Goal: Task Accomplishment & Management: Complete application form

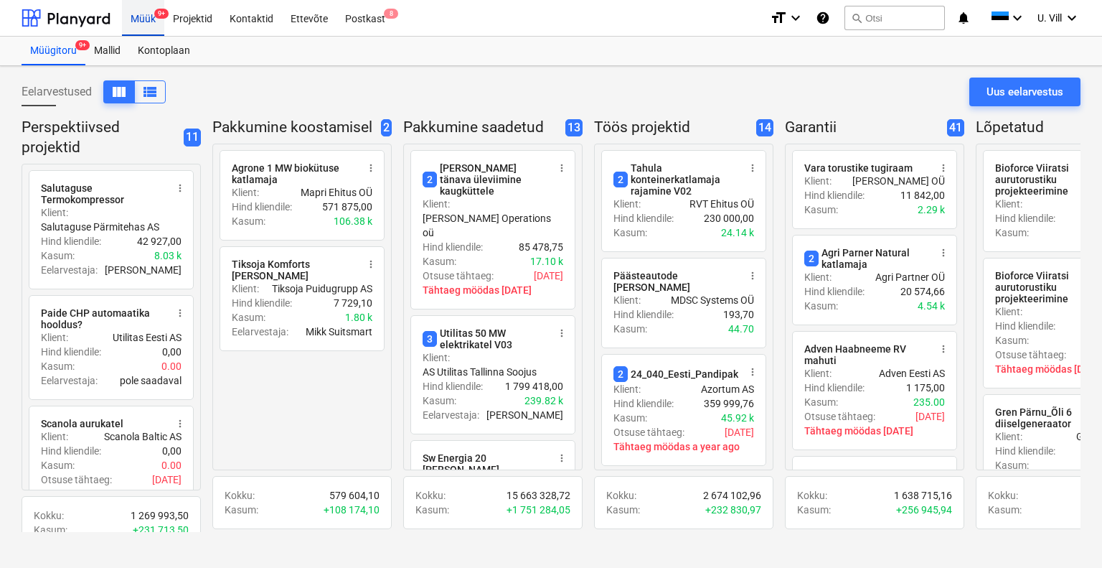
click at [144, 19] on div "Müük 9+" at bounding box center [143, 17] width 42 height 37
click at [1010, 90] on div "Uus eelarvestus" at bounding box center [1025, 92] width 77 height 19
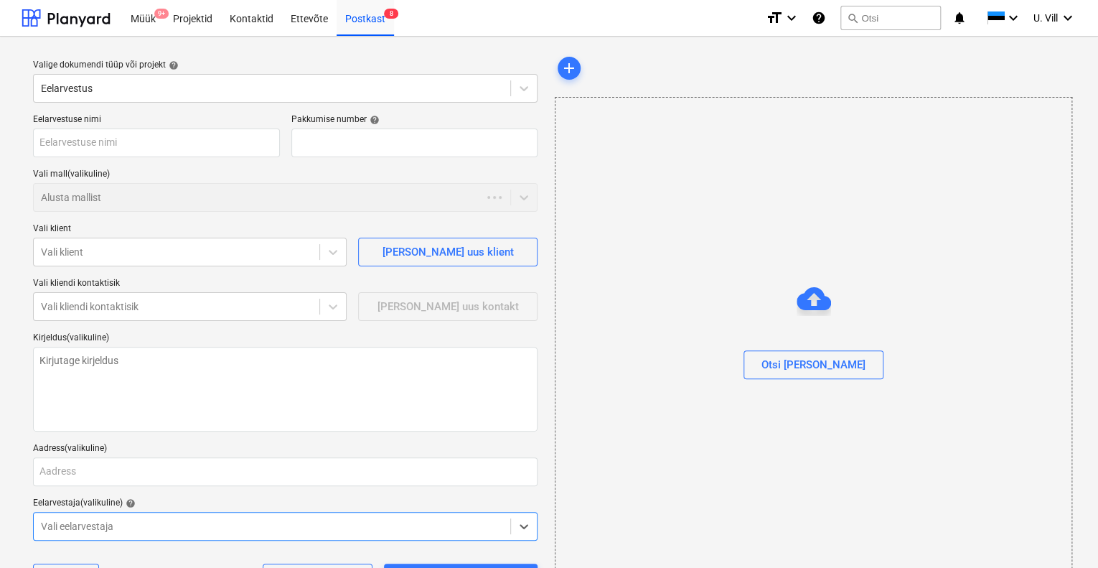
type textarea "x"
type input "QU-0192"
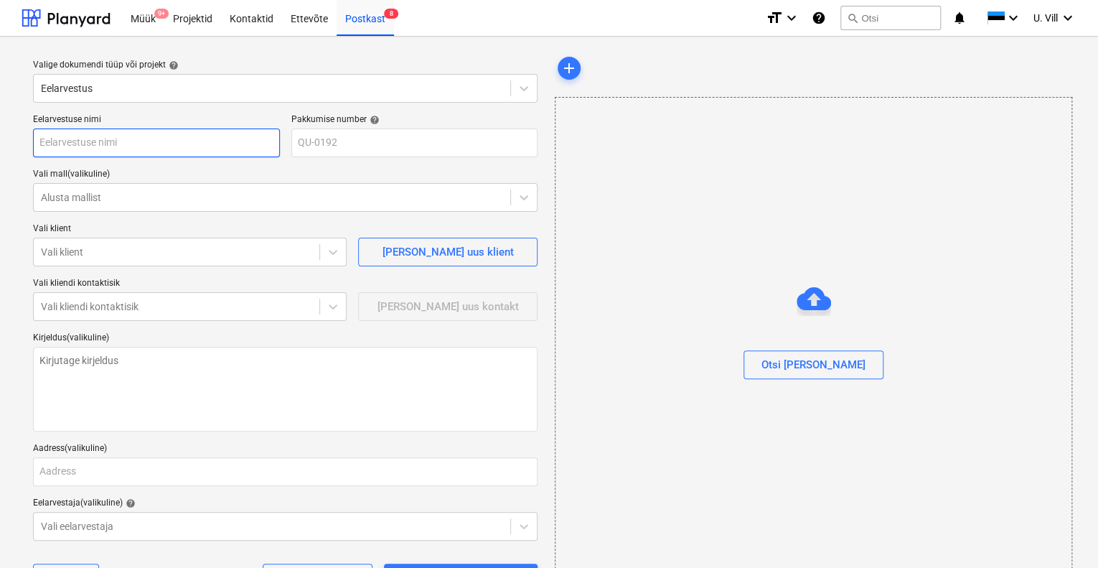
click at [176, 143] on input "text" at bounding box center [156, 142] width 247 height 29
type textarea "x"
click at [525, 194] on icon at bounding box center [524, 197] width 14 height 14
click at [502, 193] on div at bounding box center [272, 197] width 462 height 14
click at [530, 194] on icon at bounding box center [524, 197] width 14 height 14
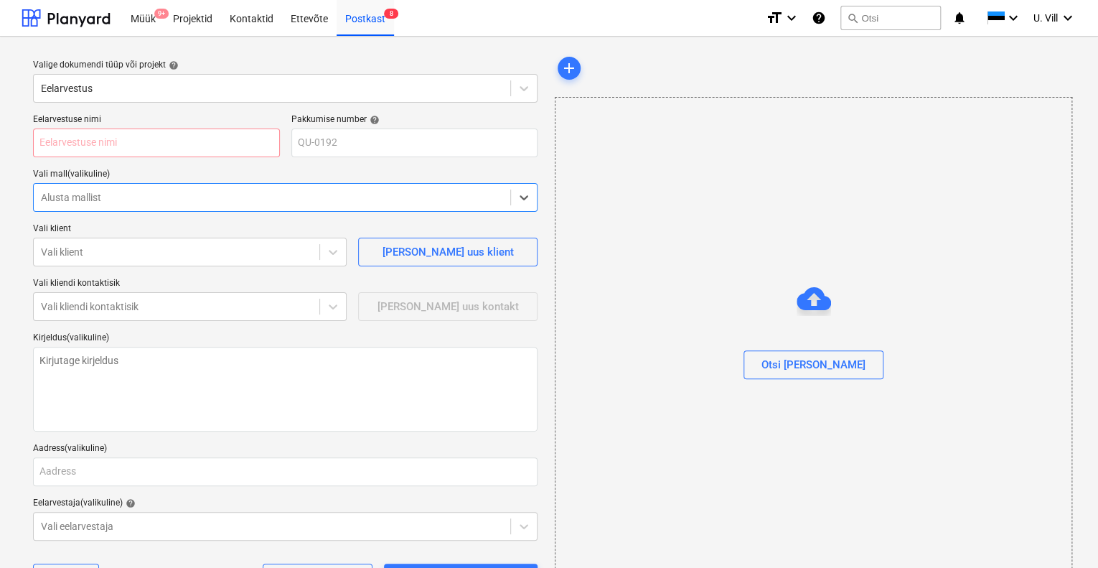
click at [456, 191] on div at bounding box center [272, 197] width 462 height 14
click at [295, 250] on div at bounding box center [176, 252] width 271 height 14
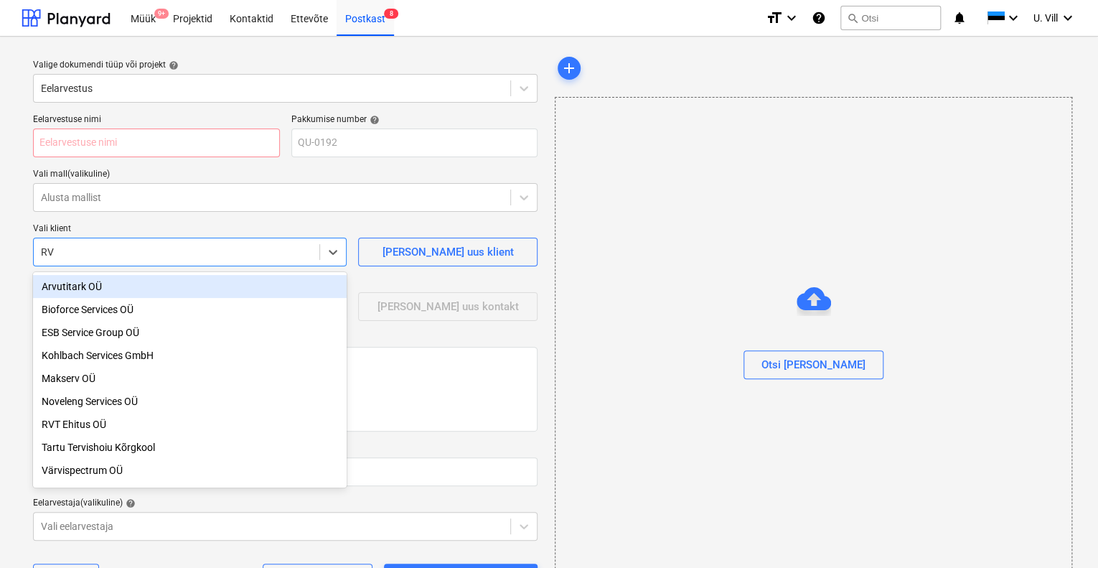
type input "RVT"
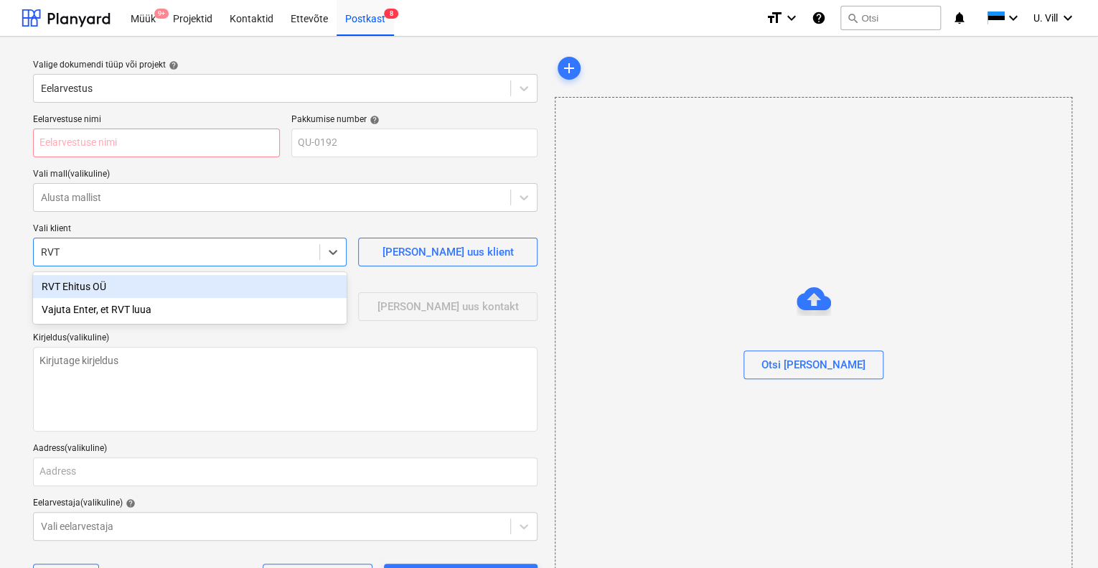
click at [100, 286] on div "RVT Ehitus OÜ" at bounding box center [190, 286] width 314 height 23
type textarea "x"
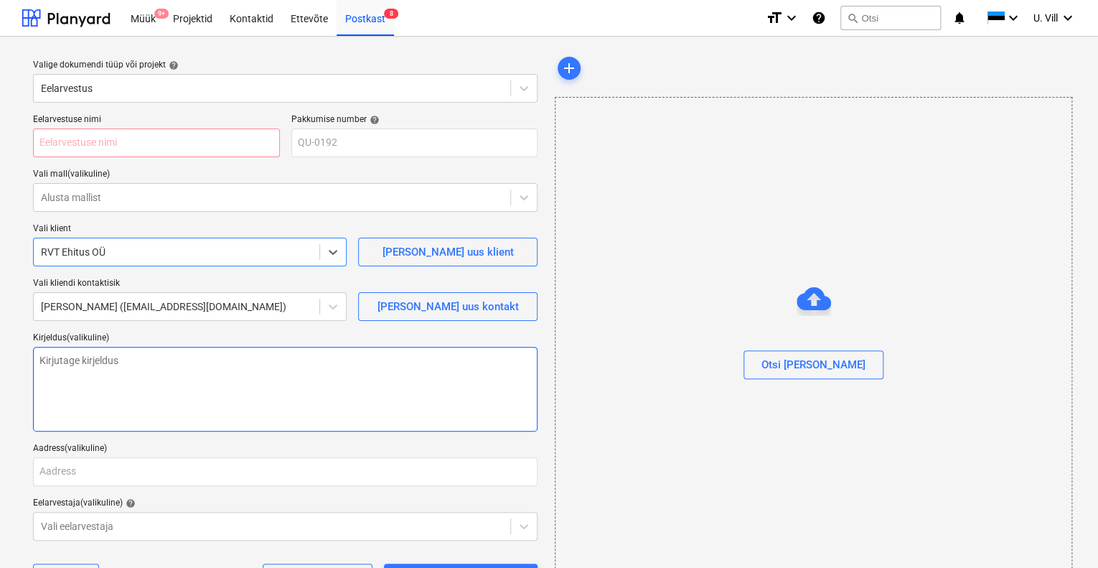
click at [143, 360] on textarea at bounding box center [285, 389] width 505 height 85
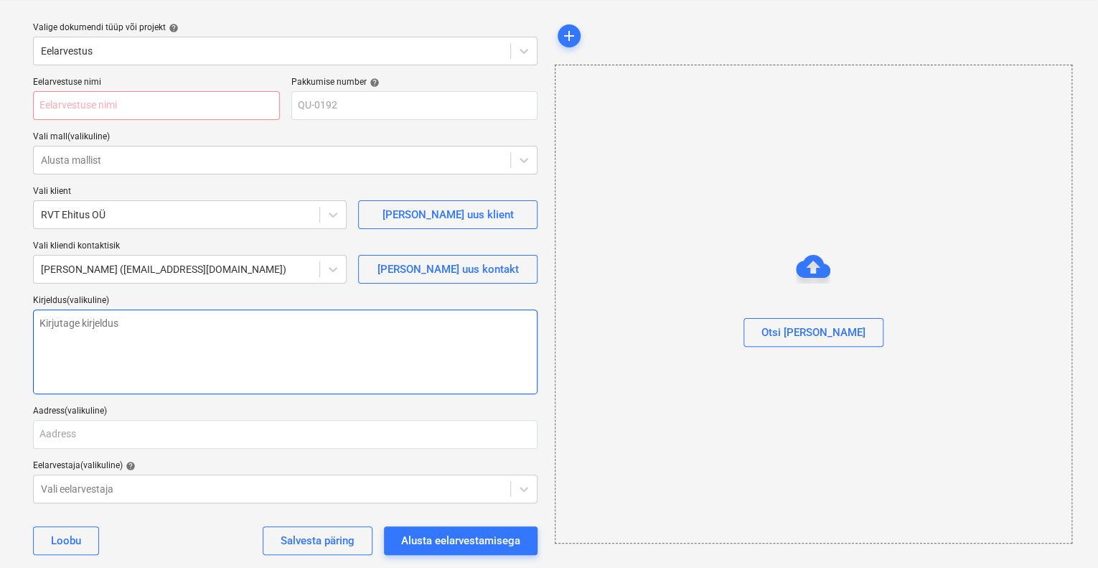
scroll to position [57, 0]
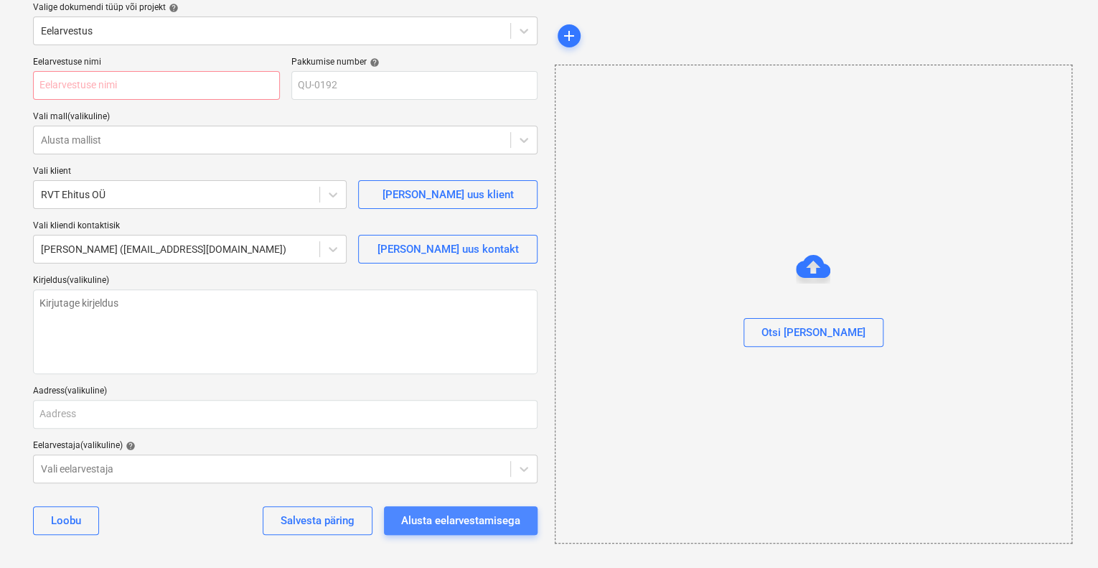
click at [441, 516] on div "Alusta eelarvestamisega" at bounding box center [460, 520] width 119 height 19
type textarea "x"
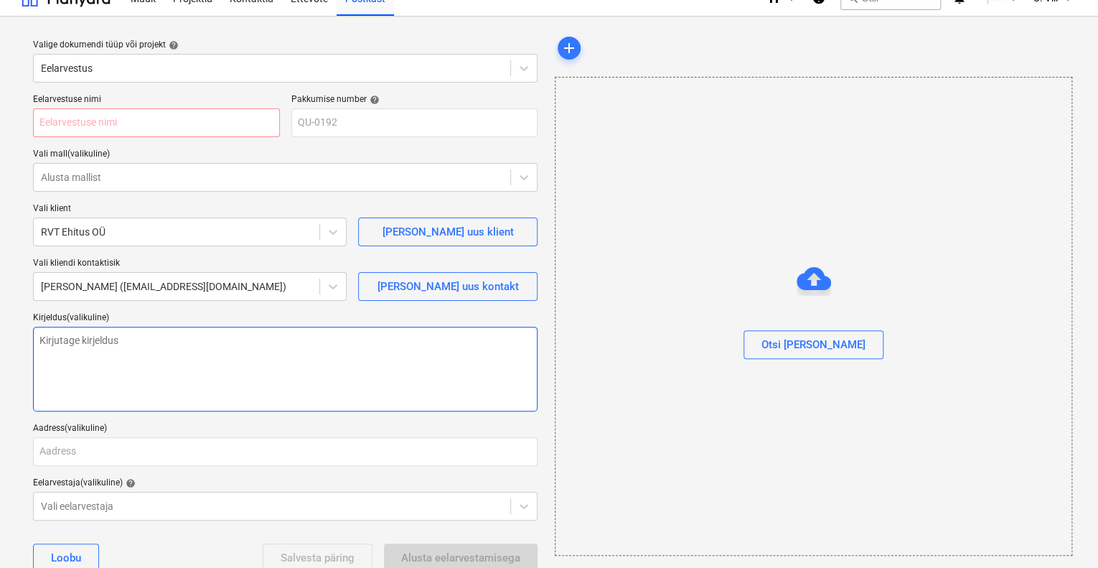
scroll to position [0, 0]
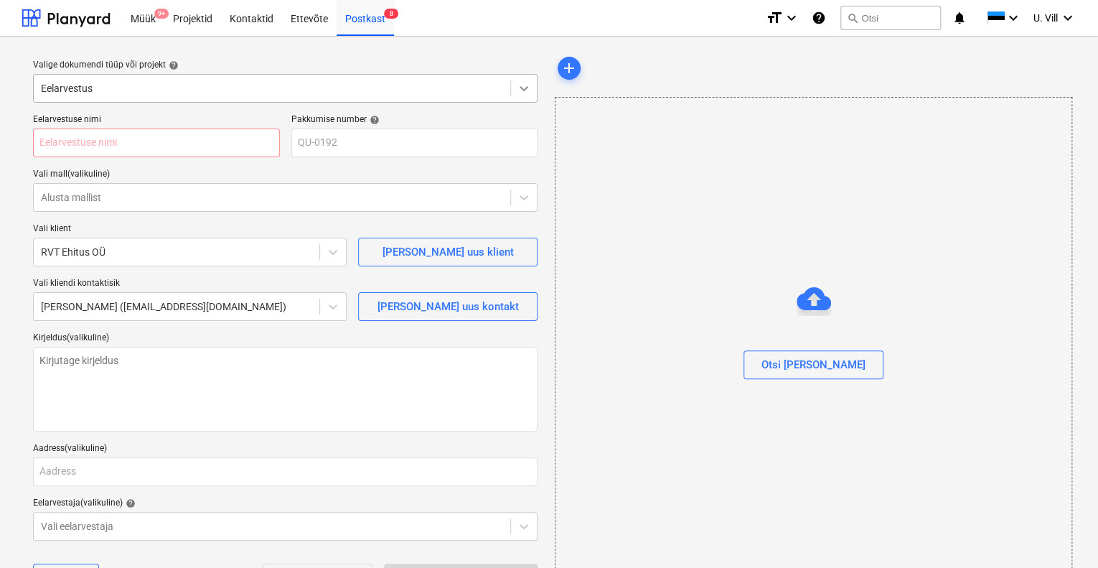
click at [520, 87] on icon at bounding box center [524, 88] width 14 height 14
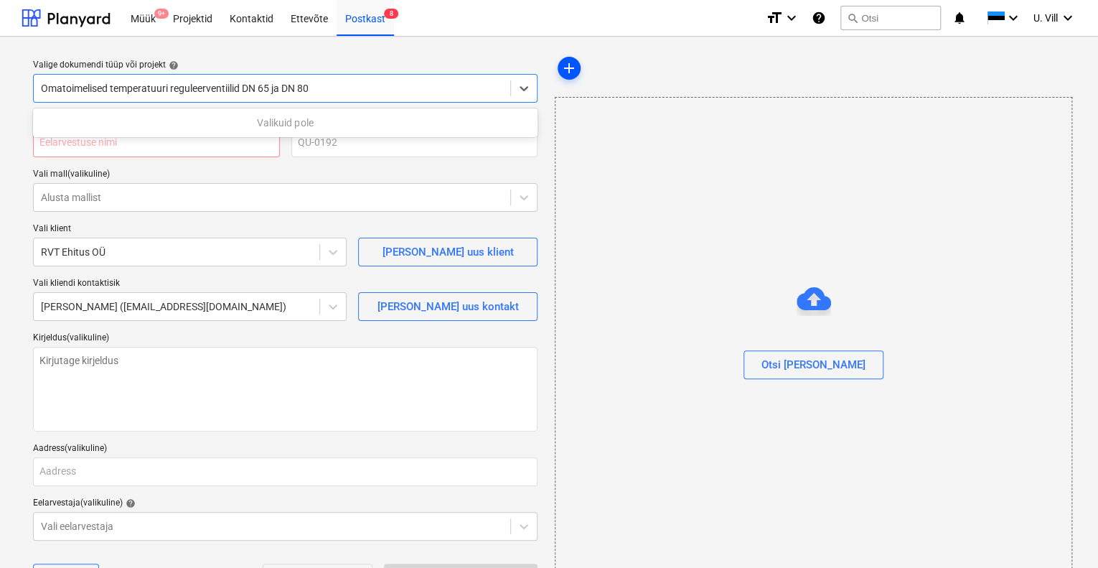
type input "Omatoimelised temperatuuri reguleerventiilid DN 65 ja DN 80"
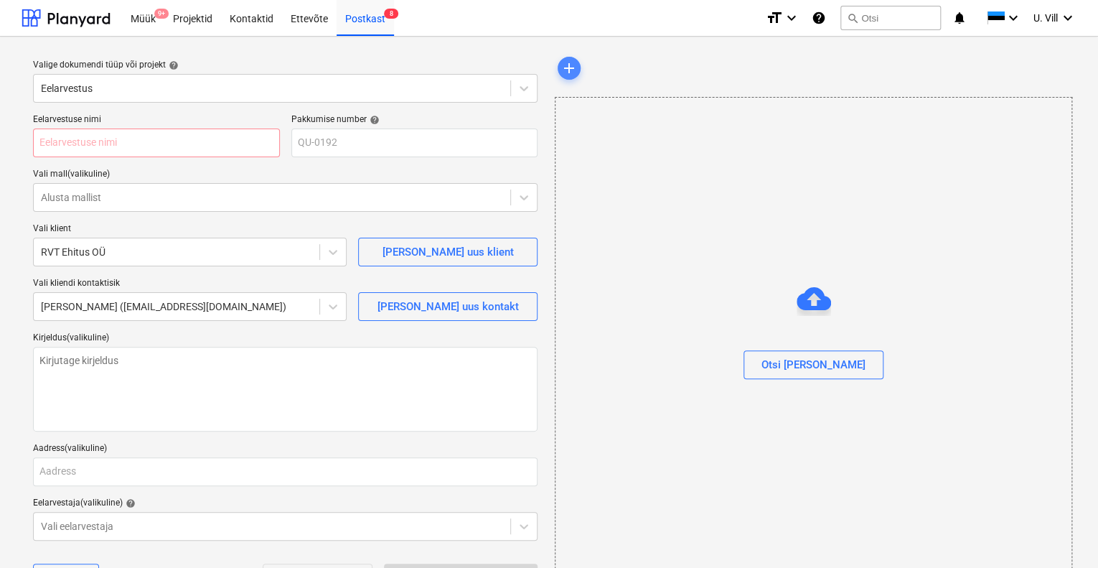
click at [572, 68] on span "add" at bounding box center [569, 68] width 17 height 17
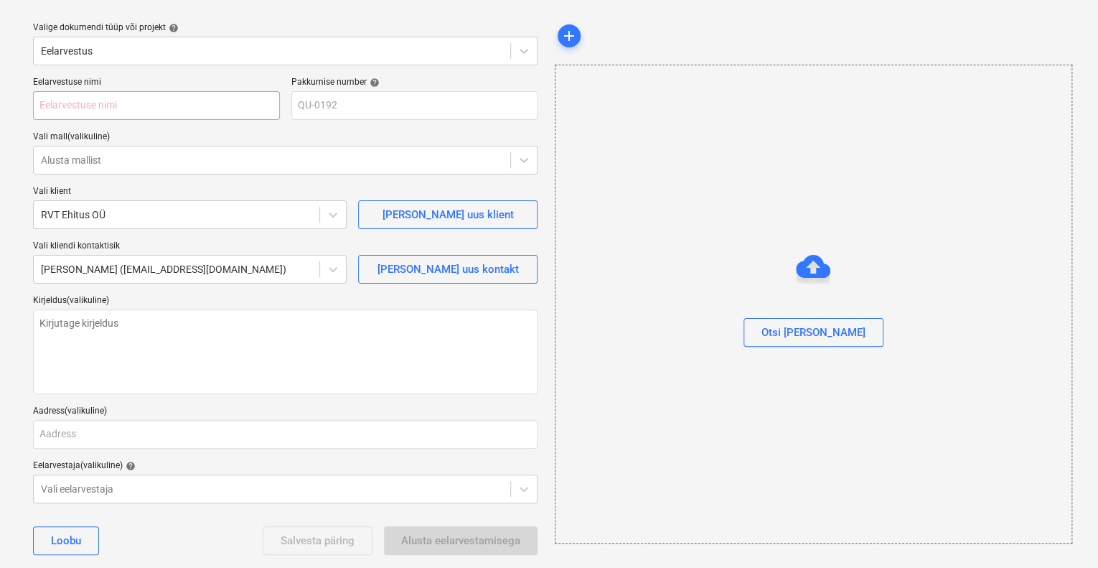
scroll to position [57, 0]
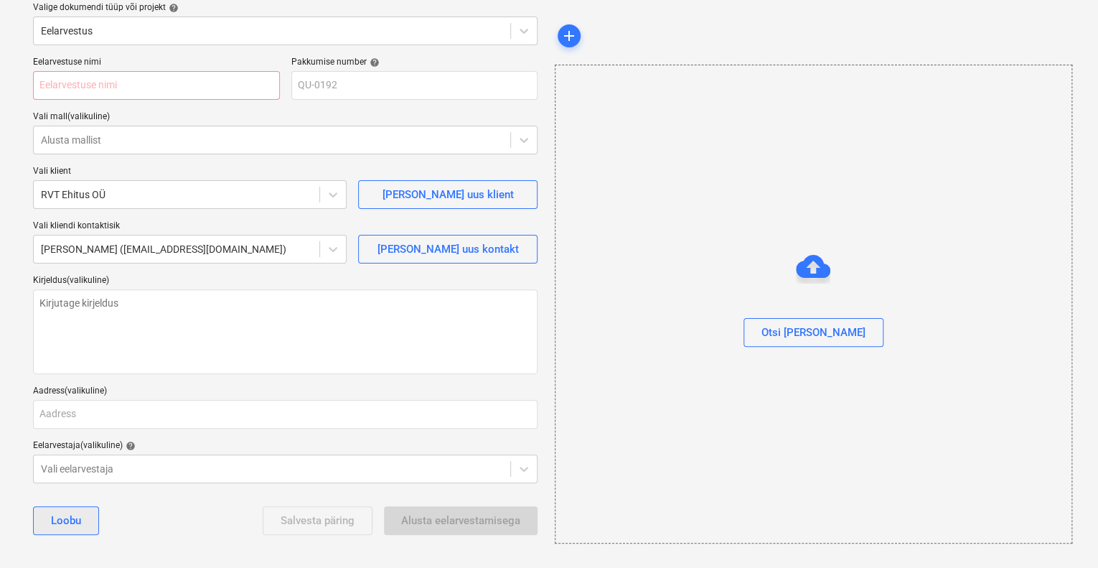
click at [62, 515] on div "Loobu" at bounding box center [66, 520] width 30 height 19
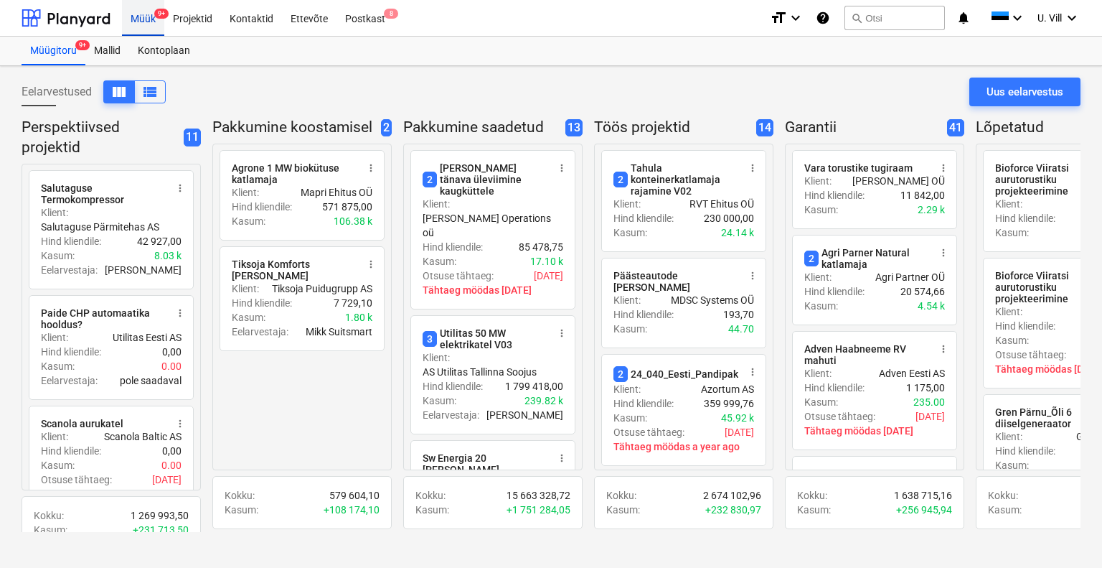
click at [136, 21] on div "Müük 9+" at bounding box center [143, 17] width 42 height 37
click at [145, 92] on span "view_list" at bounding box center [149, 91] width 17 height 17
click at [117, 50] on div "Mallid" at bounding box center [107, 51] width 44 height 29
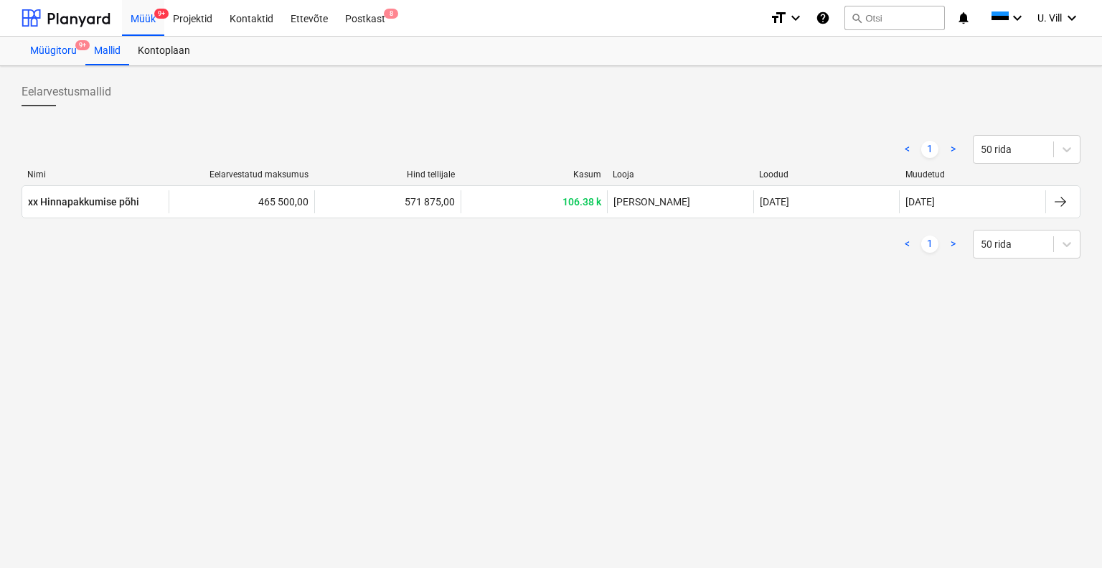
click at [55, 50] on div "Müügitoru 9+" at bounding box center [54, 51] width 64 height 29
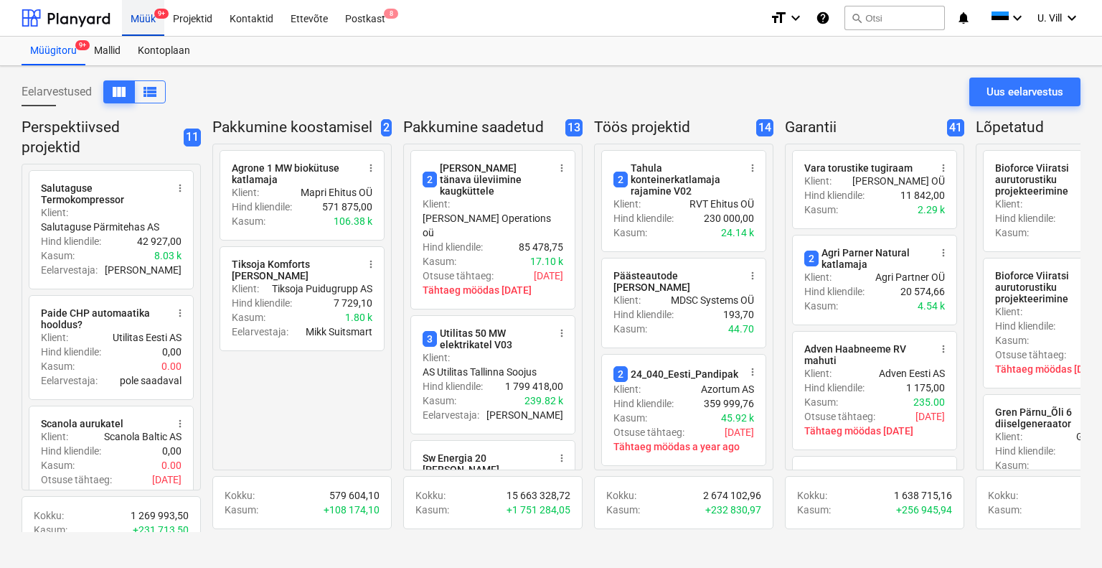
click at [149, 22] on div "Müük 9+" at bounding box center [143, 17] width 42 height 37
click at [1019, 91] on div "Uus eelarvestus" at bounding box center [1025, 92] width 77 height 19
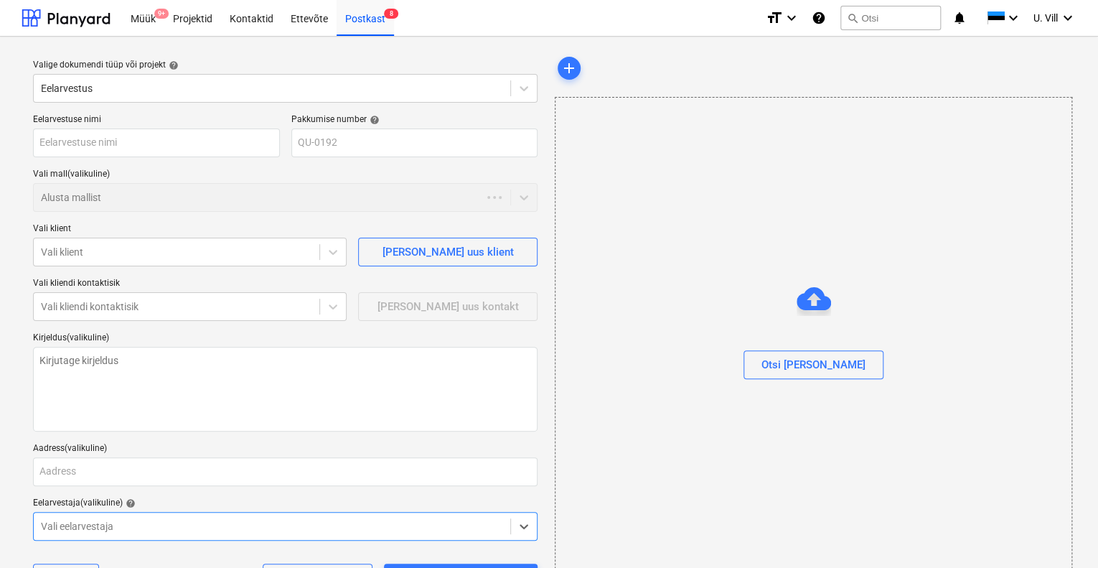
type textarea "x"
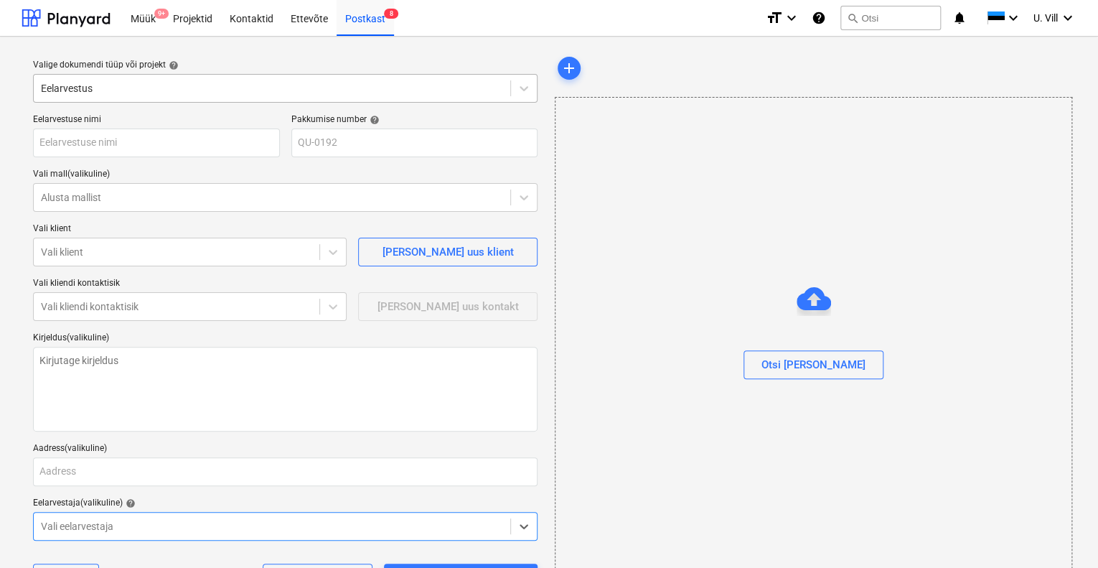
click at [177, 88] on div at bounding box center [272, 88] width 462 height 14
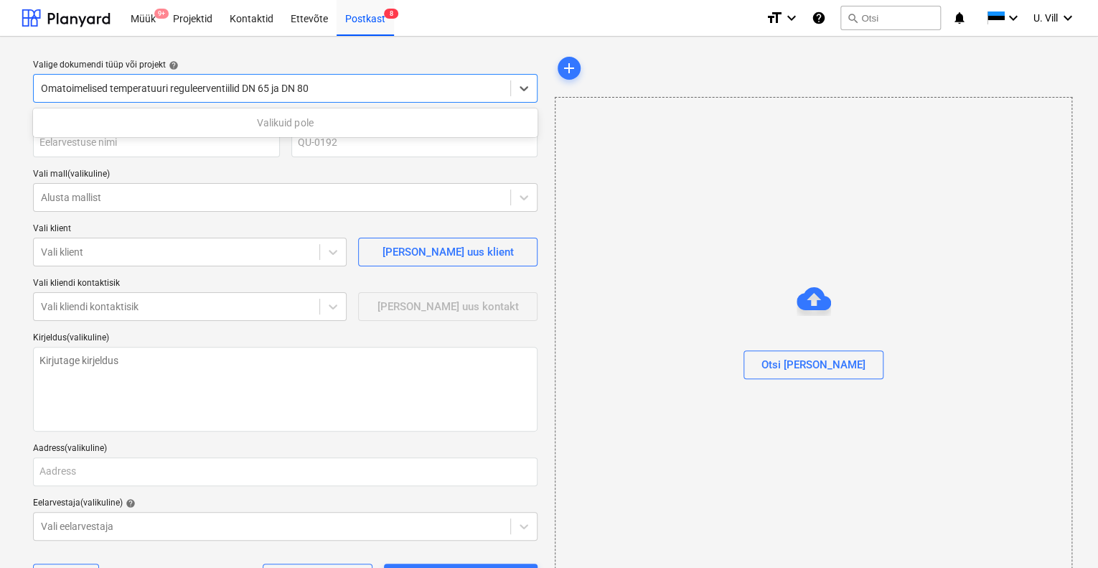
type input "Omatoimelised temperatuuri reguleerventiilid DN 65 ja DN 80"
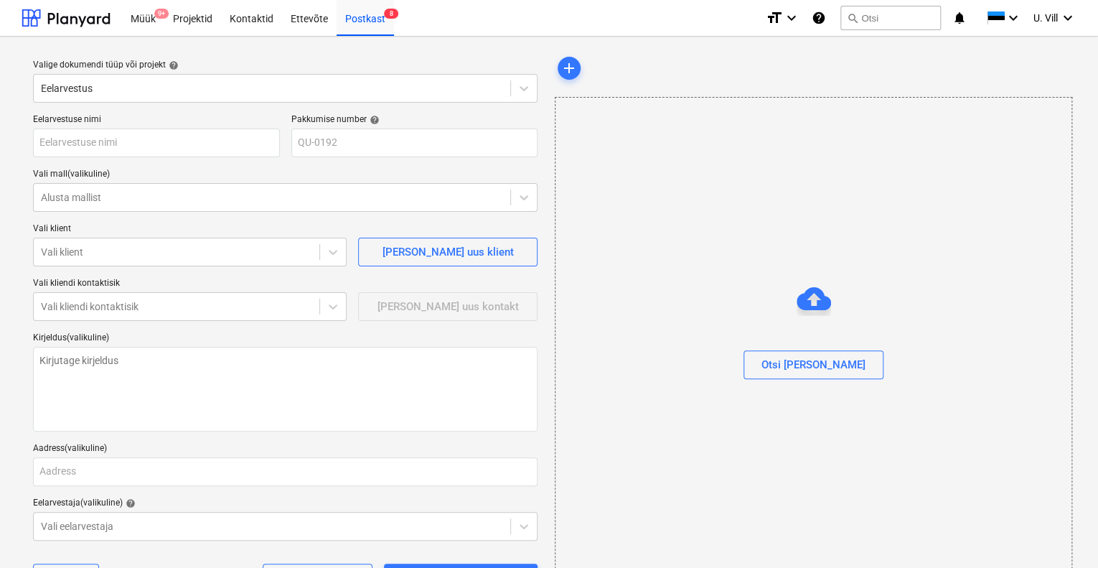
click at [633, 56] on div "add" at bounding box center [813, 68] width 516 height 29
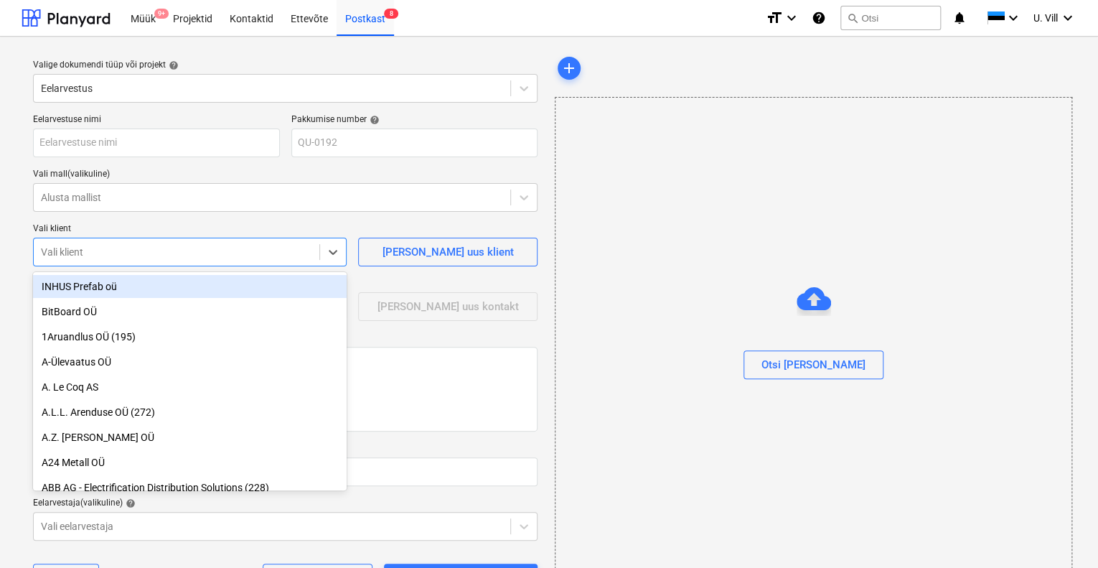
click at [312, 249] on div "Vali klient" at bounding box center [177, 252] width 286 height 20
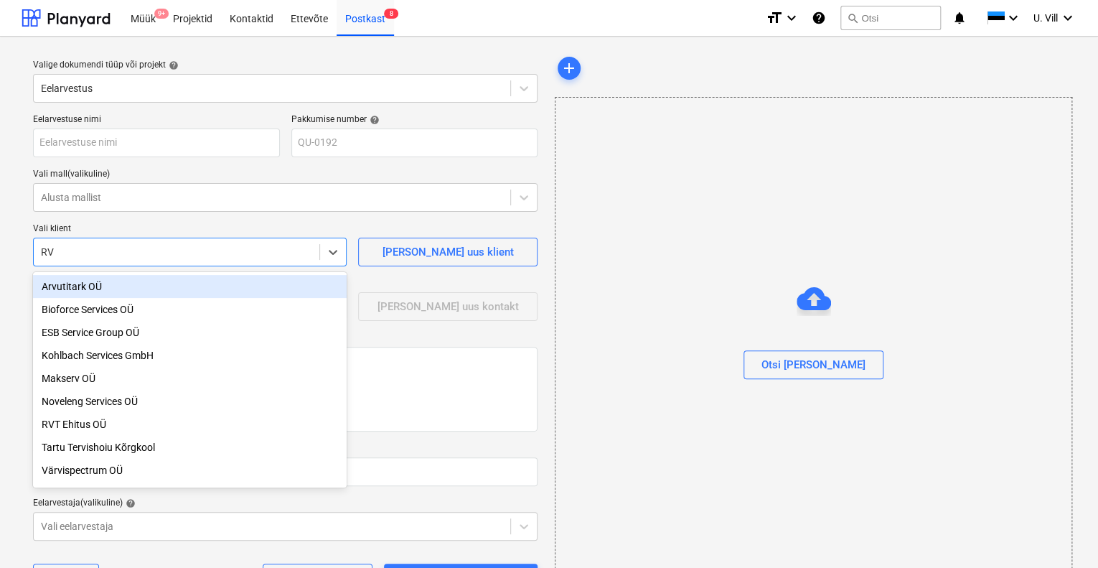
type input "RVT"
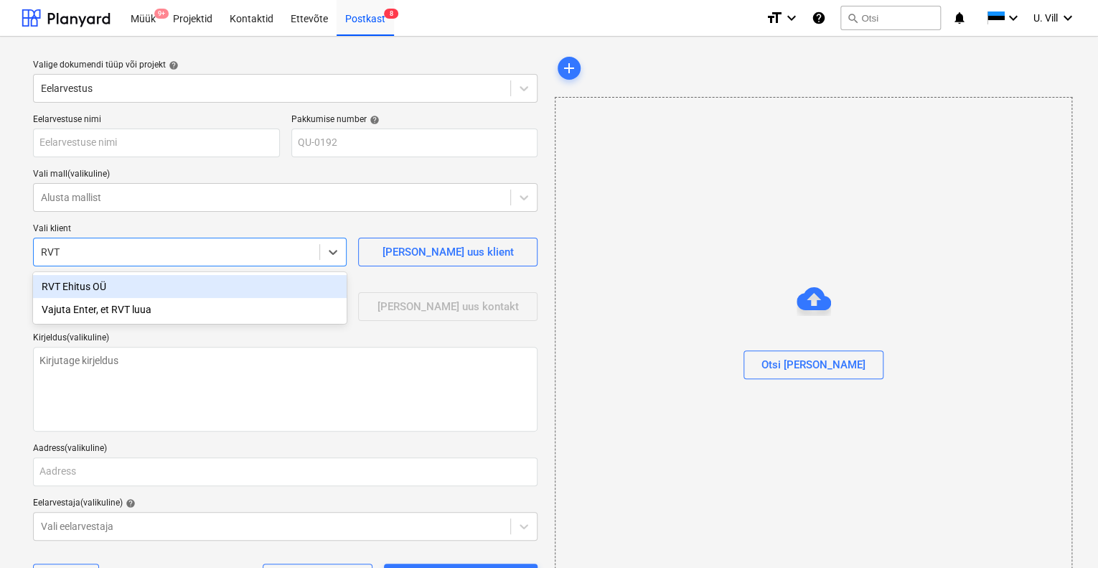
click at [106, 287] on div "RVT Ehitus OÜ" at bounding box center [190, 286] width 314 height 23
type textarea "x"
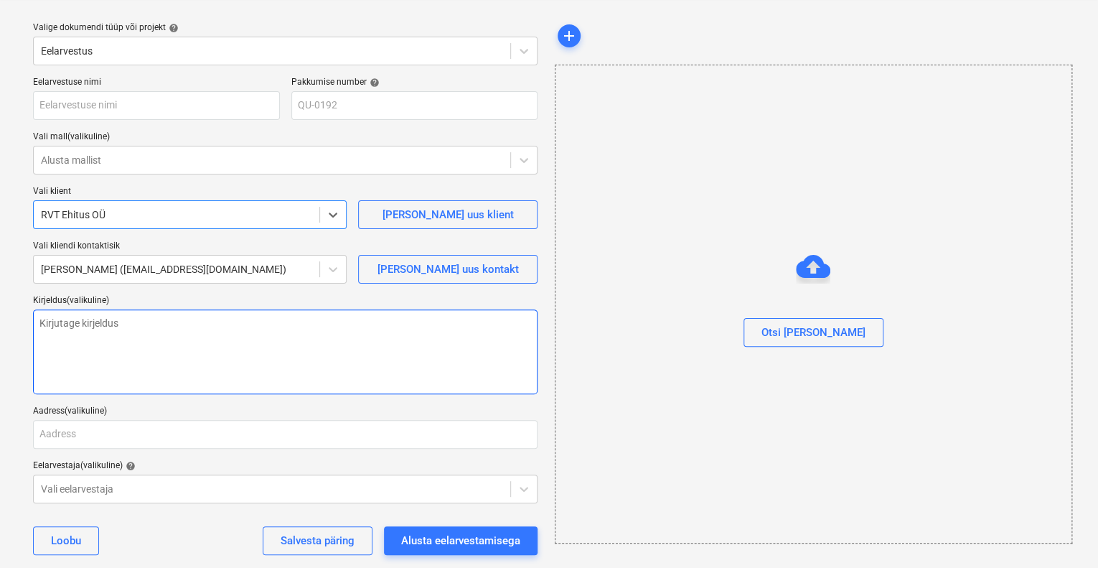
scroll to position [57, 0]
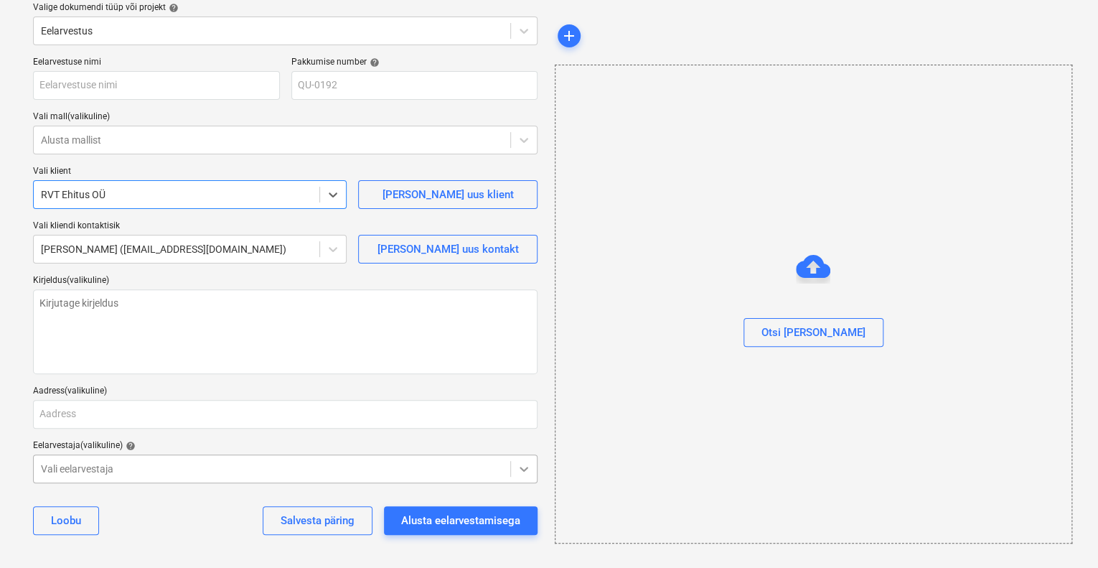
click at [522, 472] on icon at bounding box center [524, 468] width 14 height 14
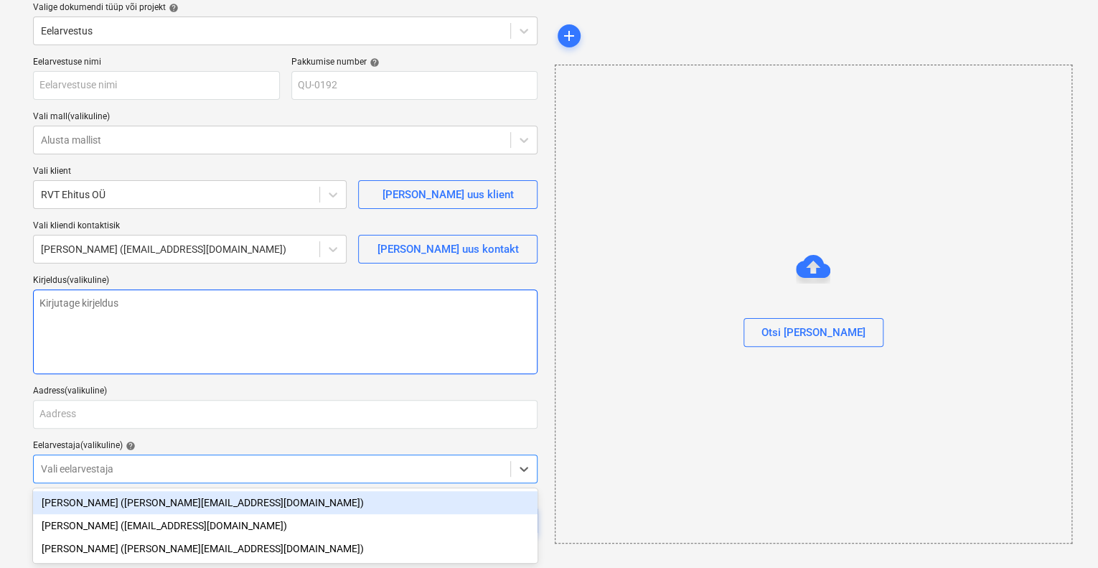
click at [431, 318] on textarea at bounding box center [285, 331] width 505 height 85
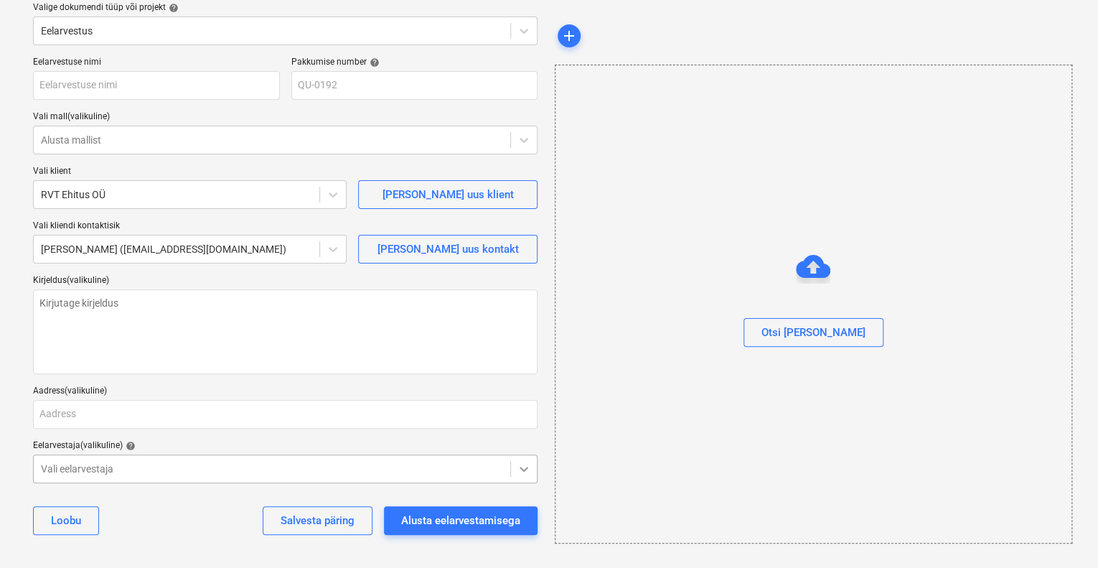
click at [528, 467] on icon at bounding box center [524, 468] width 14 height 14
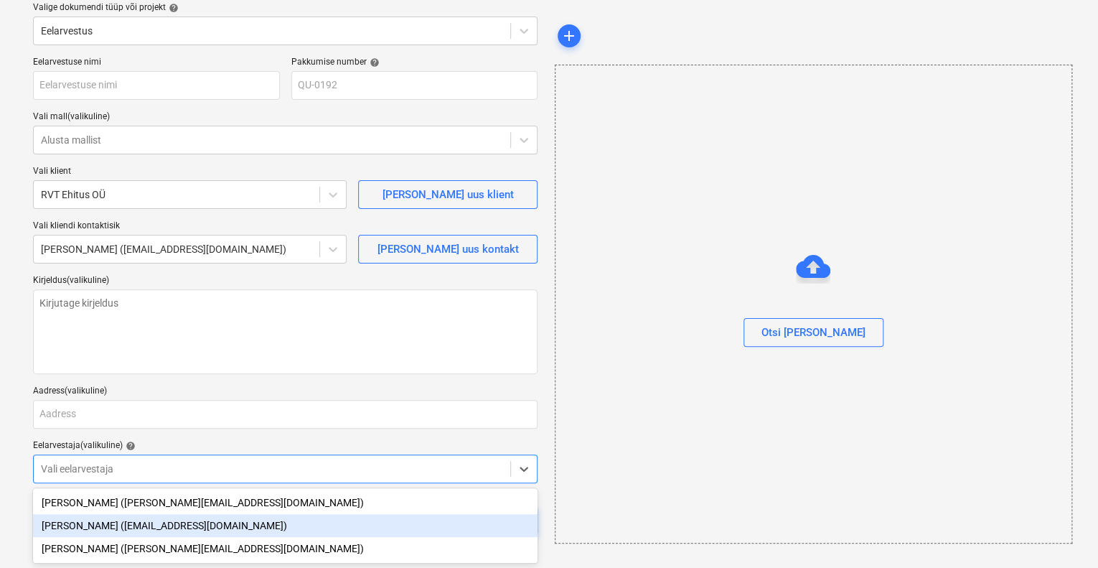
click at [151, 525] on div "[PERSON_NAME] ([EMAIL_ADDRESS][DOMAIN_NAME])" at bounding box center [285, 525] width 505 height 23
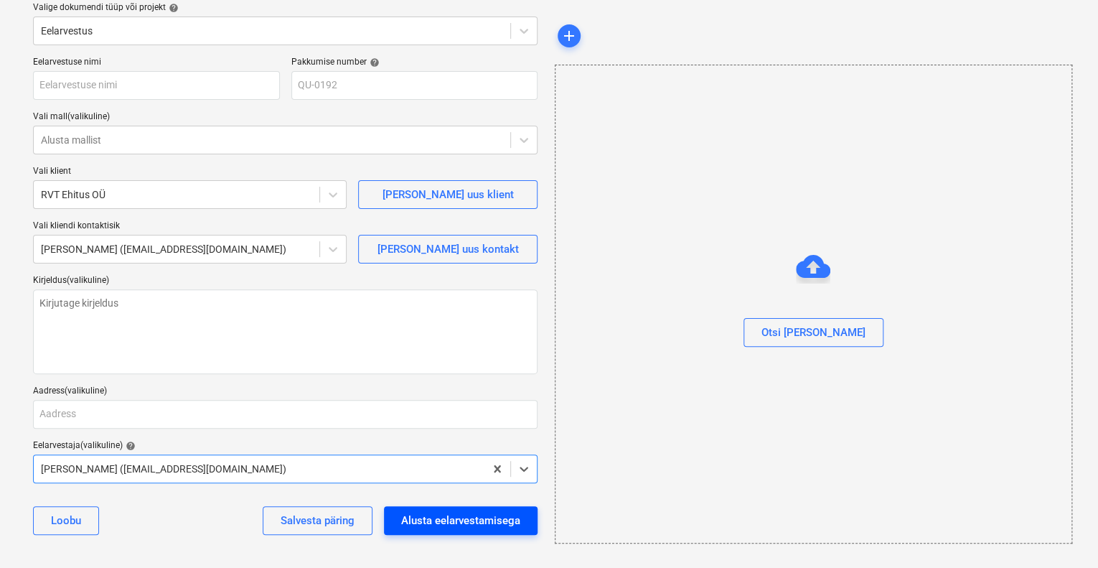
click at [477, 519] on div "Alusta eelarvestamisega" at bounding box center [460, 520] width 119 height 19
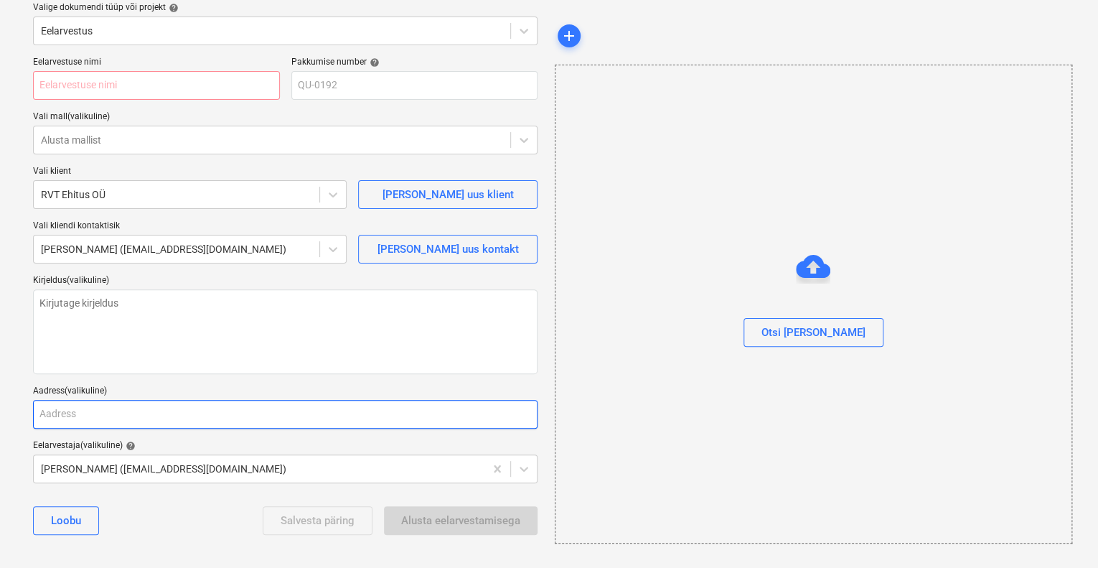
click at [267, 413] on input "text" at bounding box center [285, 414] width 505 height 29
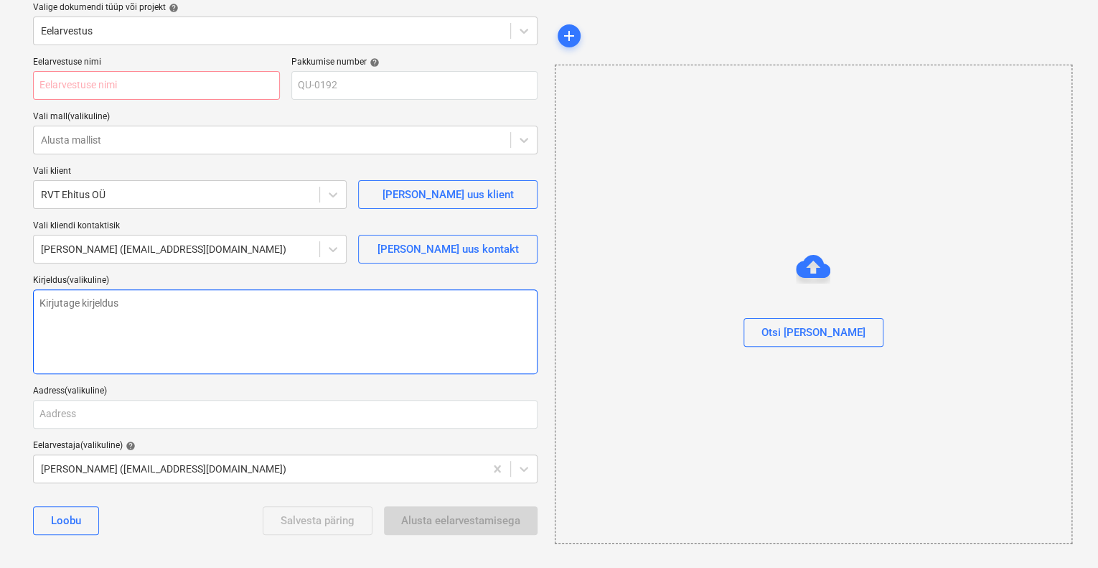
click at [192, 309] on textarea at bounding box center [285, 331] width 505 height 85
type textarea "x"
type textarea "M"
type textarea "x"
type textarea "Ma"
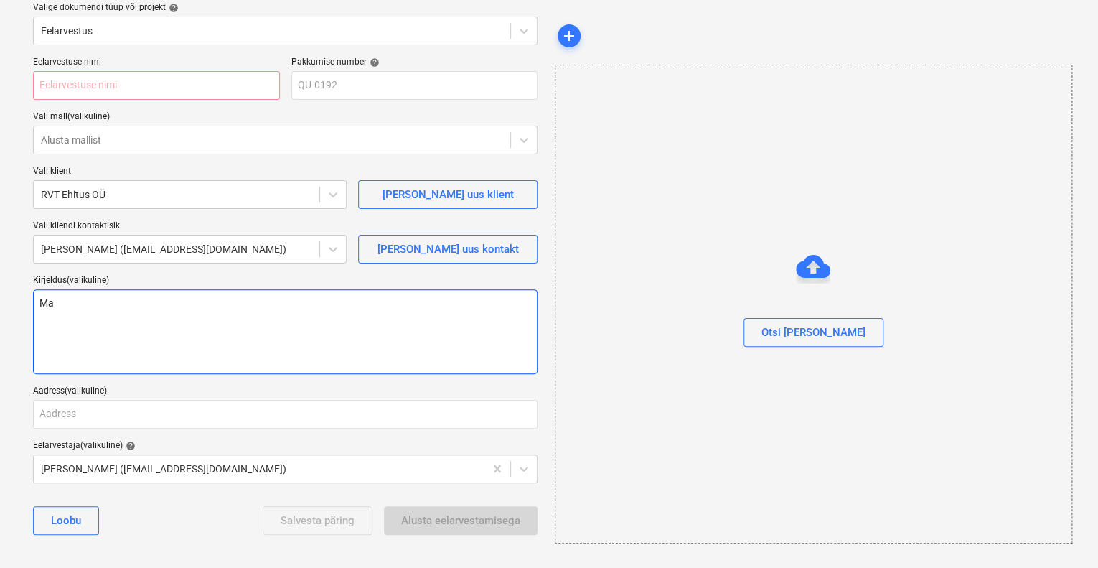
type textarea "x"
type textarea "Mai"
type textarea "x"
type textarea "Mail"
type textarea "x"
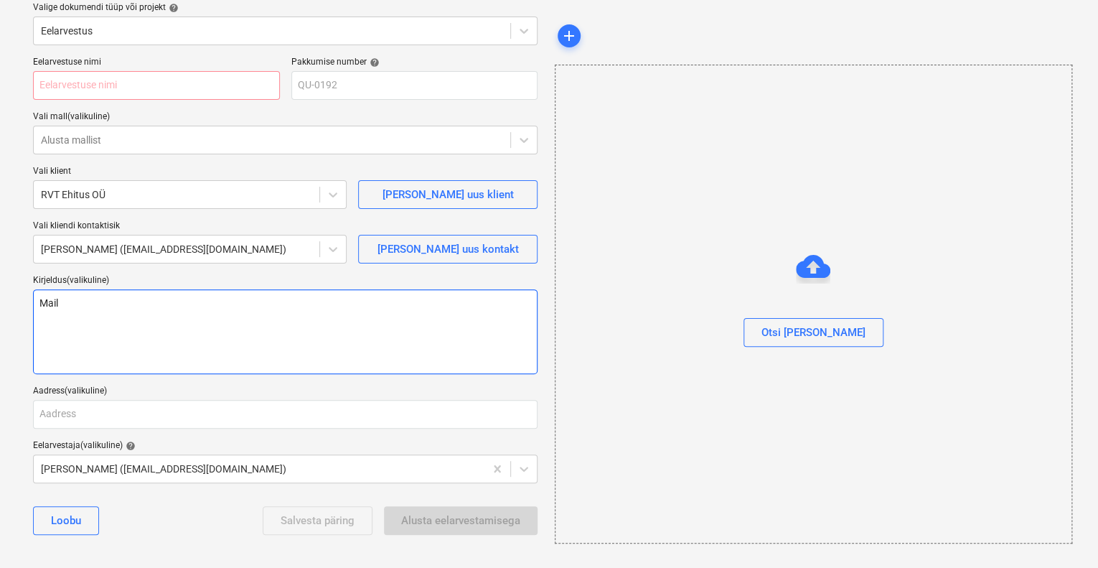
type textarea "Maili"
type textarea "x"
type textarea "Mailip"
type textarea "x"
type textarea "Mailipä"
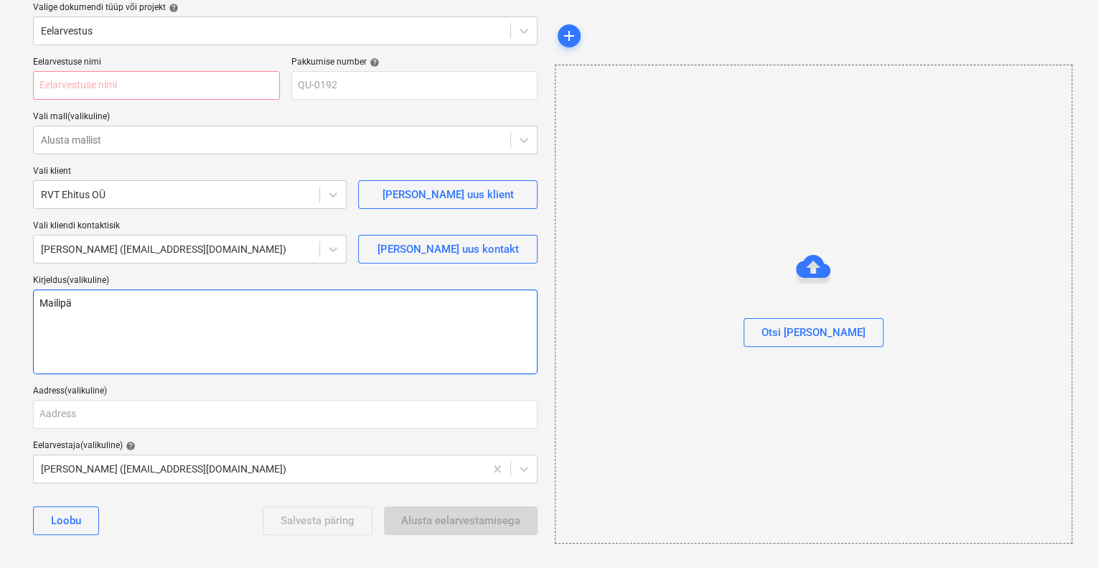
type textarea "x"
type textarea "Mailipär"
type textarea "x"
type textarea "Mailipäri"
type textarea "x"
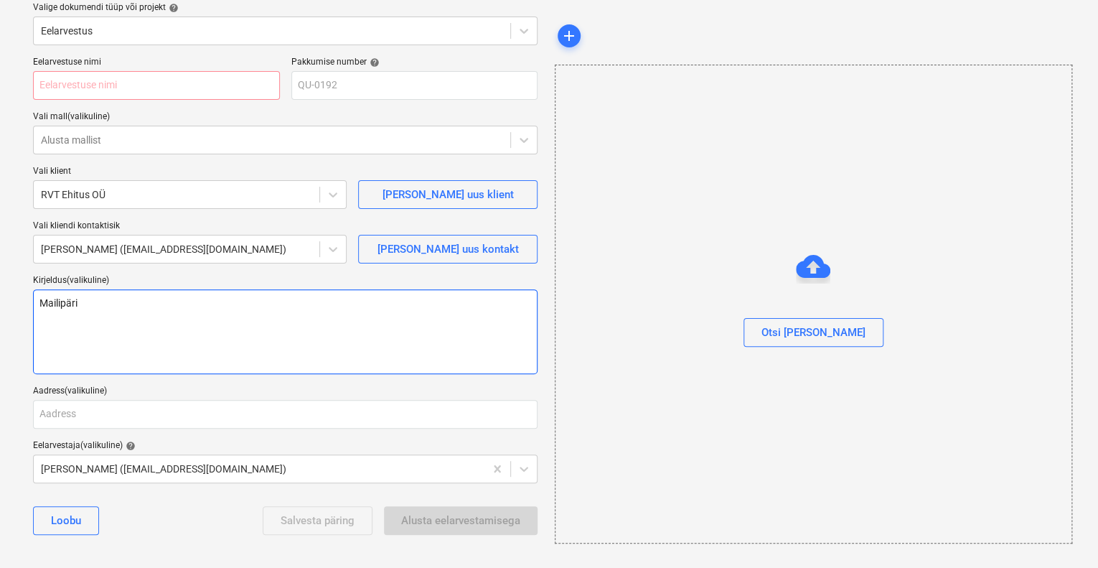
type textarea "Mailipärin"
type textarea "x"
type textarea "Mailipäring"
type textarea "x"
type textarea "Mailipäring"
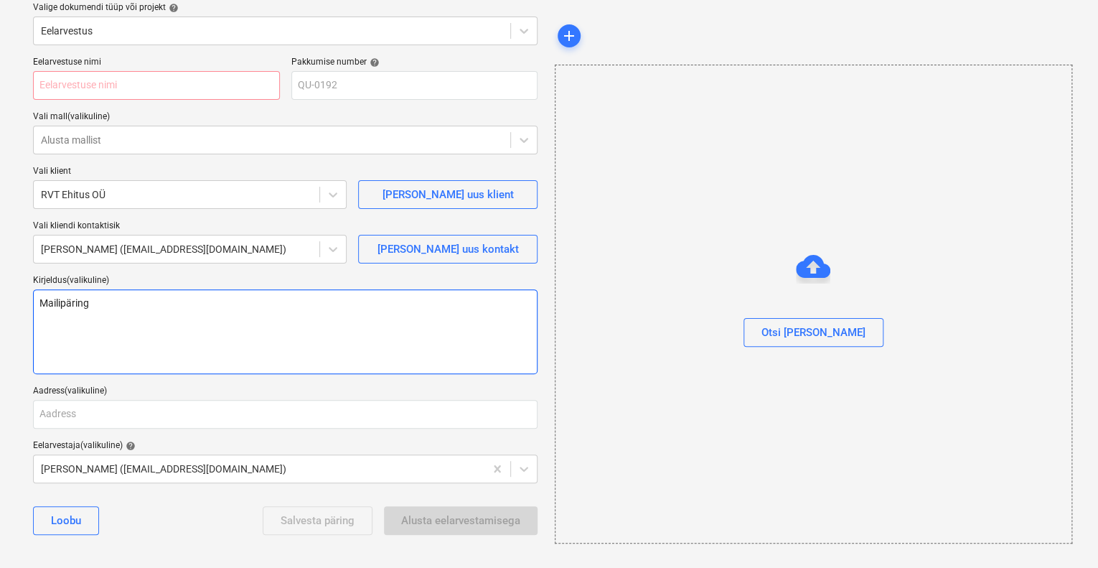
type textarea "x"
type textarea "Mailipäring 0"
type textarea "x"
type textarea "Mailipäring 01"
type textarea "x"
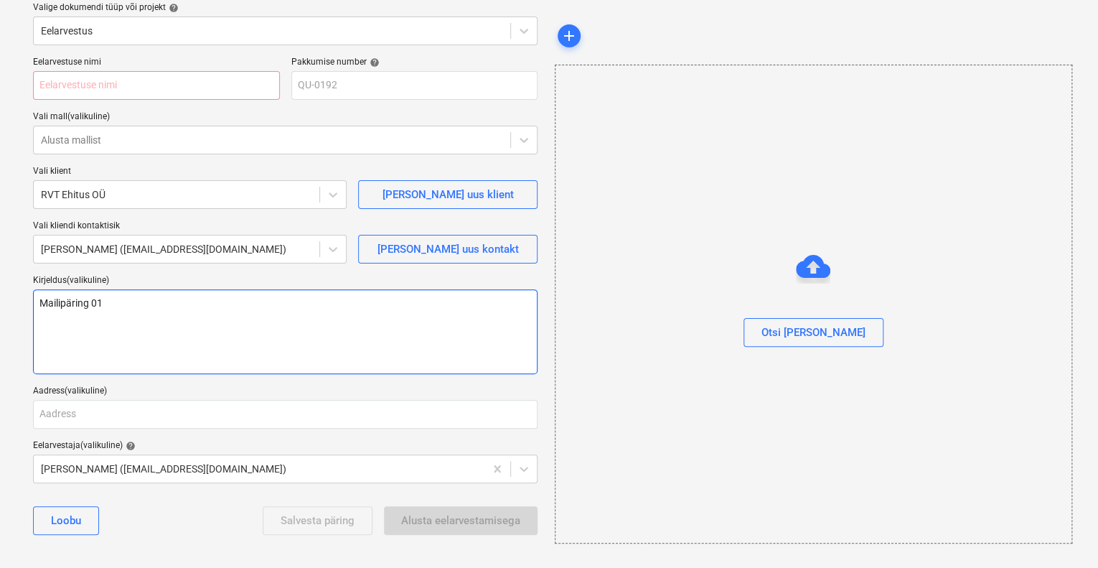
type textarea "Mailipäring 01."
type textarea "x"
type textarea "Mailipäring 01.1"
type textarea "x"
type textarea "Mailipäring 01.10"
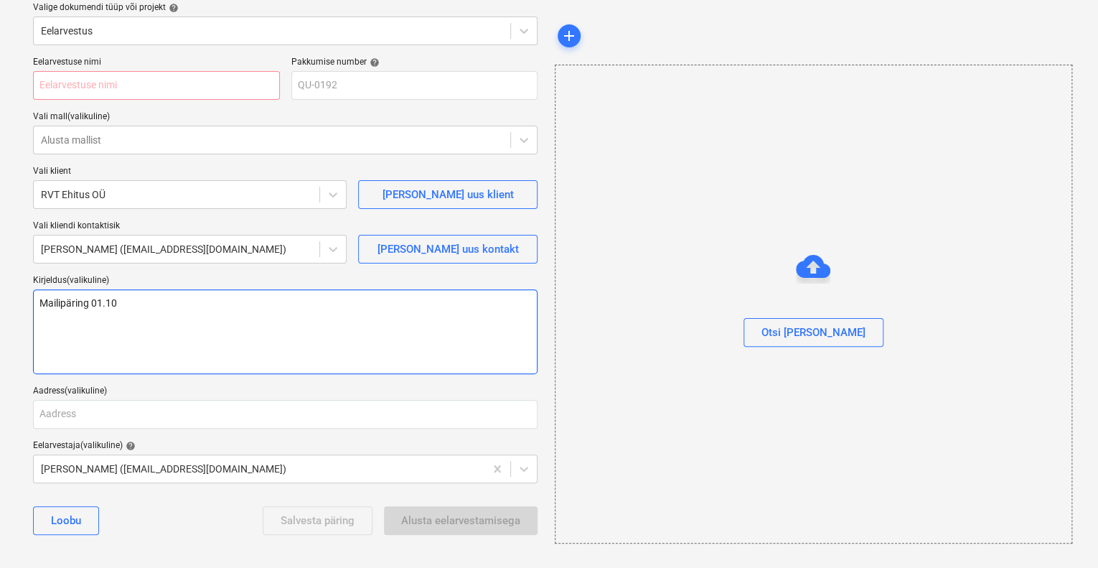
type textarea "x"
type textarea "Mailipäring 01.10."
type textarea "x"
type textarea "Mailipäring 01.10.2"
type textarea "x"
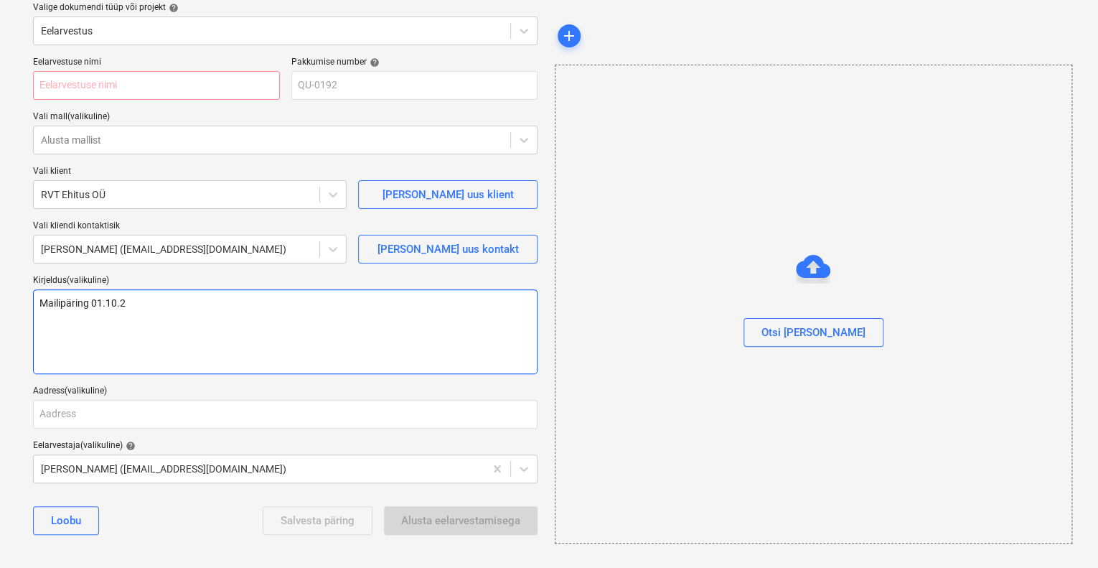
type textarea "Mailipäring [DATE]"
type textarea "x"
type textarea "Mailipäring 01.10.202"
type textarea "x"
type textarea "Mailipäring [DATE]"
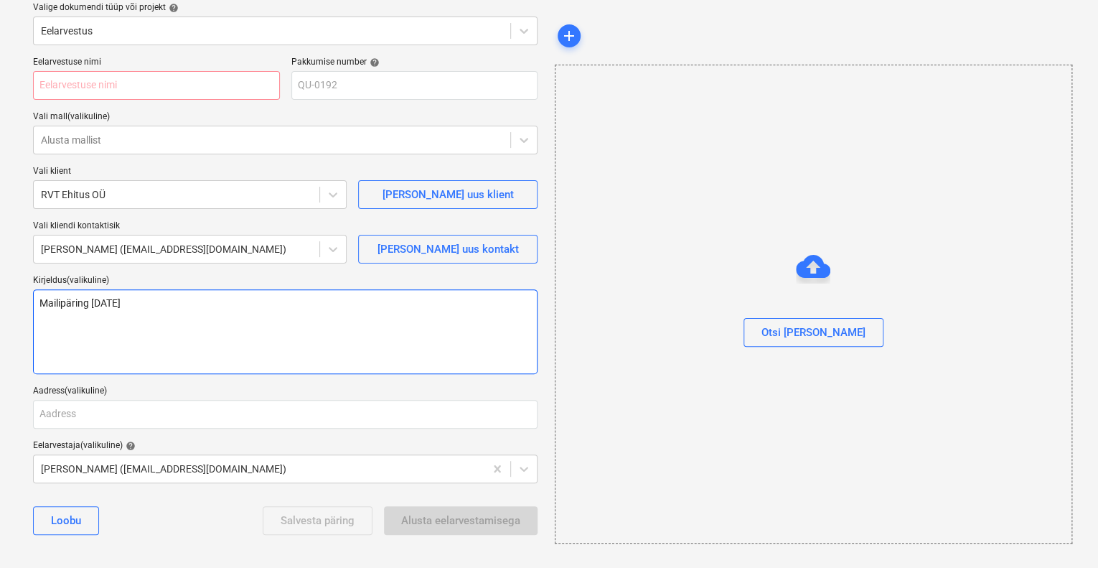
type textarea "x"
type textarea "Mailipäring [DATE]:"
type textarea "x"
type textarea "Mailipäring [DATE]:"
type textarea "x"
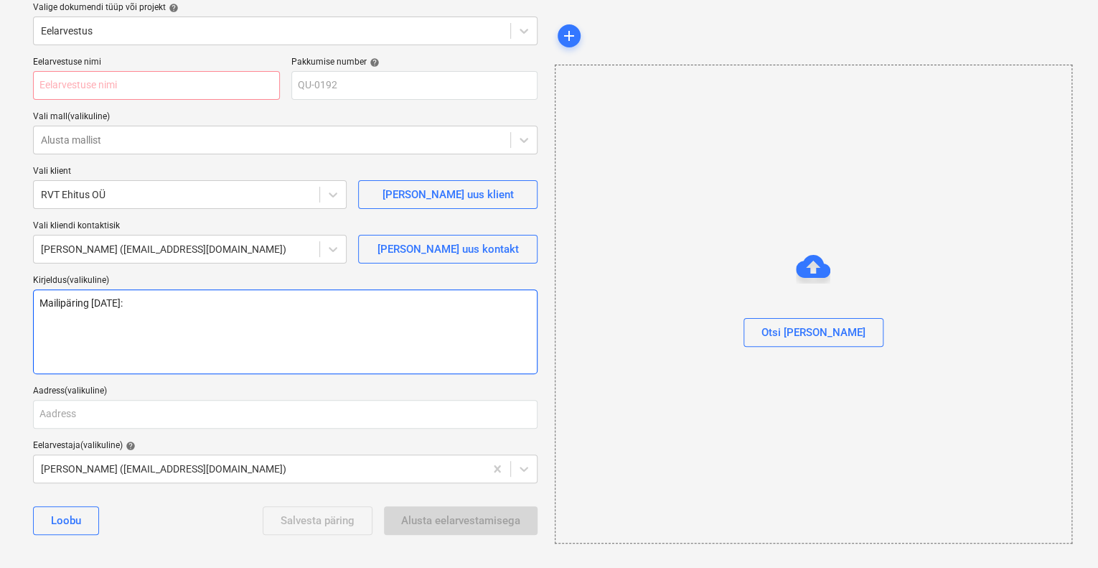
type textarea "Mailipäring [DATE]: D"
type textarea "x"
type textarea "Mailipäring [DATE]: DN"
type textarea "x"
type textarea "Mailipäring [DATE]: DN"
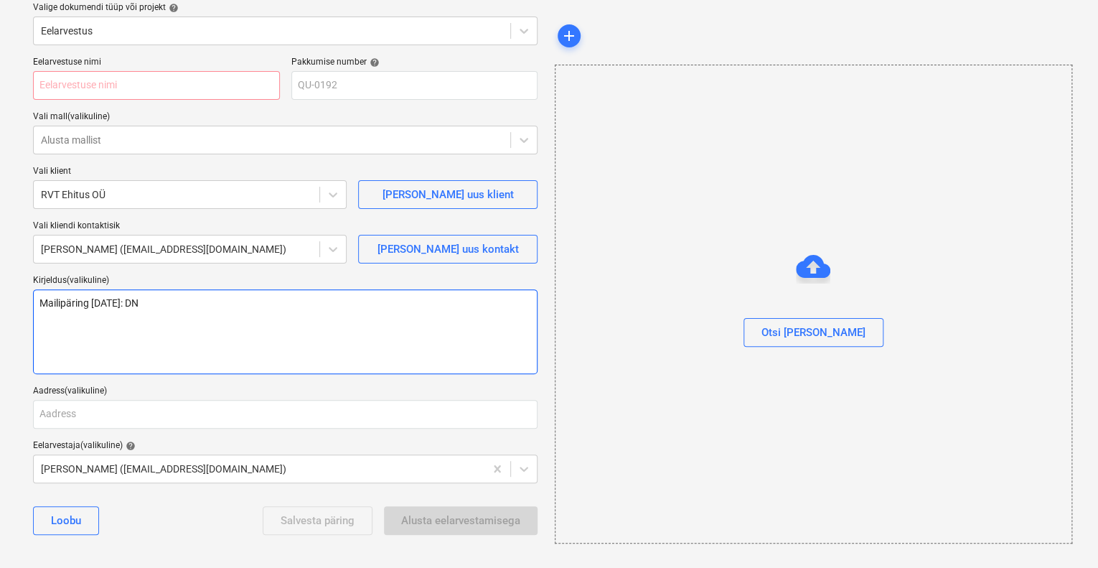
type textarea "x"
type textarea "Mailipäring [DATE]: DN 6"
type textarea "x"
type textarea "Mailipäring [DATE]: DN 65"
type textarea "x"
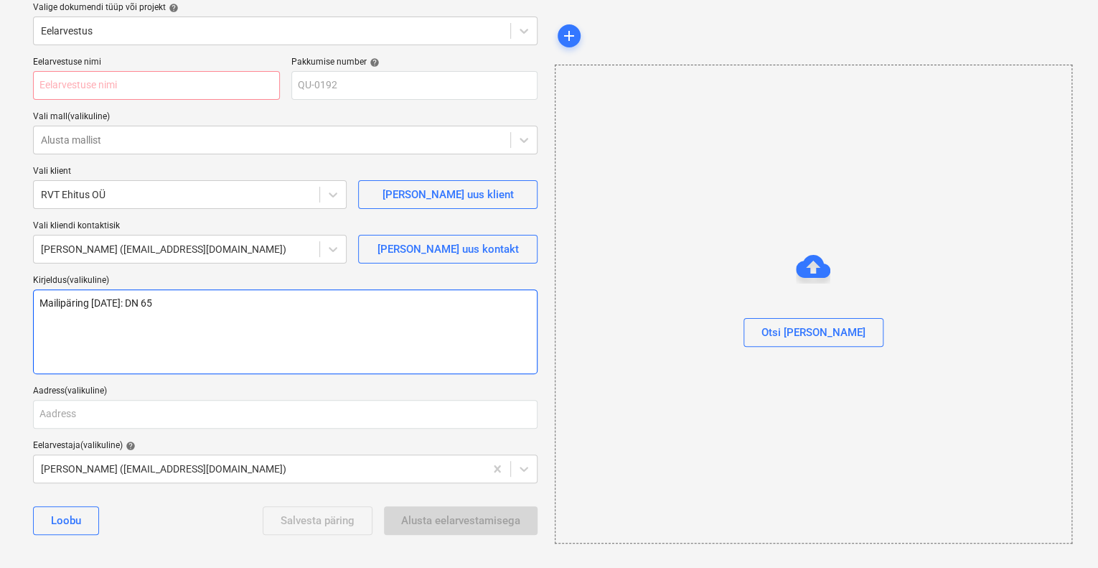
type textarea "Mailipäring [DATE]: DN 65-"
type textarea "x"
type textarea "Mailipäring [DATE]: DN 65-"
type textarea "x"
type textarea "Mailipäring [DATE]: DN 65- 4"
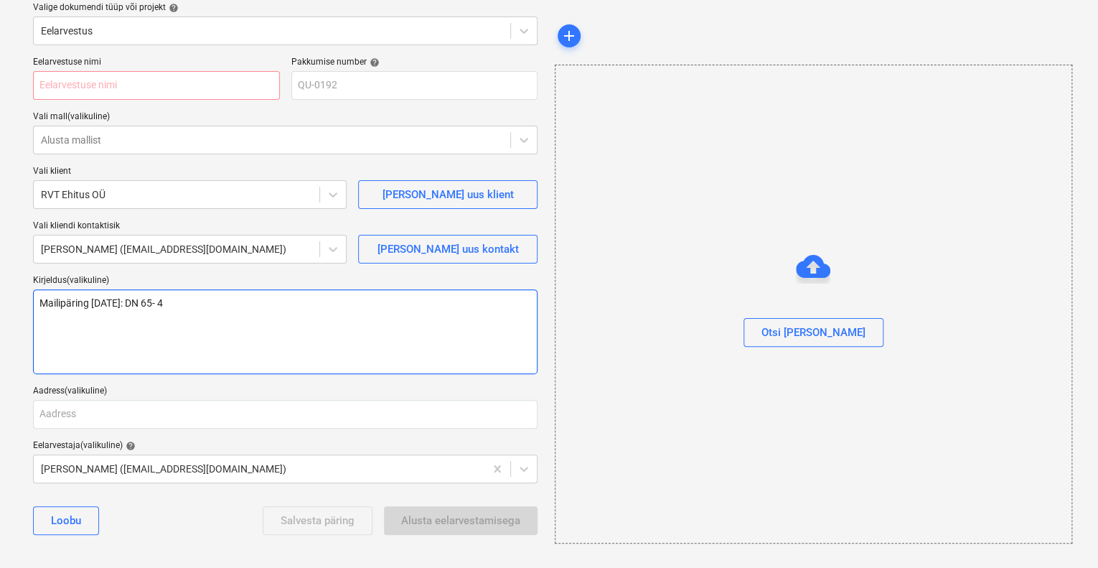
type textarea "x"
type textarea "Mailipäring [DATE]: DN 65- 4"
type textarea "x"
type textarea "Mailipäring [DATE]: DN 65- 4 t"
type textarea "x"
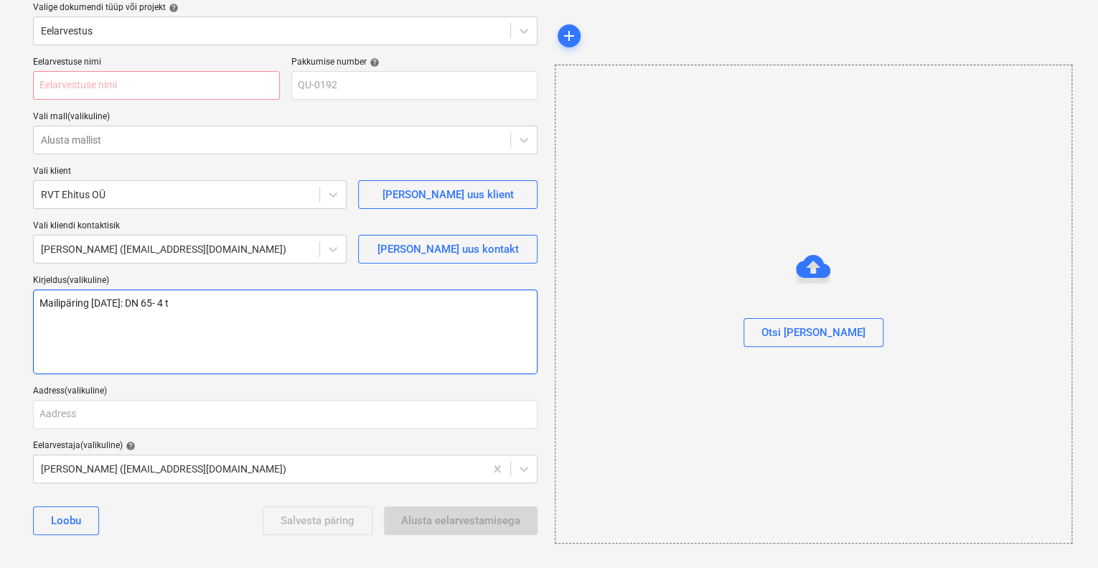
type textarea "Mailipäring [DATE]: DN 65- 4 tk"
type textarea "x"
type textarea "Mailipäring [DATE]: DN 65- 4 tk"
type textarea "x"
type textarea "Mailipäring [DATE]: DN 65- 4 tk j"
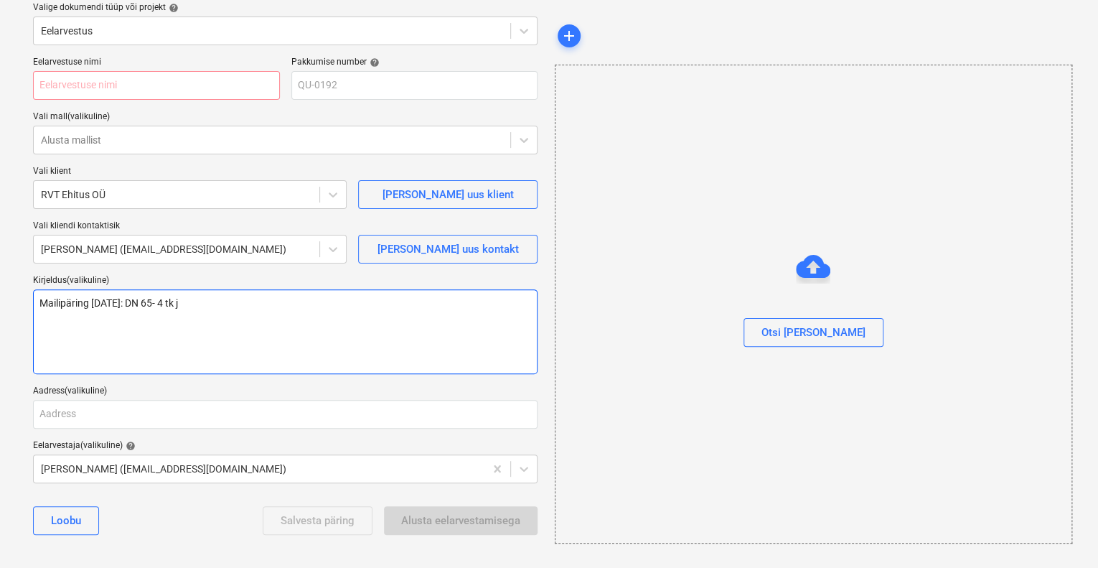
type textarea "x"
type textarea "Mailipäring [DATE]: DN 65- 4 tk ja"
type textarea "x"
type textarea "Mailipäring [DATE]: DN 65- 4 tk ja"
type textarea "x"
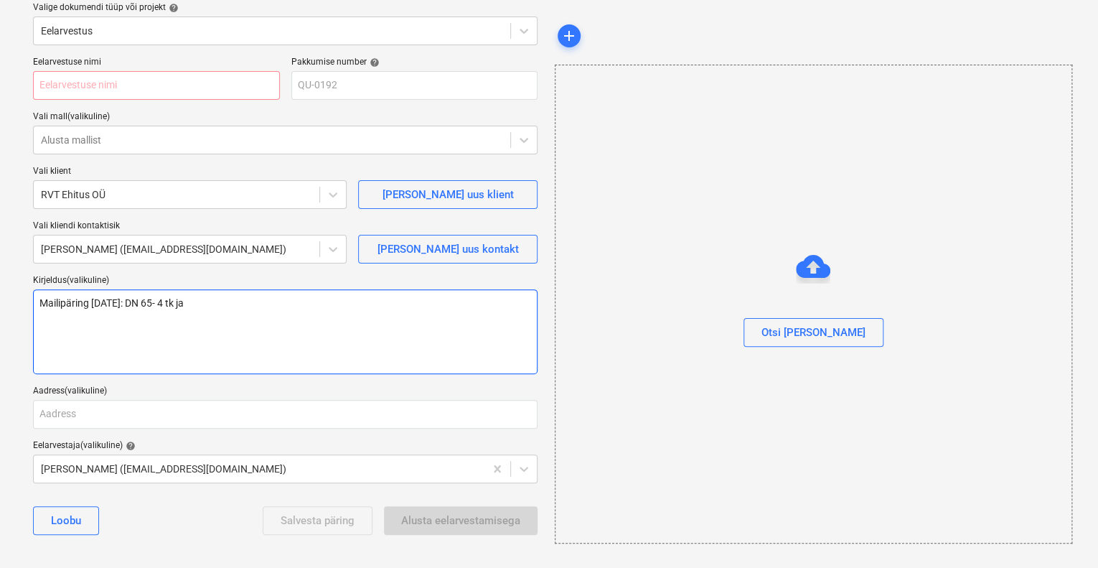
type textarea "Mailipäring [DATE]: DN 65- 4 tk ja D"
type textarea "x"
type textarea "Mailipäring [DATE]: DN 65- 4 tk ja DN"
type textarea "x"
type textarea "Mailipäring [DATE]: DN 65- 4 tk ja DN"
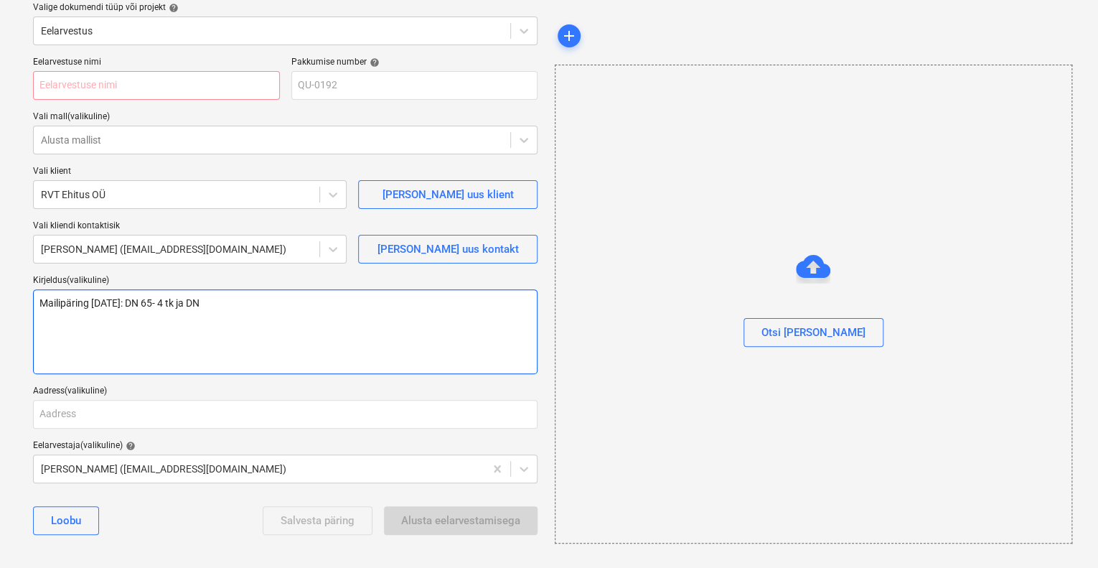
type textarea "x"
type textarea "Mailipäring [DATE]: DN 65- 4 tk ja DN 8"
type textarea "x"
type textarea "Mailipäring [DATE]: DN 65- 4 tk ja DN 80"
type textarea "x"
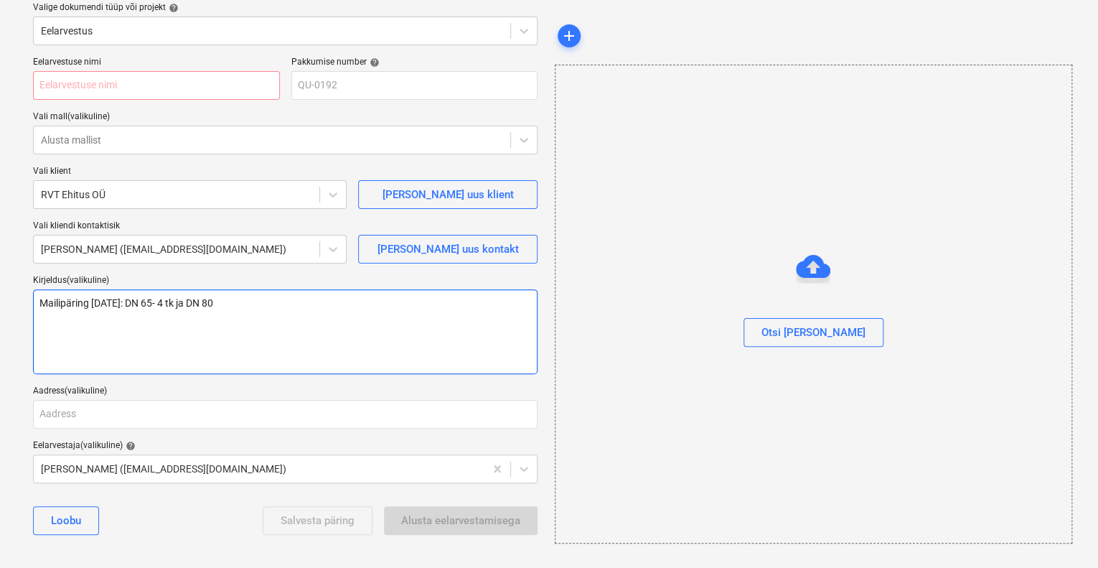
type textarea "Mailipäring [DATE]: DN 65- 4 tk ja DN 80"
type textarea "x"
type textarea "Mailipäring [DATE]: DN 65- 4 tk ja DN 80 -"
type textarea "x"
type textarea "Mailipäring [DATE]: DN 65- 4 tk ja DN 80 -"
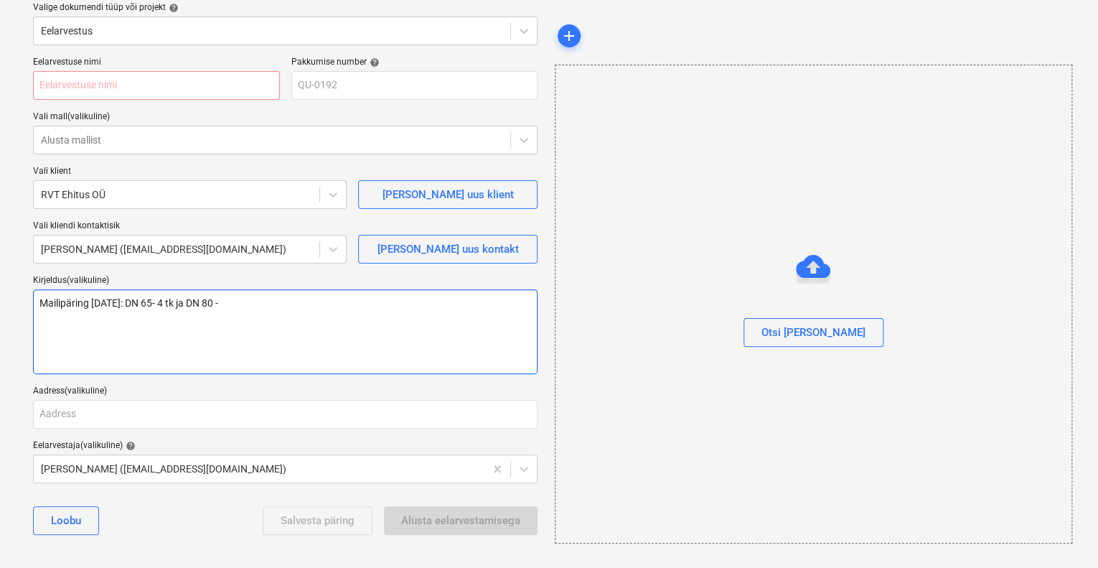
type textarea "x"
type textarea "Mailipäring [DATE]: DN 65- 4 tk ja DN 80 - 6"
type textarea "x"
type textarea "Mailipäring [DATE]: DN 65- 4 tk ja DN 80 - 6"
type textarea "x"
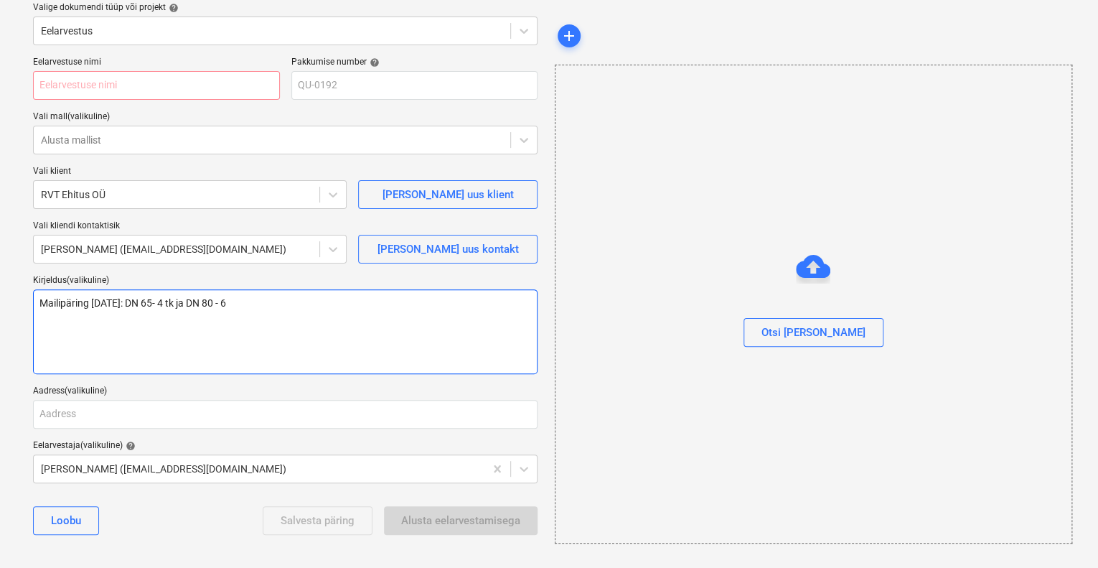
type textarea "Mailipäring [DATE]: DN 65- 4 tk ja DN 80 - 6 t"
type textarea "x"
type textarea "Mailipäring [DATE]: DN 65- 4 tk ja DN 80 - 6 tk"
click at [638, 39] on div "add" at bounding box center [813, 36] width 516 height 29
click at [278, 305] on textarea "Mailipäring [DATE]: DN 65- 4 tk ja DN 80 - 6 tk" at bounding box center [285, 331] width 505 height 85
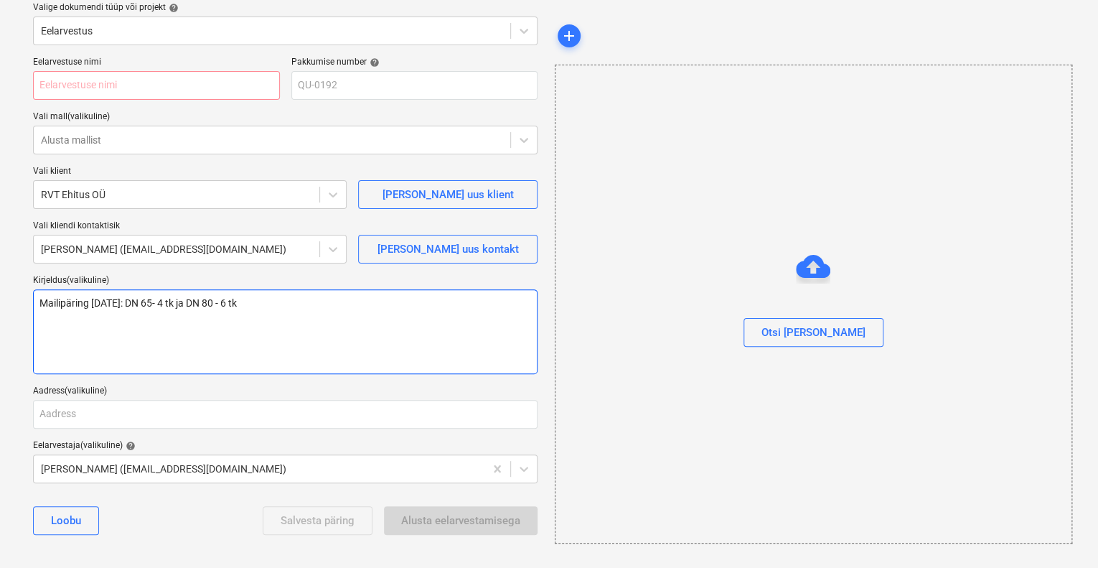
type textarea "x"
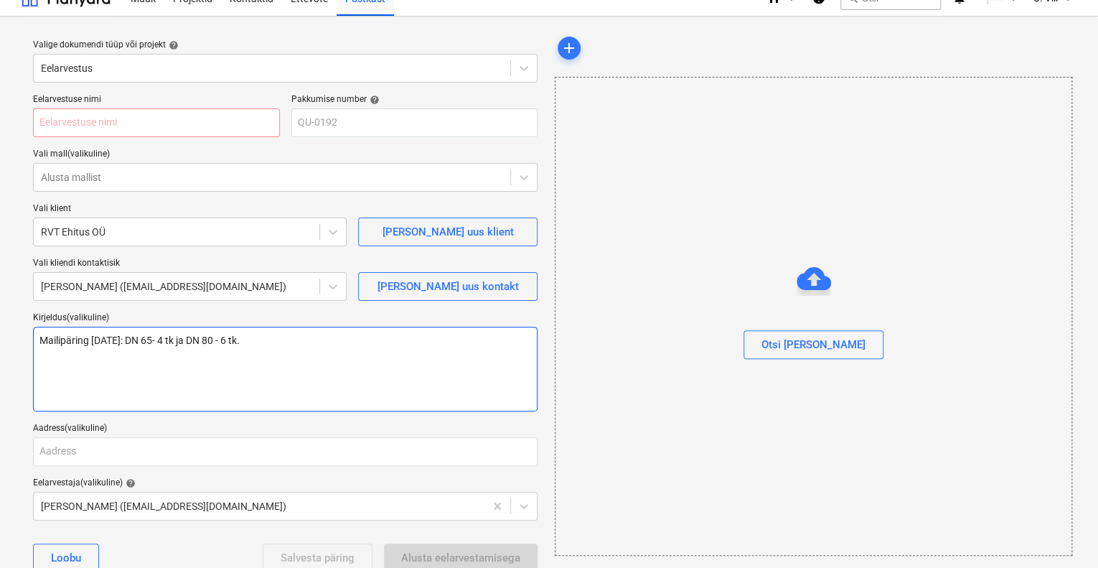
scroll to position [0, 0]
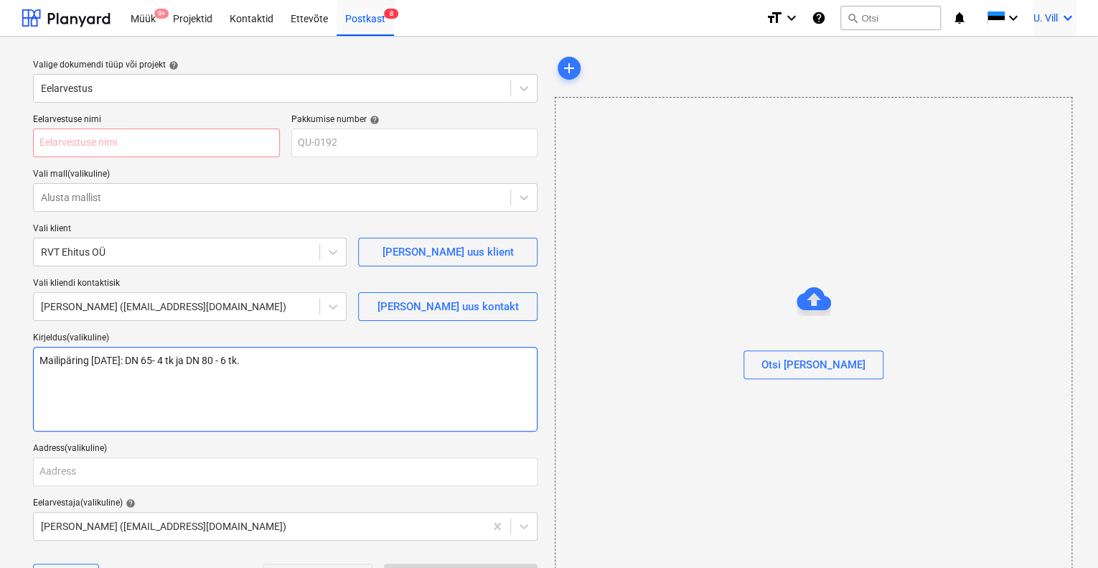
type textarea "Mailipäring [DATE]: DN 65- 4 tk ja DN 80 - 6 tk."
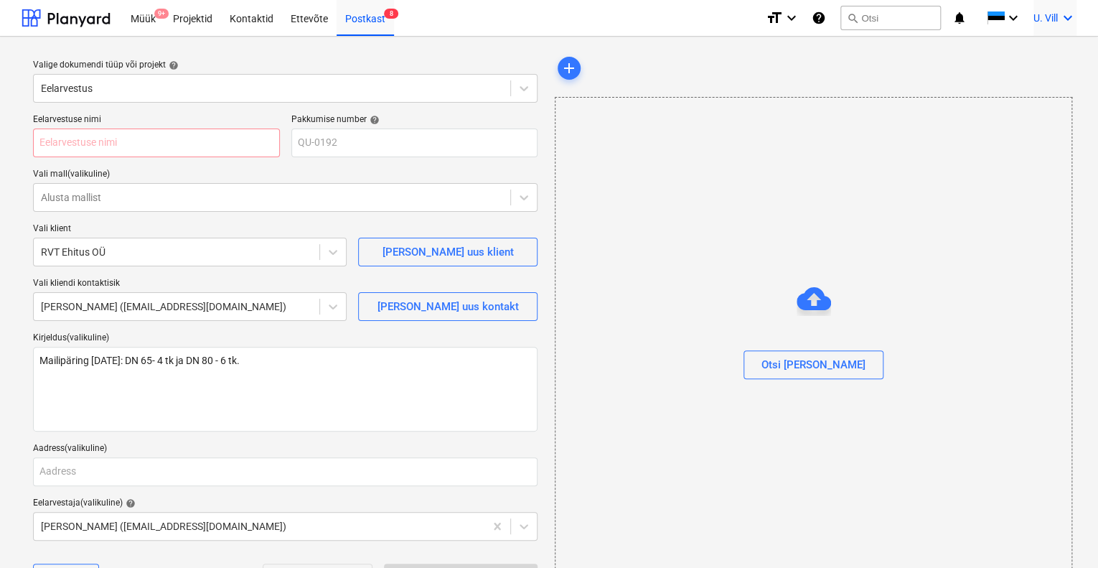
click at [1068, 17] on icon "keyboard_arrow_down" at bounding box center [1067, 17] width 17 height 17
click at [1064, 17] on div at bounding box center [549, 284] width 1098 height 568
click at [792, 18] on icon "keyboard_arrow_down" at bounding box center [791, 17] width 17 height 17
click at [792, 18] on div at bounding box center [549, 284] width 1098 height 568
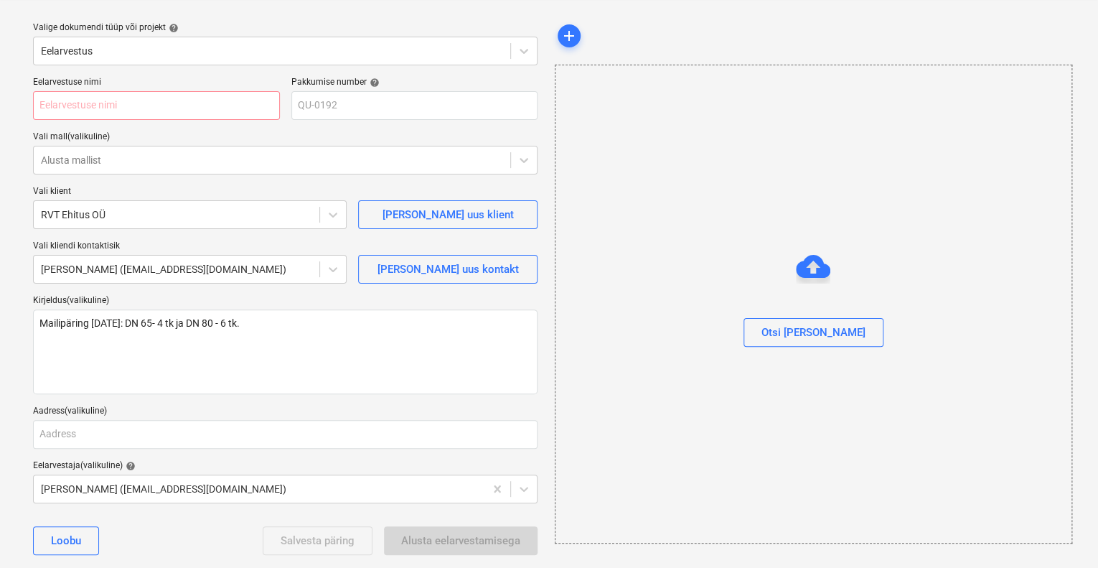
scroll to position [57, 0]
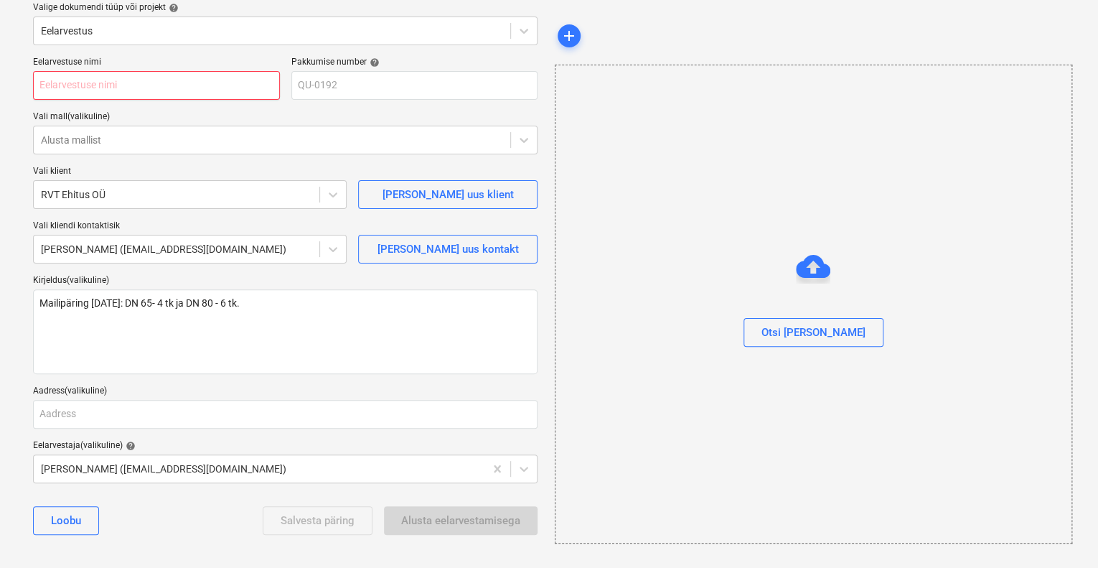
click at [129, 91] on input "text" at bounding box center [156, 85] width 247 height 29
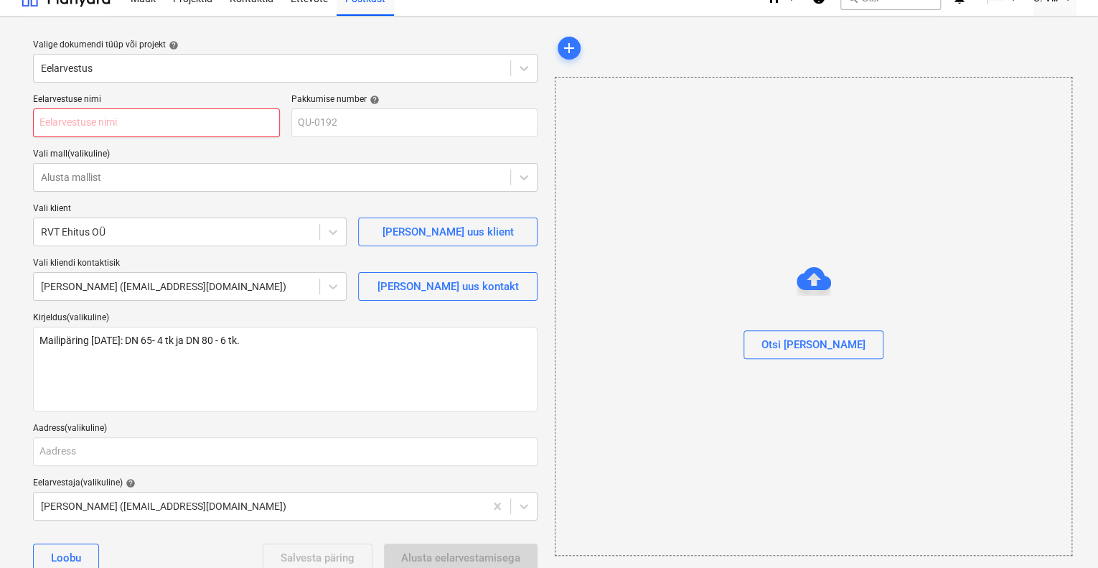
scroll to position [0, 0]
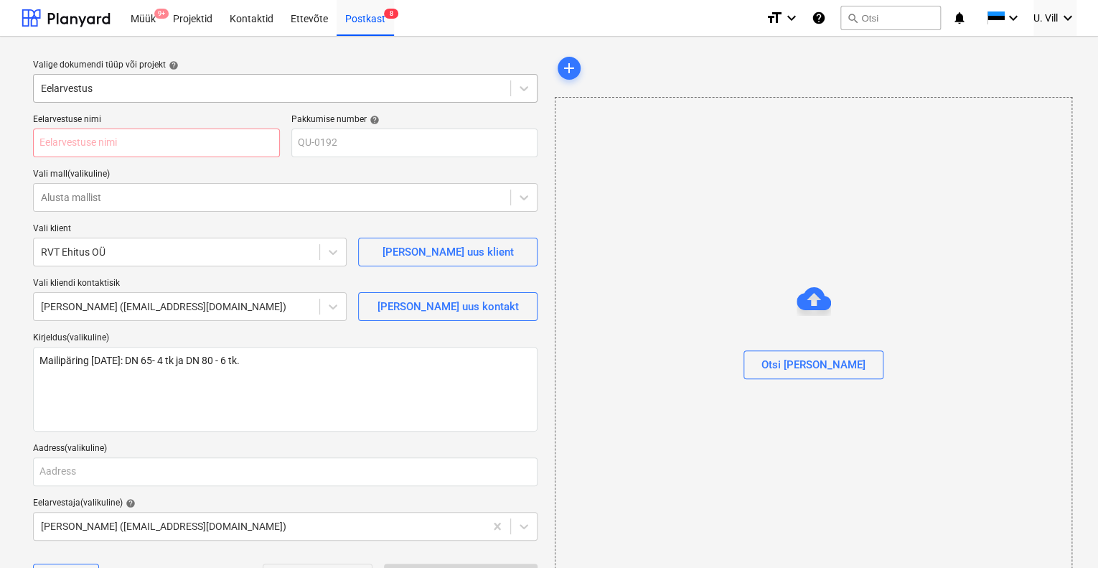
type textarea "x"
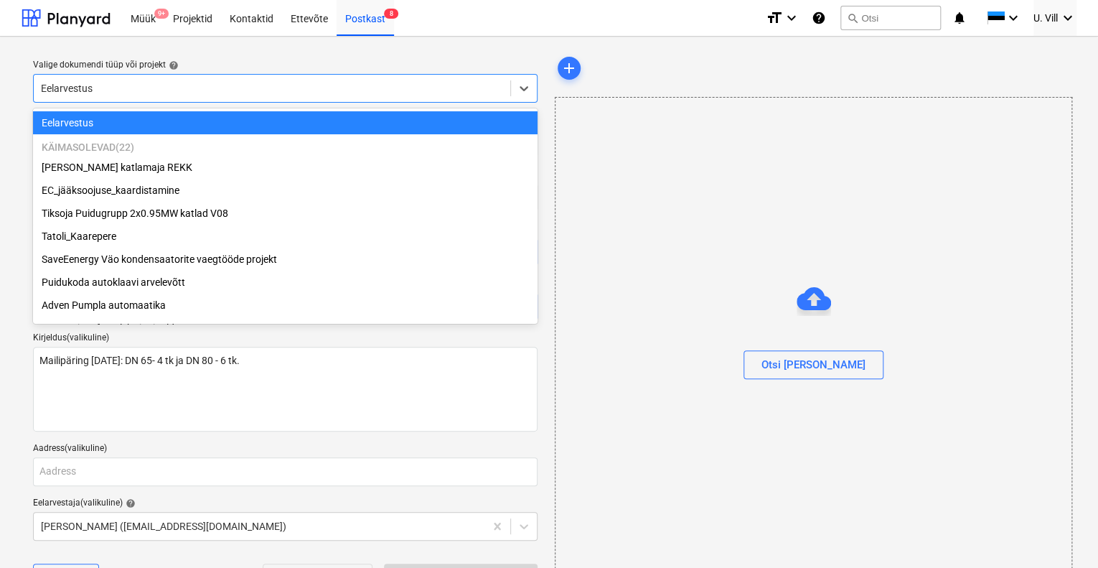
click at [121, 87] on div at bounding box center [272, 88] width 462 height 14
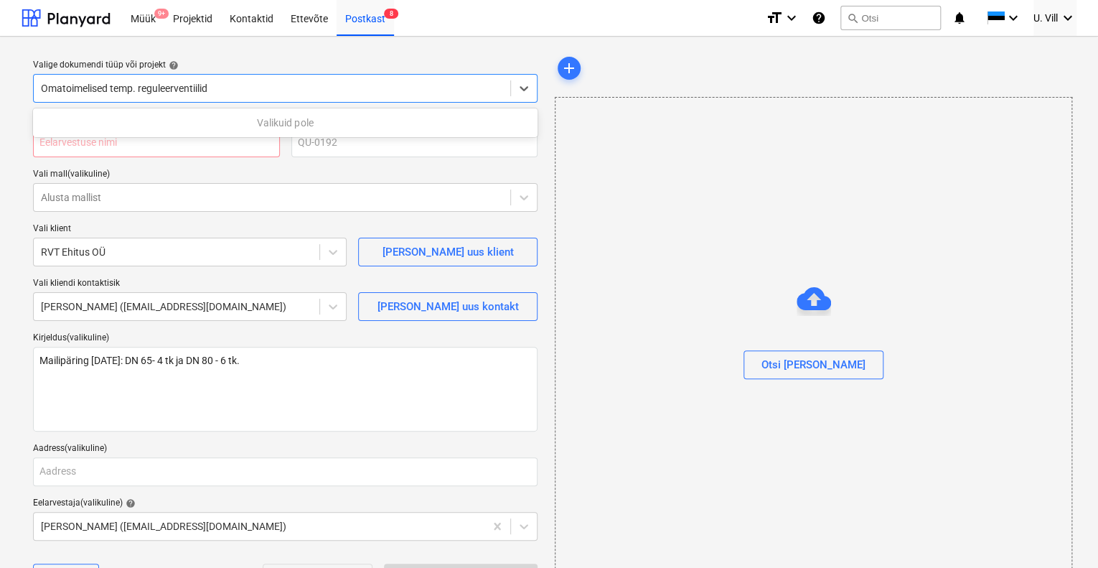
type input "Omatoimelised temp. reguleerventiilid"
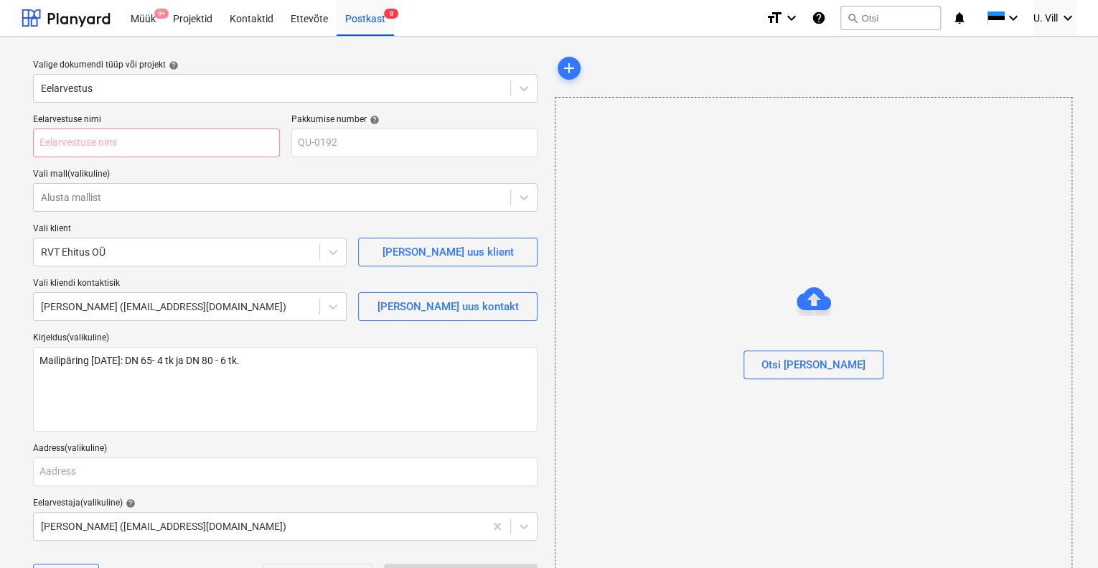
click at [362, 56] on div "Valige dokumendi tüüp või projekt help Eelarvestus" at bounding box center [285, 81] width 516 height 55
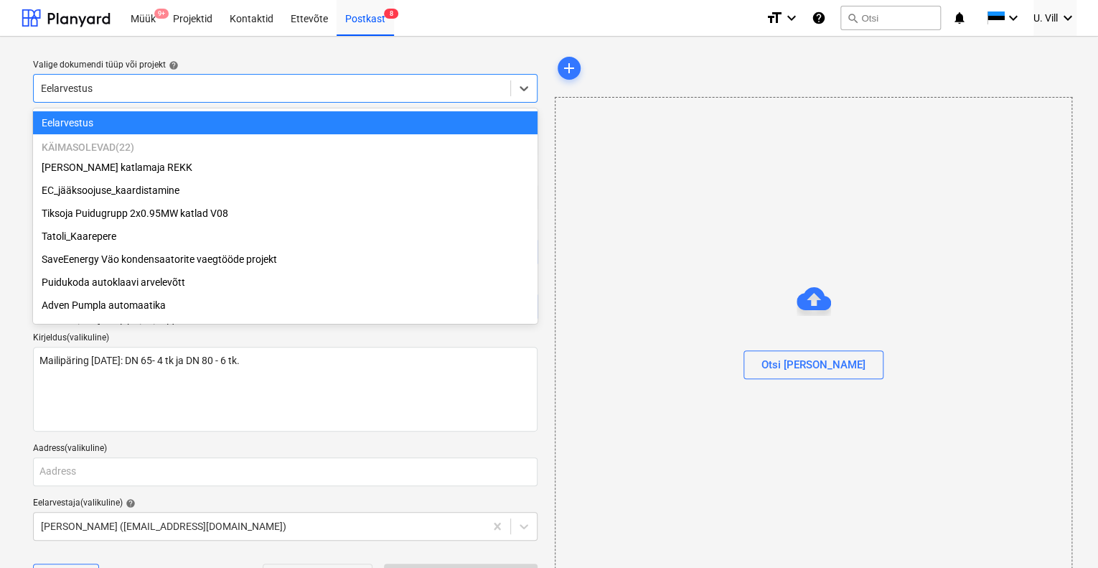
click at [178, 83] on div at bounding box center [272, 88] width 462 height 14
click at [152, 85] on div at bounding box center [272, 88] width 462 height 14
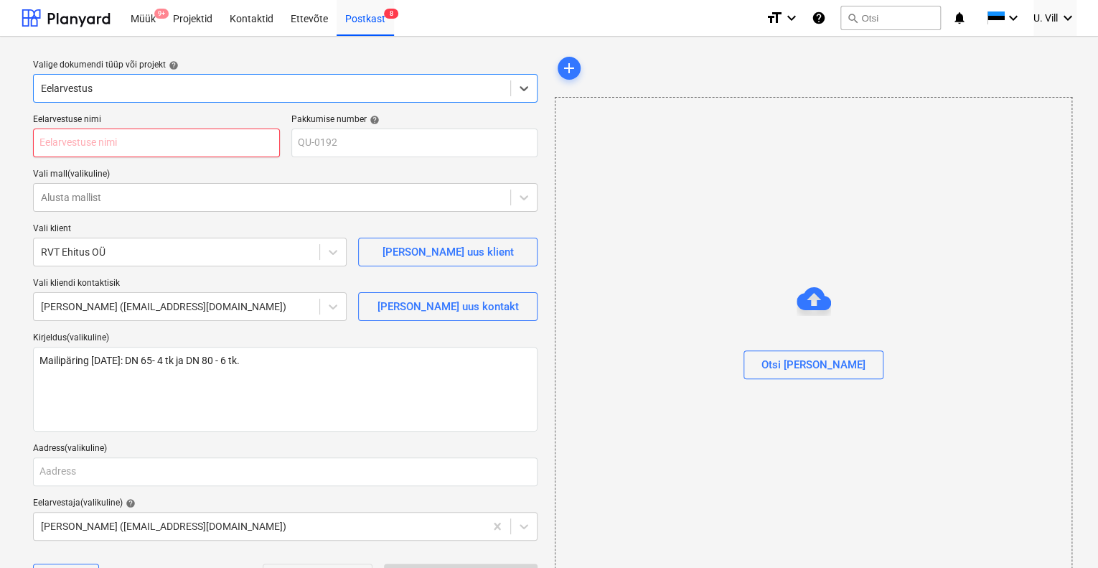
click at [194, 145] on input "text" at bounding box center [156, 142] width 247 height 29
type textarea "x"
type input "O"
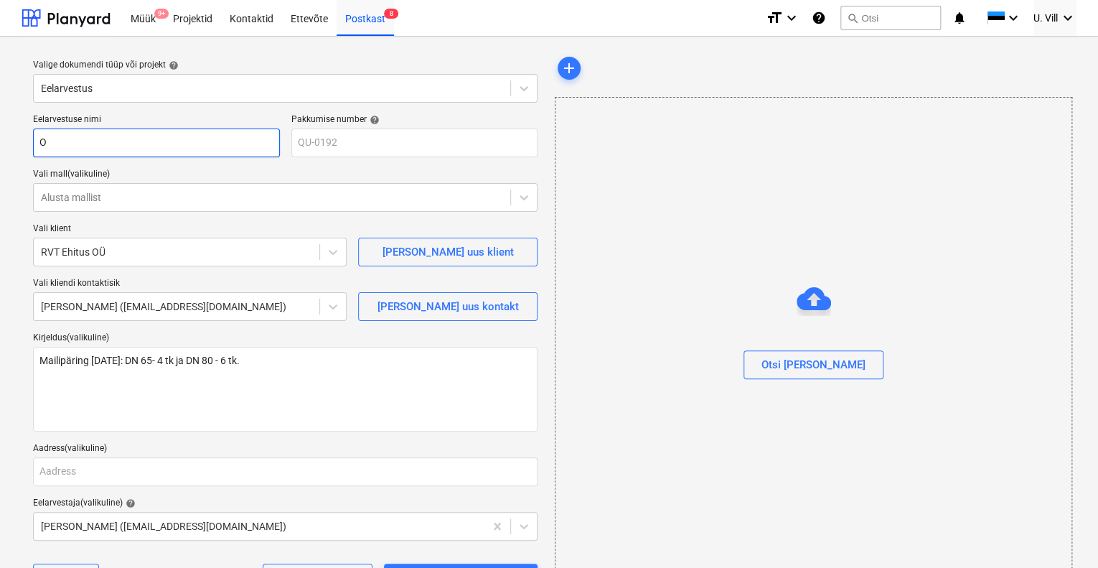
type textarea "x"
type input "Om"
type textarea "x"
type input "Oma"
type textarea "x"
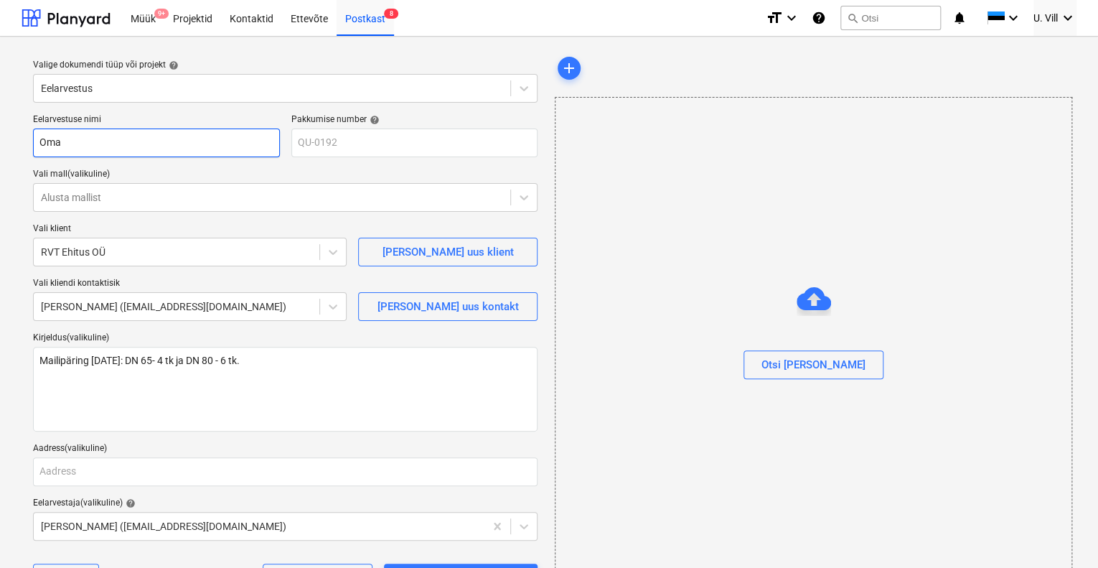
type input "Omat"
type textarea "x"
type input "Omato"
type textarea "x"
type input "Omatoi"
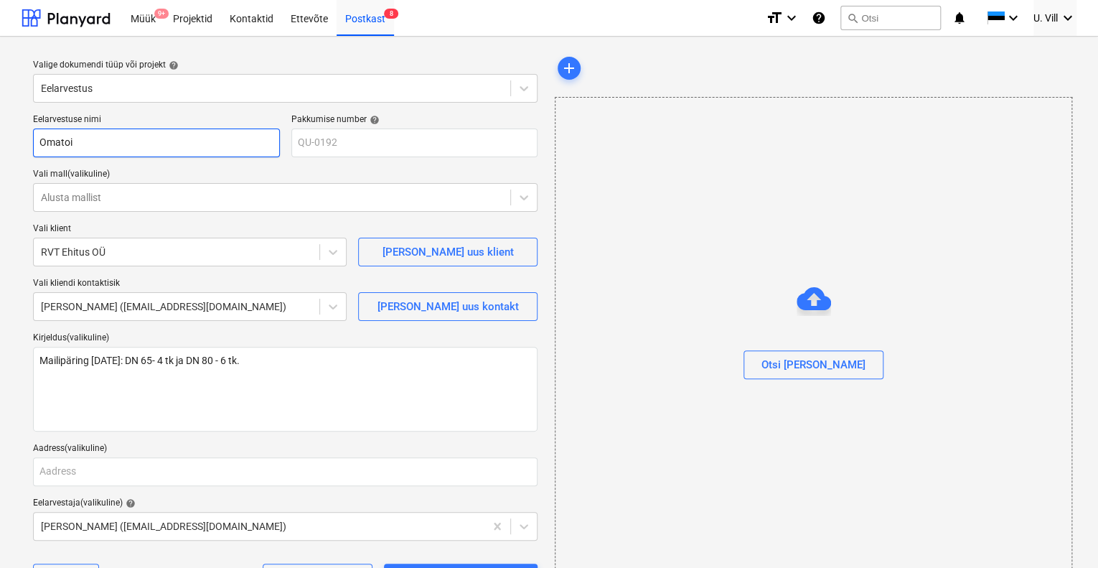
type textarea "x"
type input "Omatoim"
type textarea "x"
type input "Omatoime"
type textarea "x"
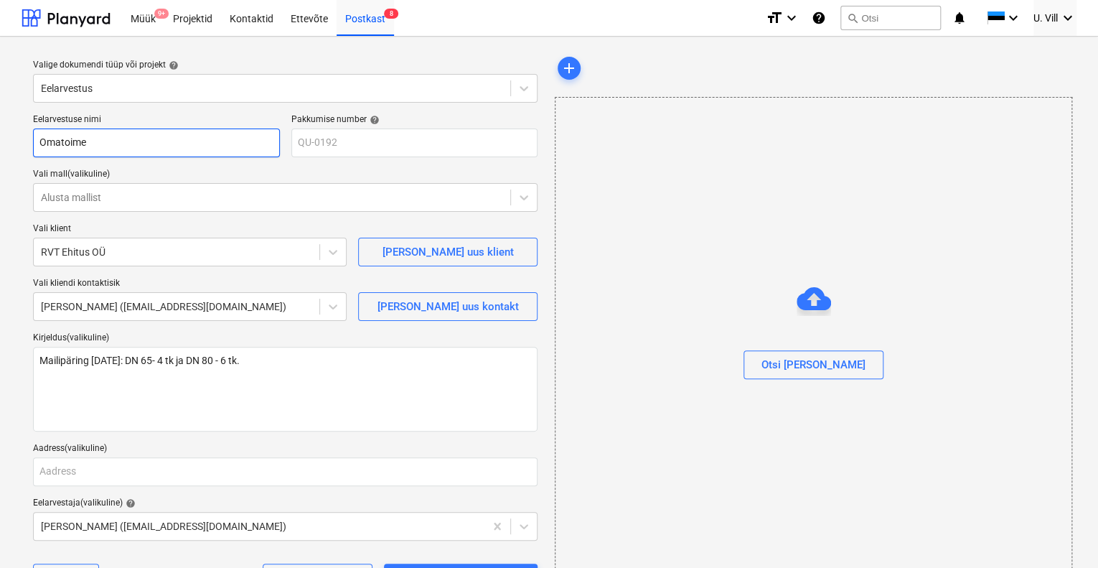
type input "Omatoimel"
type textarea "x"
type input "Omatoimeli"
type textarea "x"
type input "Omatoimelis"
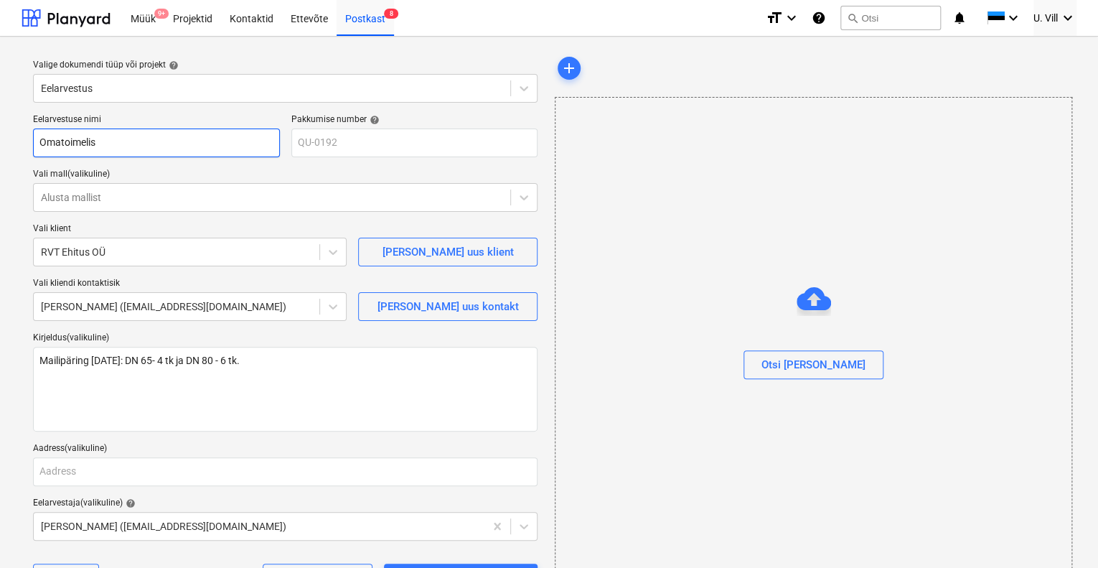
type textarea "x"
type input "Omatoimelise"
type textarea "x"
type input "Omatoimelised"
type textarea "x"
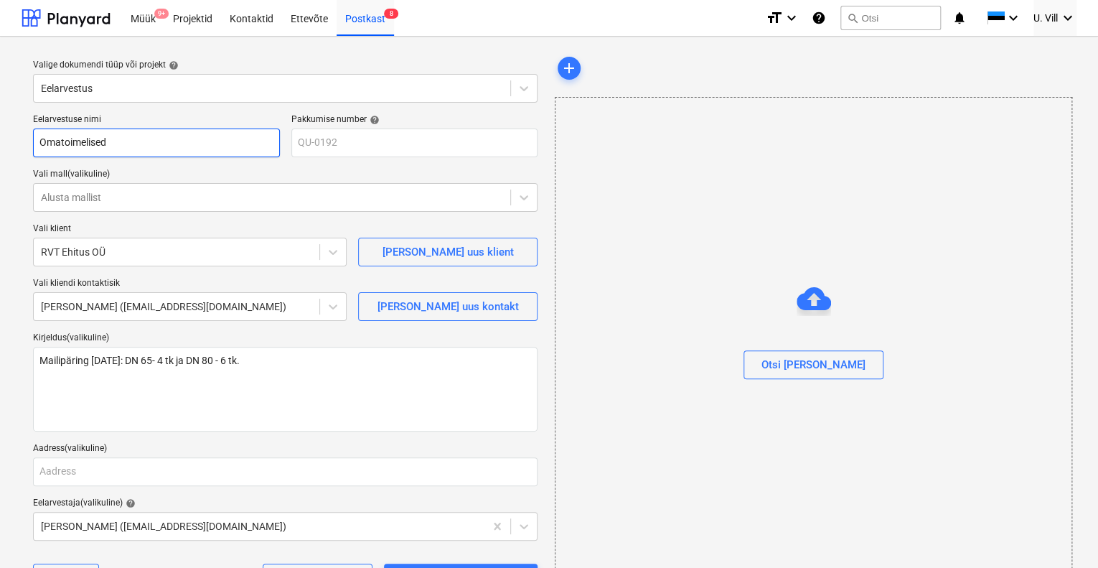
type input "Omatoimelised"
type textarea "x"
type input "Omatoimelised t"
type textarea "x"
type input "Omatoimelised te"
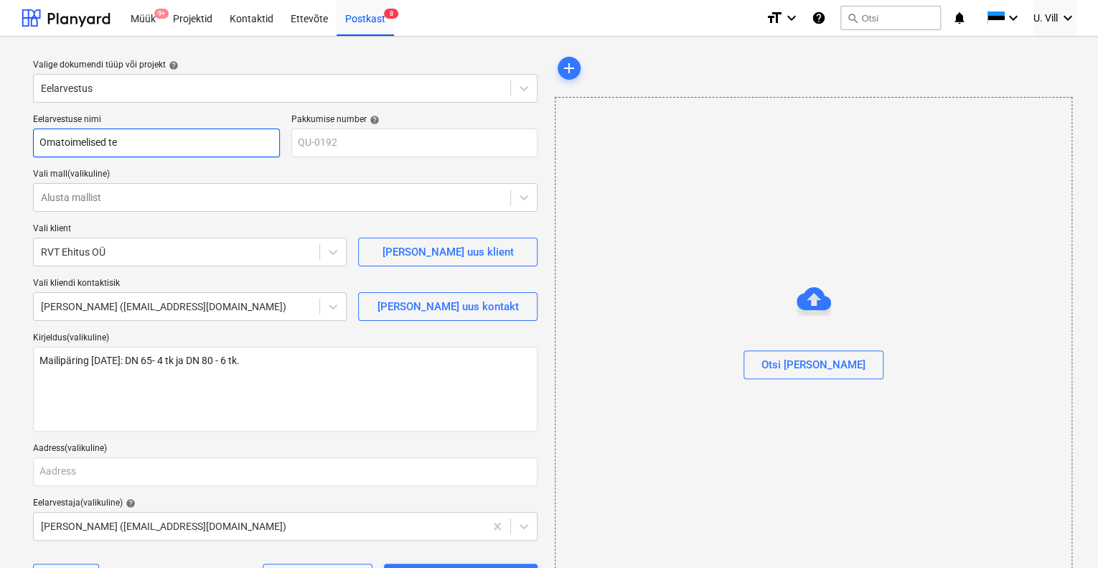
type textarea "x"
type input "Omatoimelised tem"
type textarea "x"
type input "Omatoimelised temp"
type textarea "x"
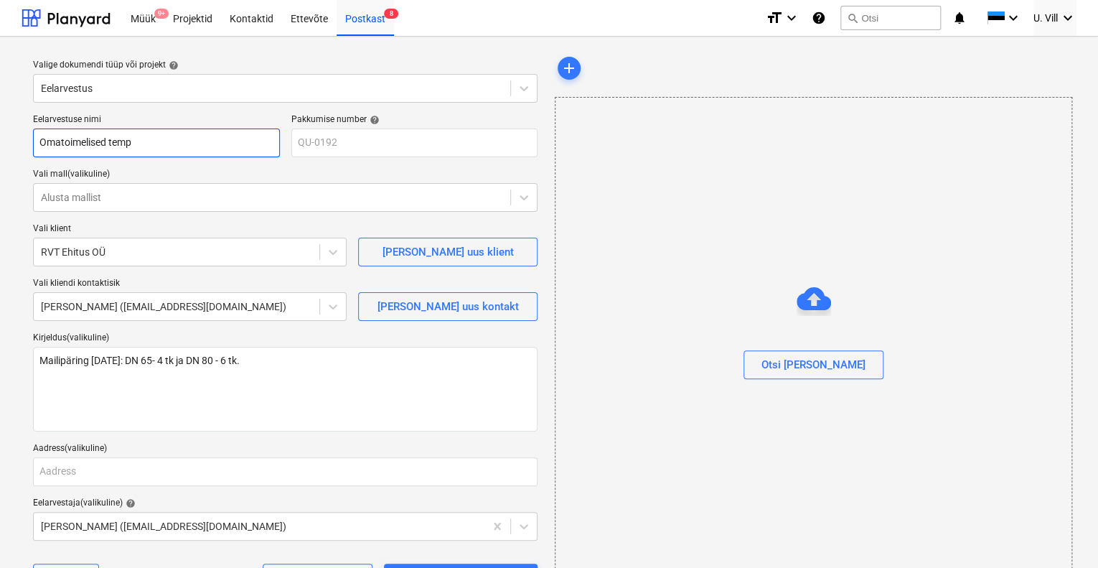
type input "Omatoimelised temp."
type textarea "x"
type input "Omatoimelised temp."
type textarea "x"
type input "Omatoimelised temp. r"
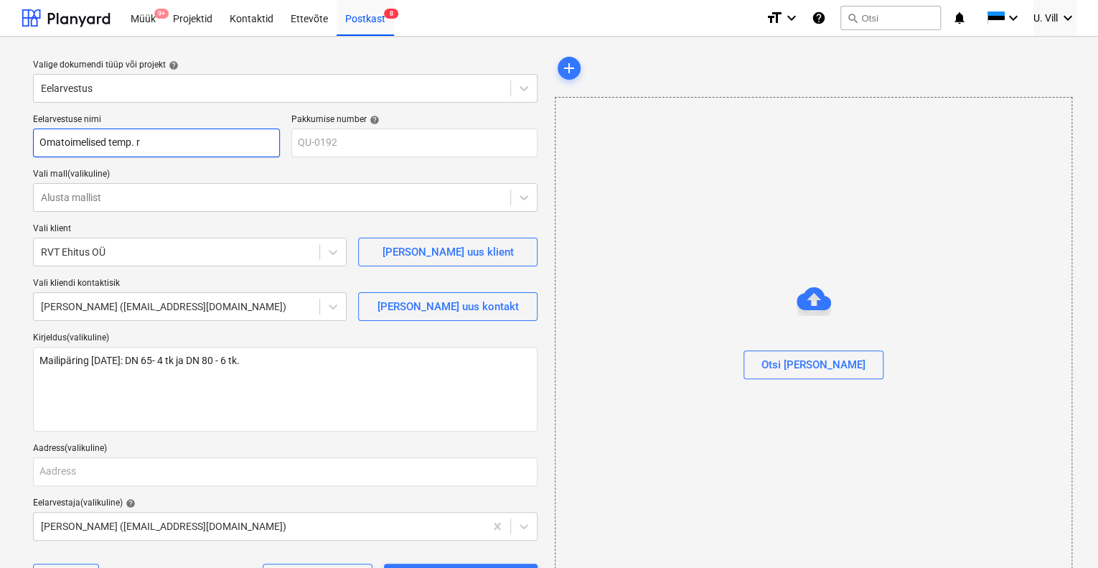
type textarea "x"
type input "Omatoimelised temp. re"
type textarea "x"
type input "Omatoimelised temp. reg"
type textarea "x"
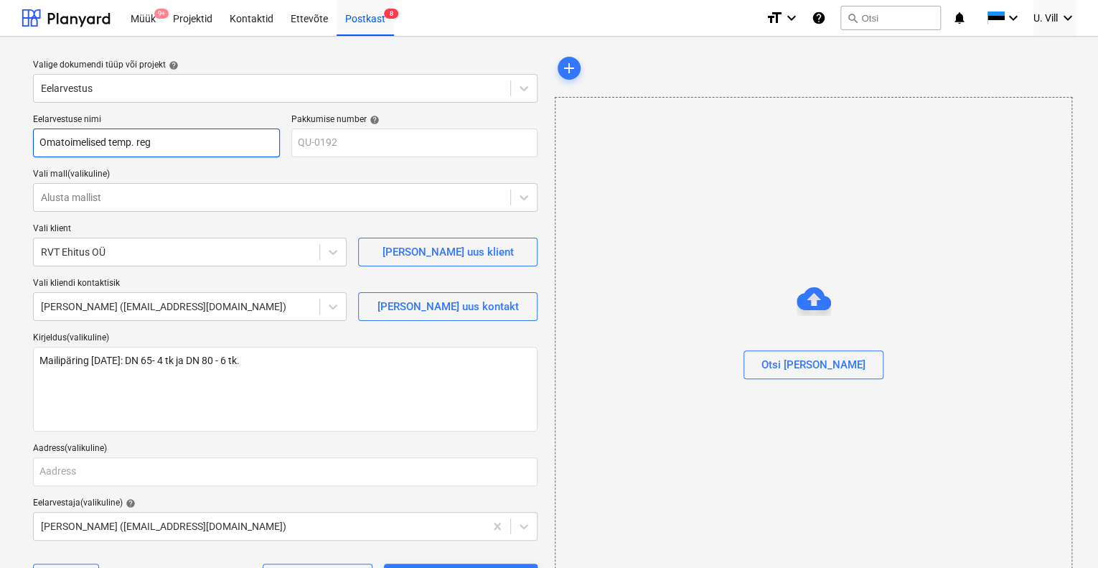
type input "Omatoimelised temp. regu"
type textarea "x"
type input "Omatoimelised temp. regul"
type textarea "x"
type input "Omatoimelised temp. regule"
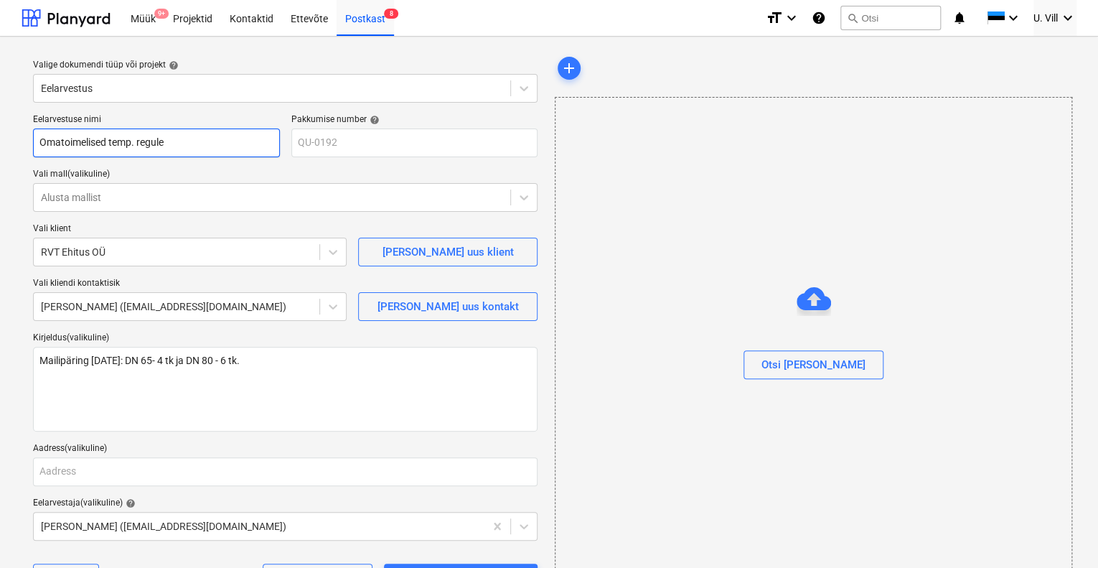
type textarea "x"
type input "Omatoimelised temp. regulee"
type textarea "x"
type input "Omatoimelised temp. reguleer"
type textarea "x"
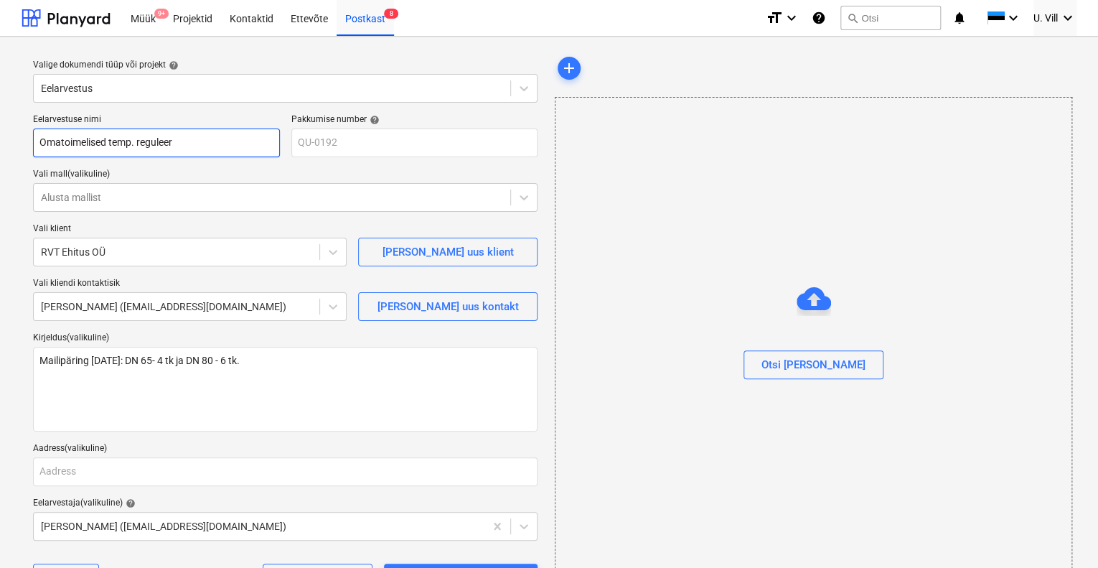
type input "Omatoimelised temp. reguleerv"
type textarea "x"
type input "Omatoimelised temp. reguleerve"
type textarea "x"
type input "Omatoimelised temp. reguleerven"
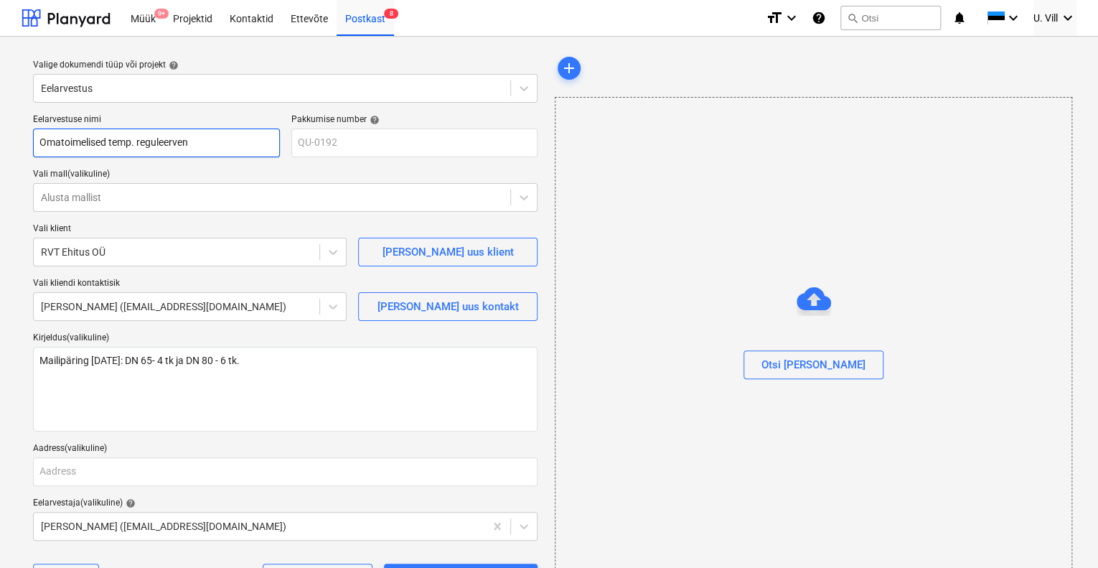
type textarea "x"
type input "Omatoimelised temp. reguleervent"
type textarea "x"
type input "Omatoimelised temp. reguleerventi"
type textarea "x"
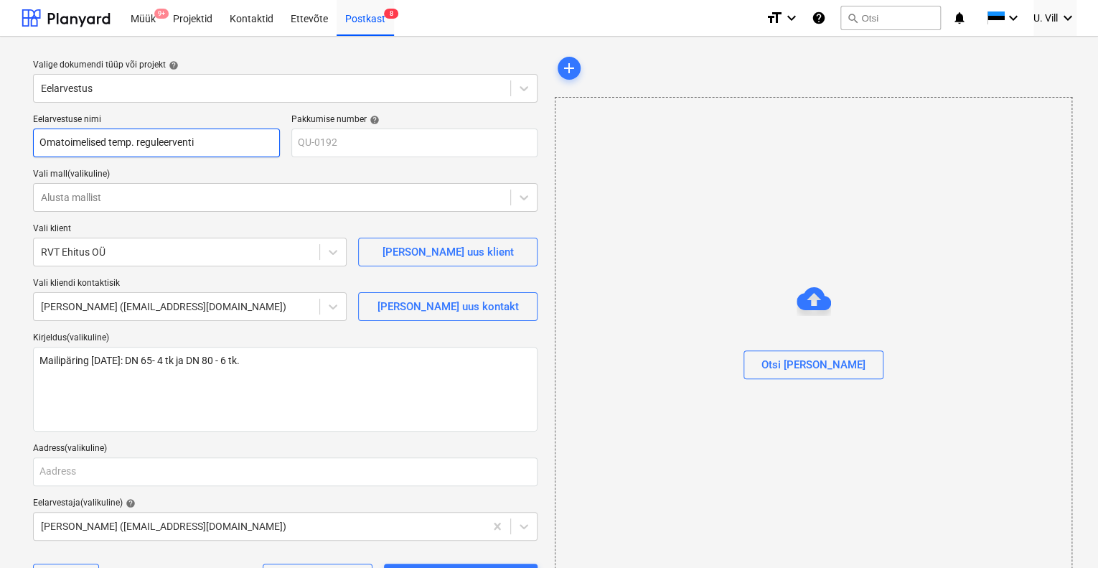
type input "Omatoimelised temp. reguleerventii"
type textarea "x"
type input "Omatoimelised temp. reguleerventiil"
type textarea "x"
type input "Omatoimelised temp. reguleerventiili"
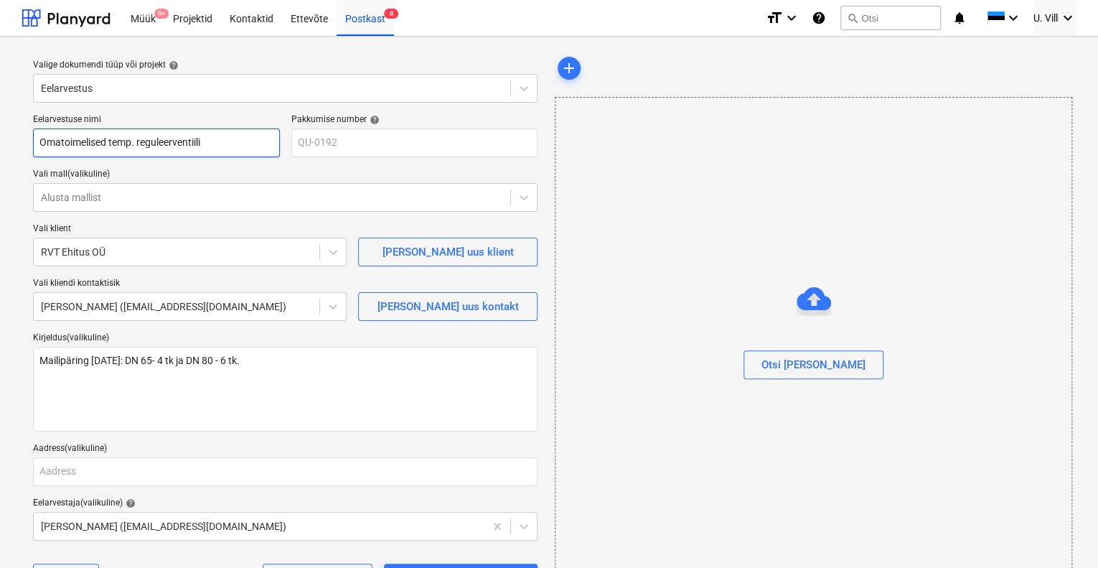
type textarea "x"
type input "Omatoimelised temp. reguleerventiilid"
click at [514, 54] on div "Valige dokumendi tüüp või projekt help Eelarvestus" at bounding box center [285, 81] width 516 height 55
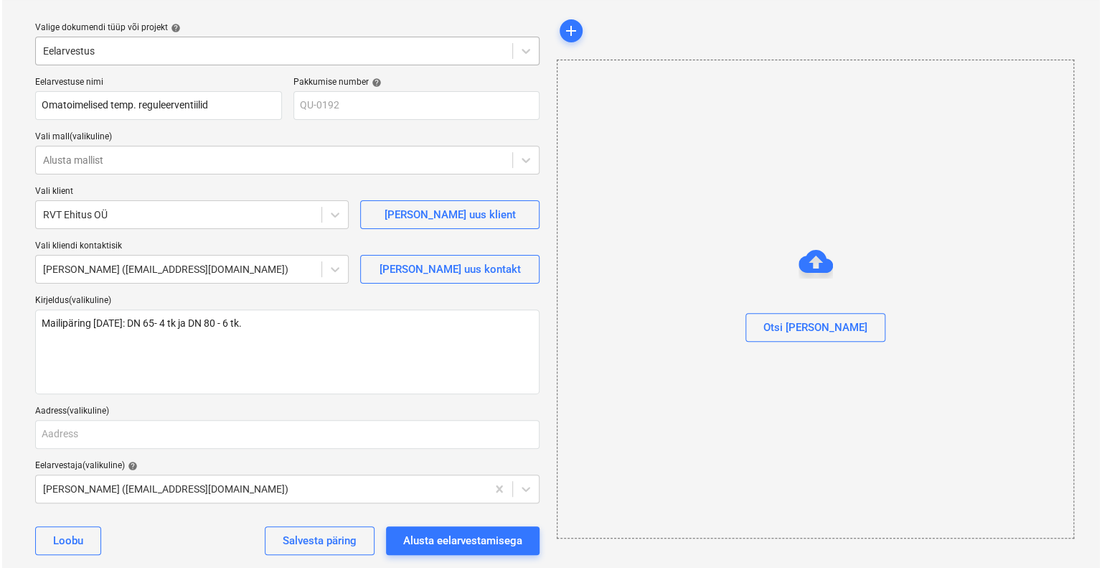
scroll to position [57, 0]
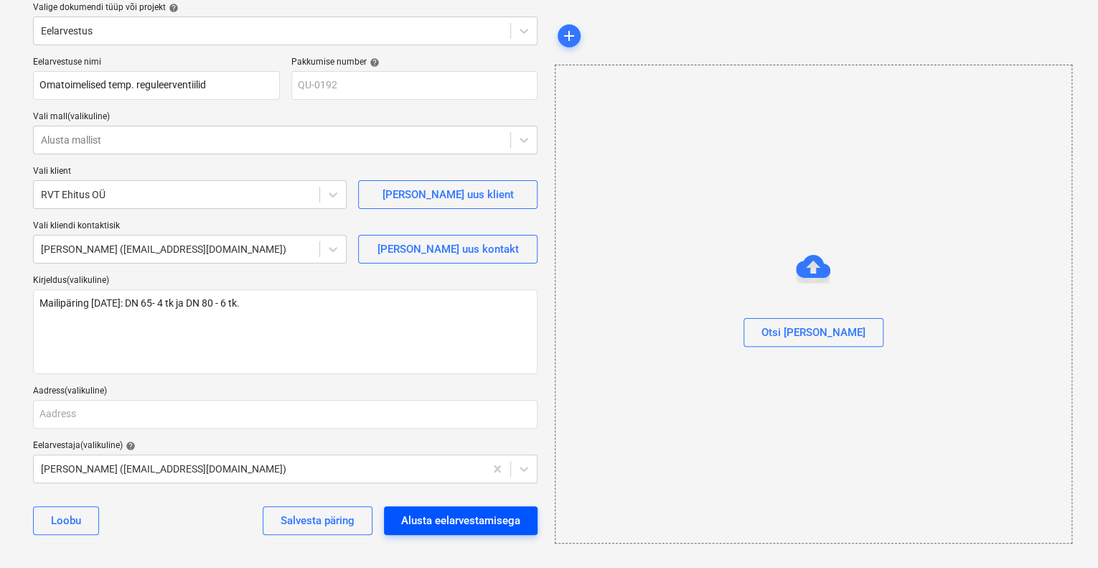
click at [484, 522] on div "Alusta eelarvestamisega" at bounding box center [460, 520] width 119 height 19
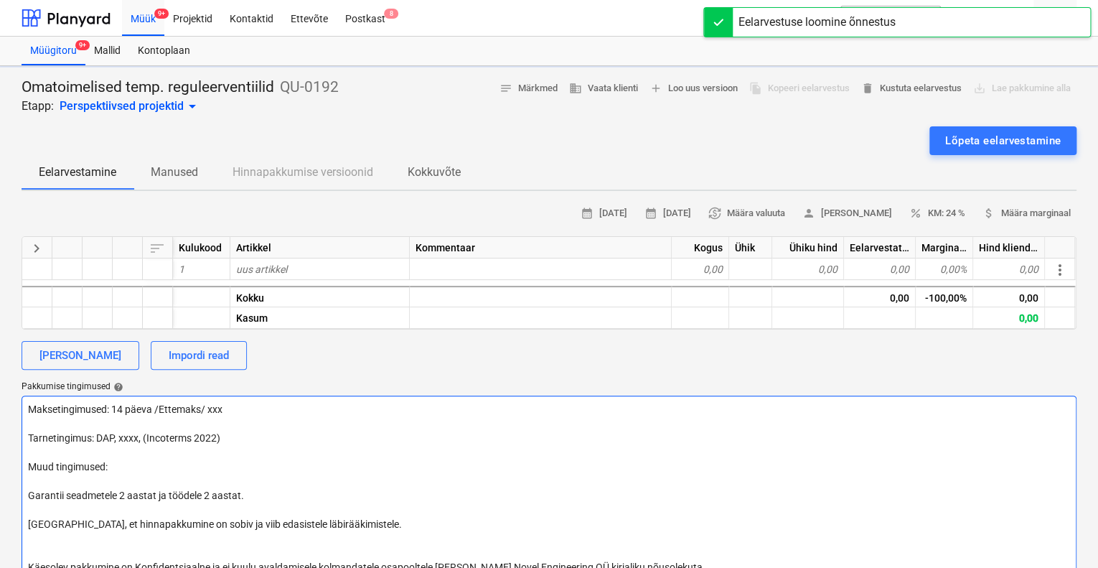
type textarea "x"
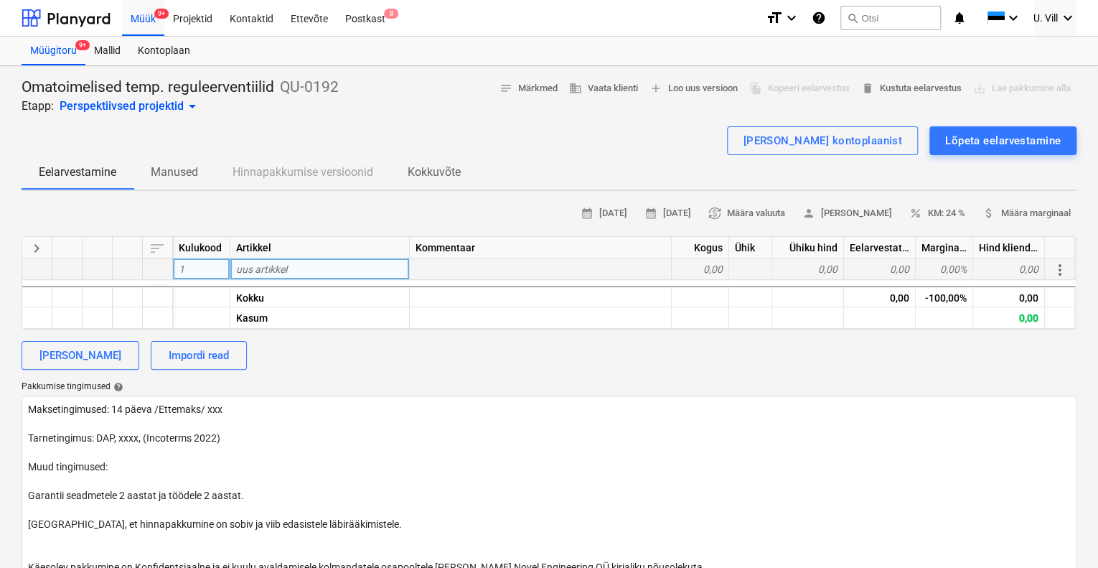
click at [324, 270] on div "uus artikkel" at bounding box center [319, 269] width 179 height 22
type input "VALVE 65 M1FBN EN-PN"
click at [711, 266] on div "0,00" at bounding box center [700, 269] width 57 height 22
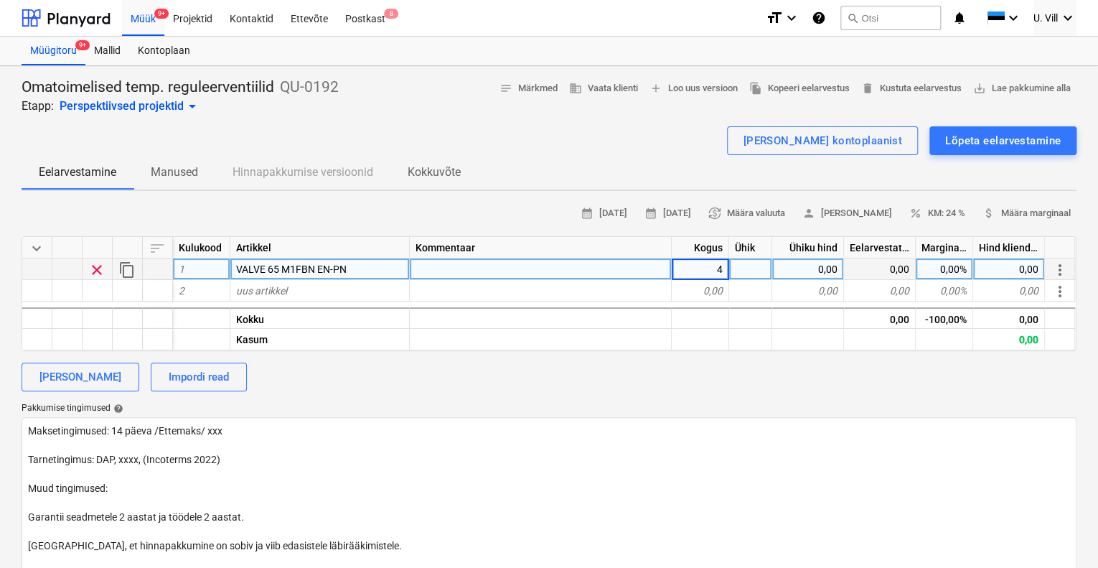
type textarea "x"
click at [745, 271] on div at bounding box center [750, 269] width 43 height 22
type input "tk"
click at [818, 268] on div "0,00" at bounding box center [808, 269] width 72 height 22
click at [824, 268] on div "0,00" at bounding box center [808, 269] width 72 height 22
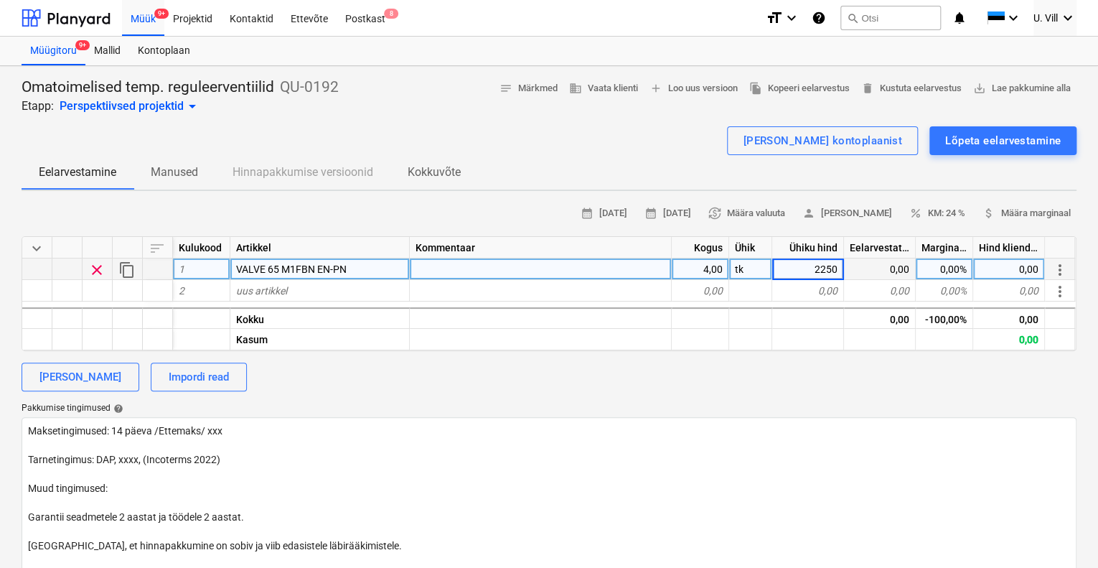
click at [719, 157] on div "Eelarvestamine Manused Hinnapakkumise versioonid Kokkuvõte" at bounding box center [549, 172] width 1055 height 34
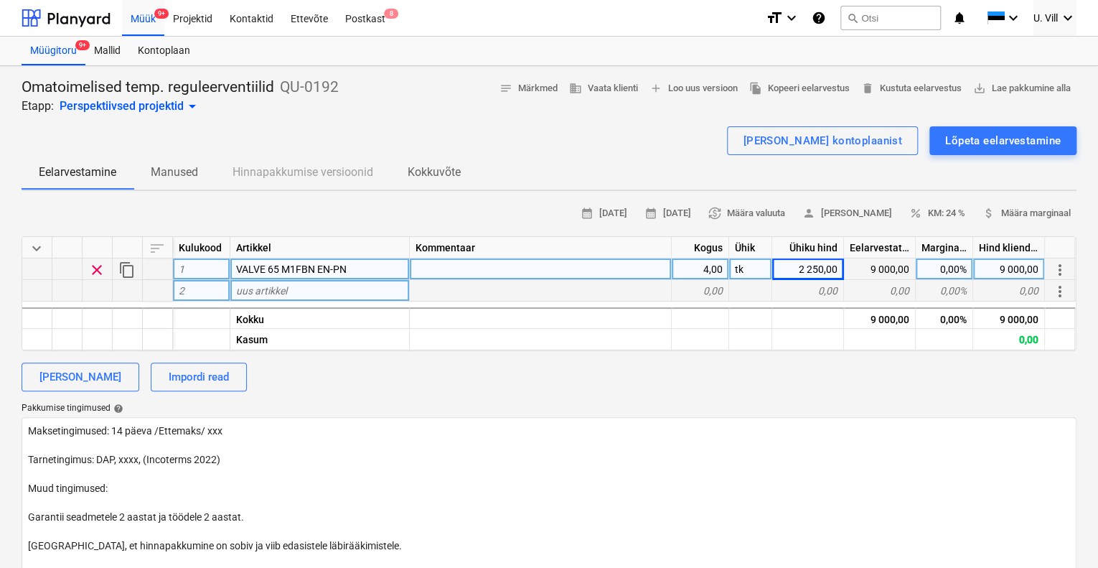
click at [296, 293] on div "uus artikkel" at bounding box center [319, 291] width 179 height 22
click at [710, 287] on div "0,00" at bounding box center [700, 291] width 57 height 22
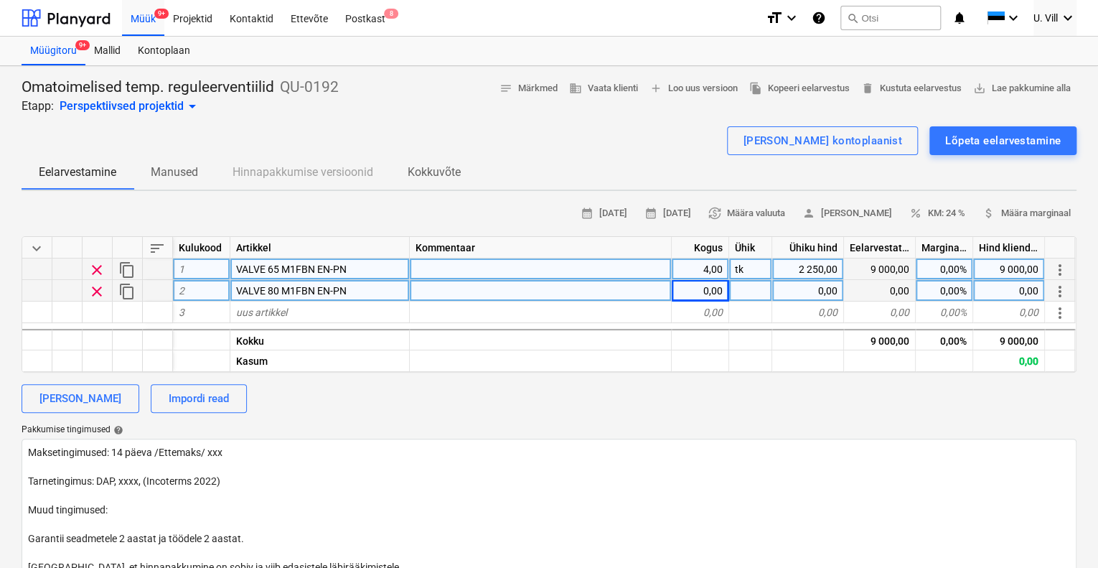
click at [708, 291] on div "0,00" at bounding box center [700, 291] width 57 height 22
click at [756, 286] on div at bounding box center [750, 291] width 43 height 22
click at [821, 287] on div "0,00" at bounding box center [808, 291] width 72 height 22
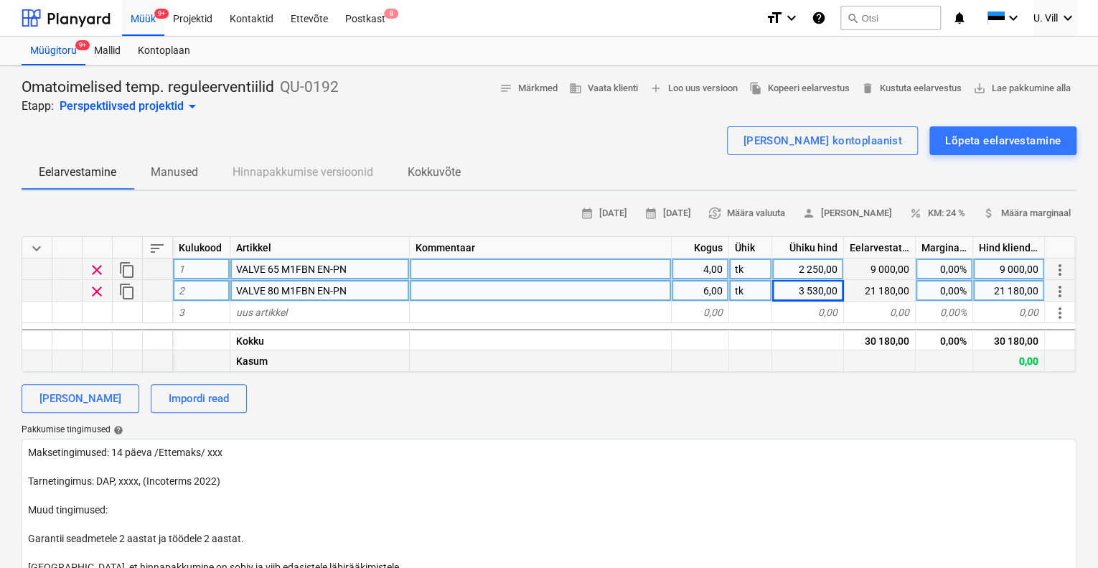
click at [812, 355] on div at bounding box center [808, 361] width 72 height 22
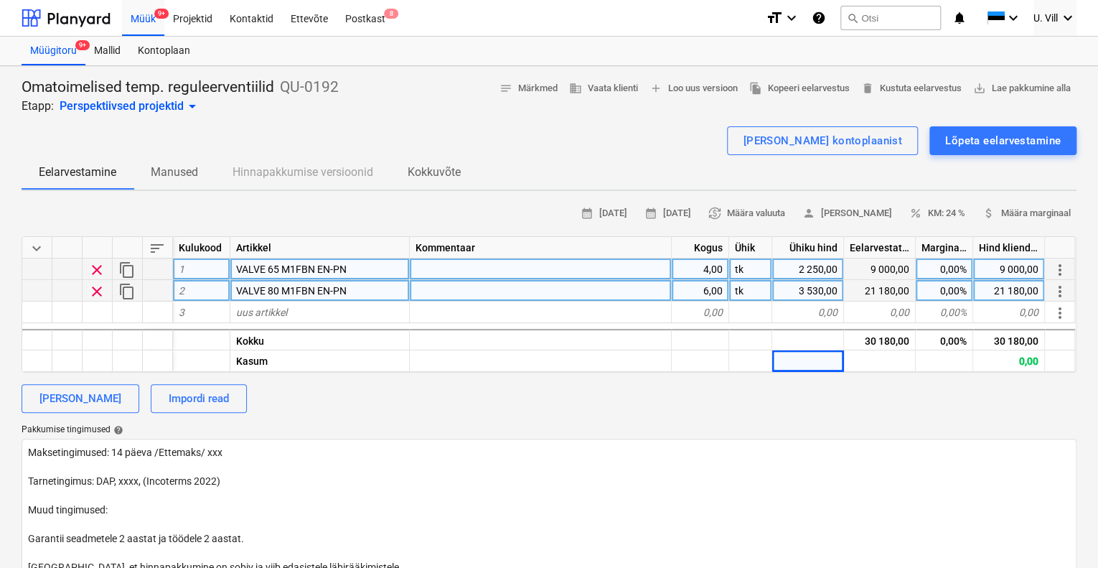
click at [237, 265] on span "VALVE 65 M1FBN EN-PN" at bounding box center [291, 268] width 111 height 11
click at [264, 266] on input "VALVE 65 M1FBN EN-PN" at bounding box center [319, 268] width 179 height 21
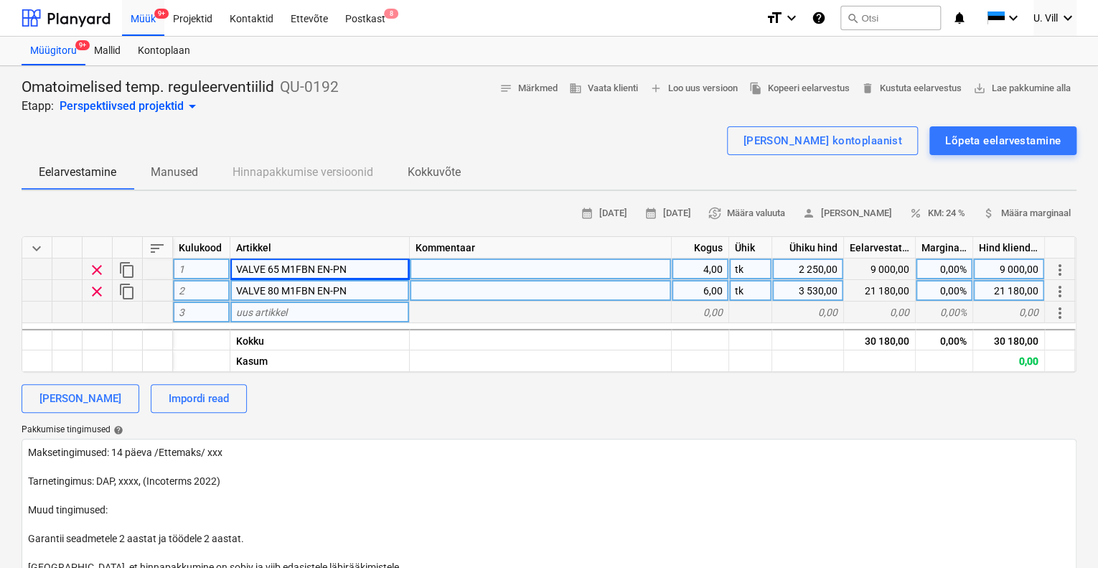
click at [290, 309] on div "uus artikkel" at bounding box center [319, 312] width 179 height 22
click at [708, 310] on div "0,00" at bounding box center [700, 312] width 57 height 22
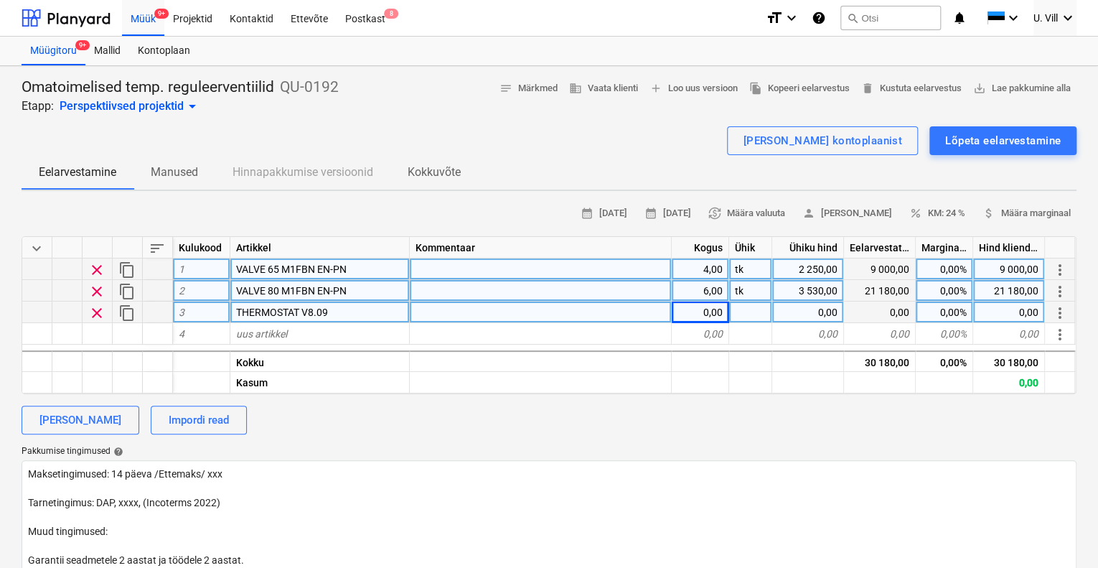
click at [707, 309] on div "0,00" at bounding box center [700, 312] width 57 height 22
click at [744, 309] on div at bounding box center [750, 312] width 43 height 22
click at [715, 156] on div "Eelarvestamine Manused Hinnapakkumise versioonid Kokkuvõte" at bounding box center [549, 172] width 1055 height 34
click at [825, 309] on div "0,00" at bounding box center [808, 312] width 72 height 22
click at [931, 48] on div "Müügitoru 9+ Mallid Kontoplaan" at bounding box center [549, 51] width 1055 height 29
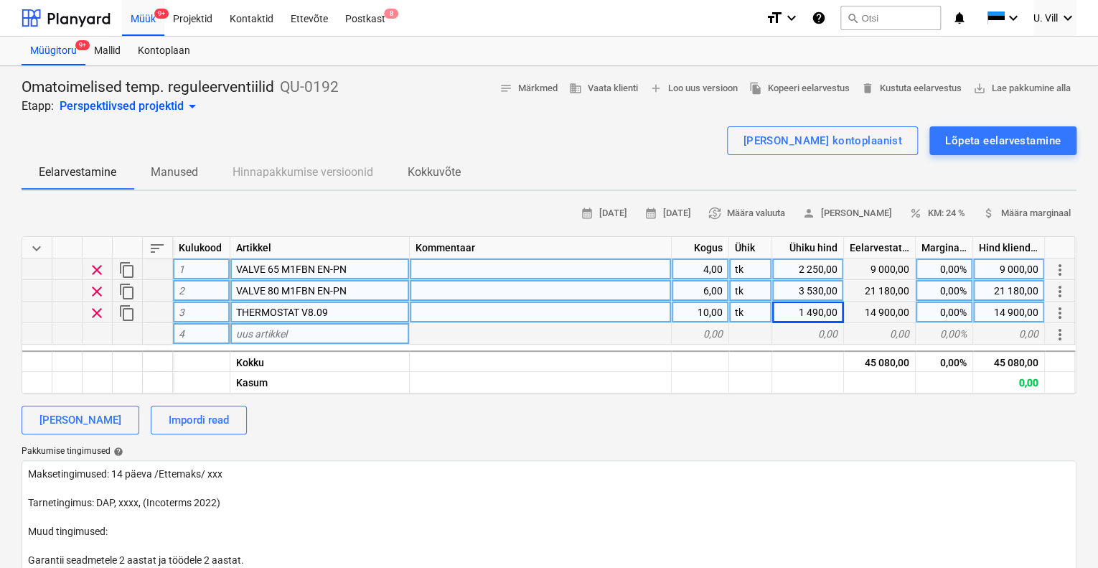
click at [306, 335] on div "uus artikkel" at bounding box center [319, 334] width 179 height 22
click at [711, 331] on div "0,00" at bounding box center [700, 334] width 57 height 22
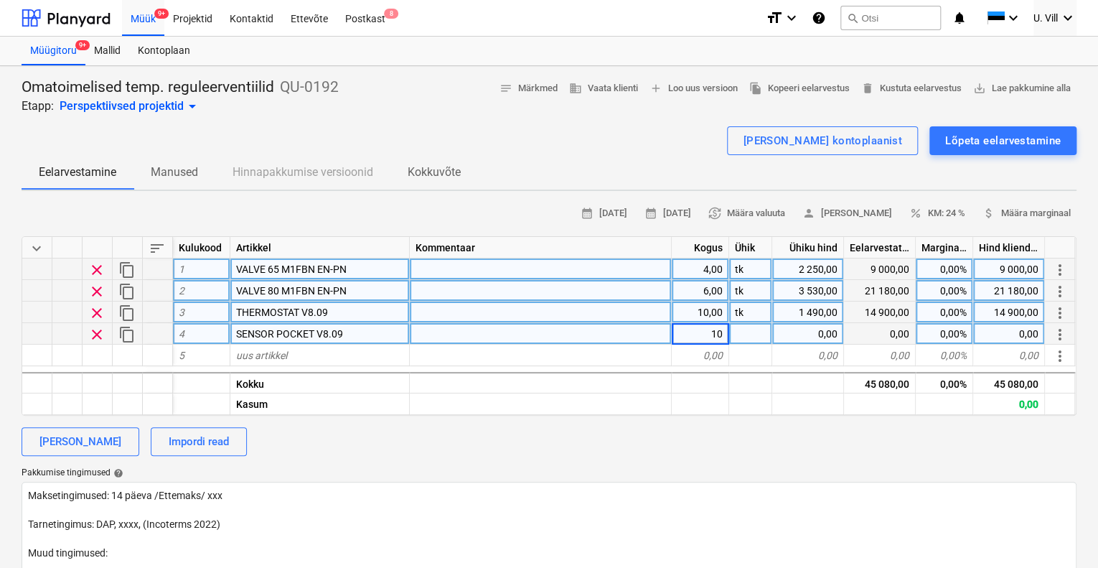
click at [738, 332] on div at bounding box center [750, 334] width 43 height 22
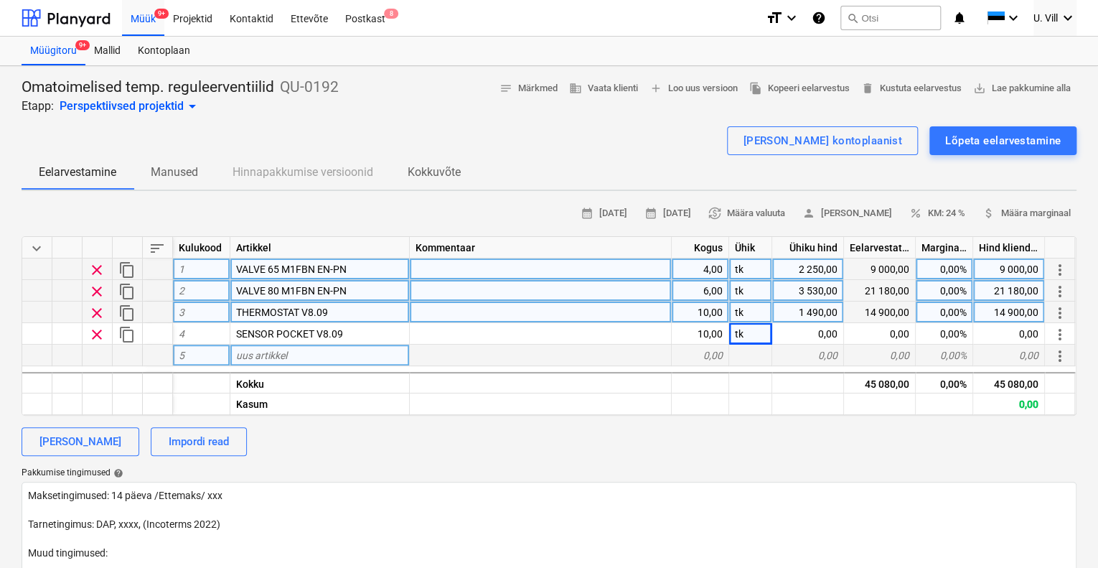
drag, startPoint x: 823, startPoint y: 332, endPoint x: 821, endPoint y: 344, distance: 11.7
click at [824, 332] on div "0,00" at bounding box center [808, 334] width 72 height 22
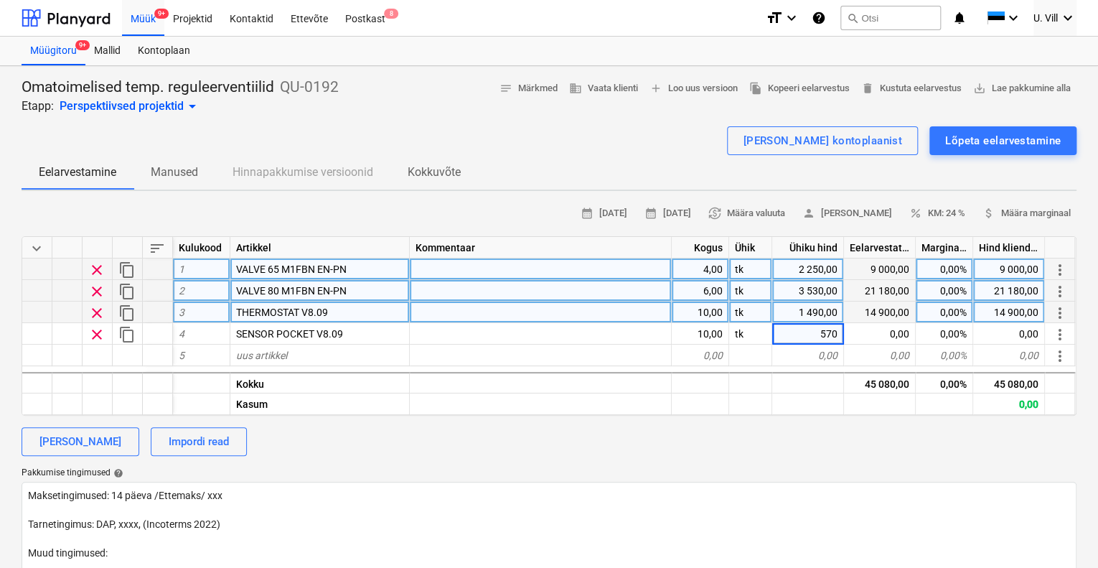
click at [666, 148] on div "[PERSON_NAME] kontoplaanist Lõpeta eelarvestamine" at bounding box center [549, 140] width 1055 height 29
click at [942, 265] on div "0,00%" at bounding box center [944, 269] width 57 height 22
click at [950, 289] on div "0,00%" at bounding box center [944, 291] width 57 height 22
click at [950, 309] on div "0,00%" at bounding box center [944, 312] width 57 height 22
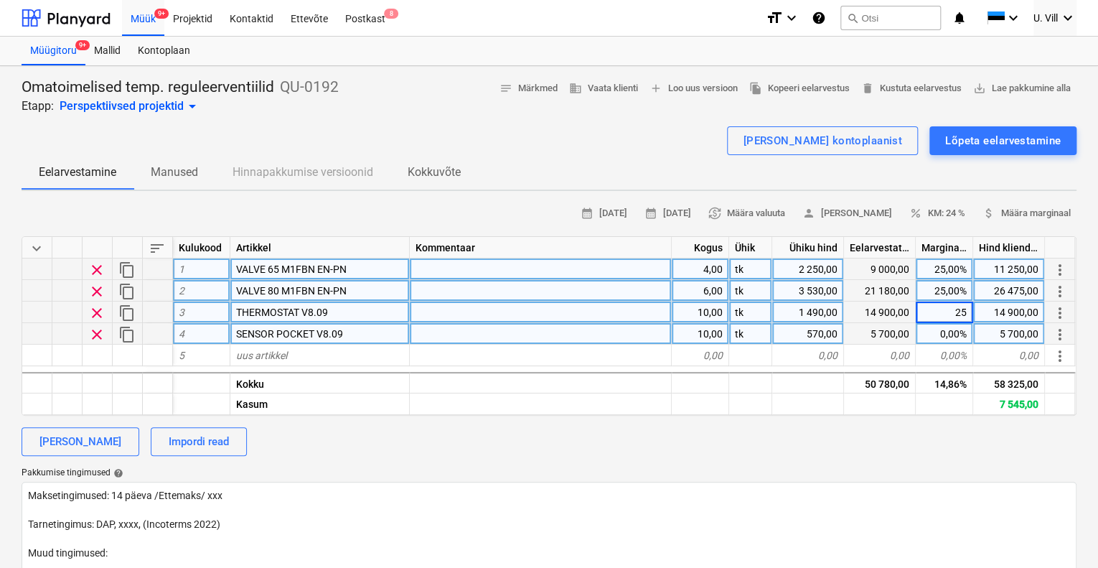
click at [945, 327] on div "0,00%" at bounding box center [944, 334] width 57 height 22
click at [967, 169] on div "Eelarvestamine Manused Hinnapakkumise versioonid Kokkuvõte" at bounding box center [549, 172] width 1055 height 34
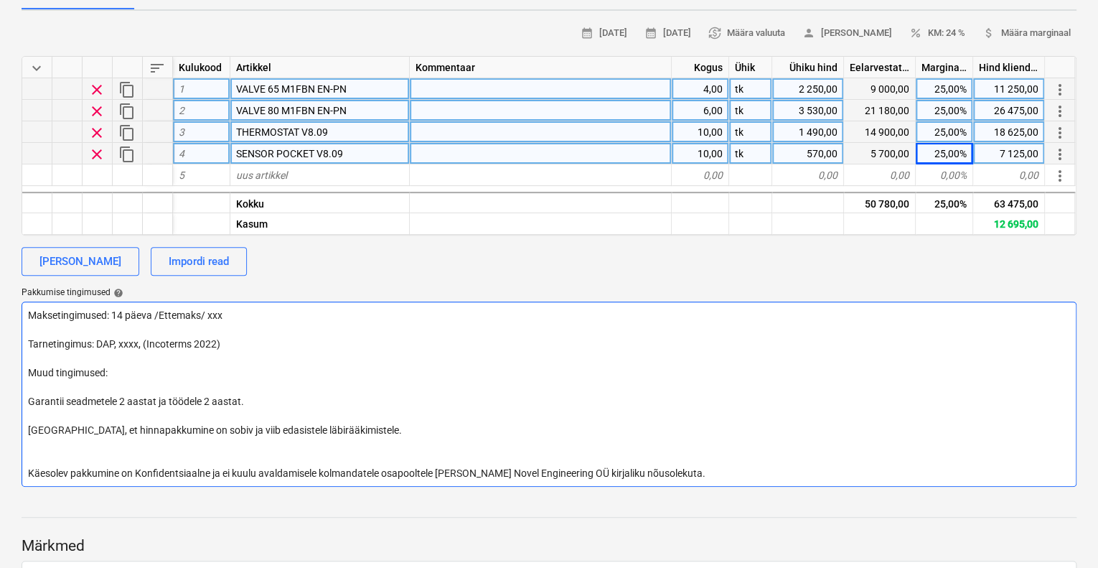
scroll to position [191, 0]
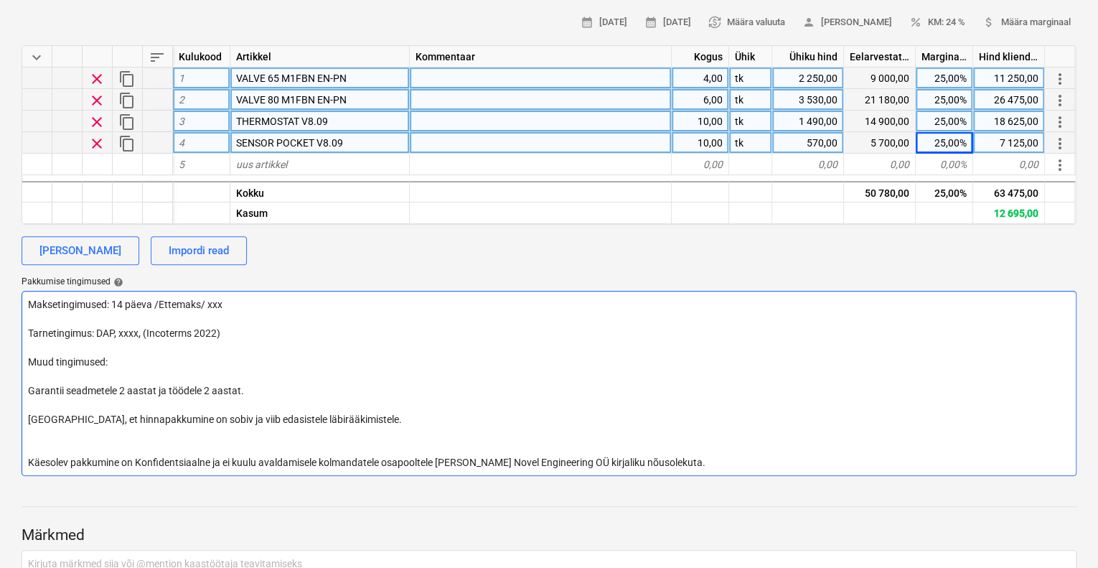
click at [129, 359] on textarea "Maksetingimused: 14 päeva /Ettemaks/ xxx Tarnetingimus: DAP, xxxx, (Incoterms 2…" at bounding box center [549, 383] width 1055 height 185
click at [228, 328] on textarea "Maksetingimused: 14 päeva /Ettemaks/ xxx Tarnetingimus: DAP, xxxx, (Incoterms 2…" at bounding box center [549, 383] width 1055 height 185
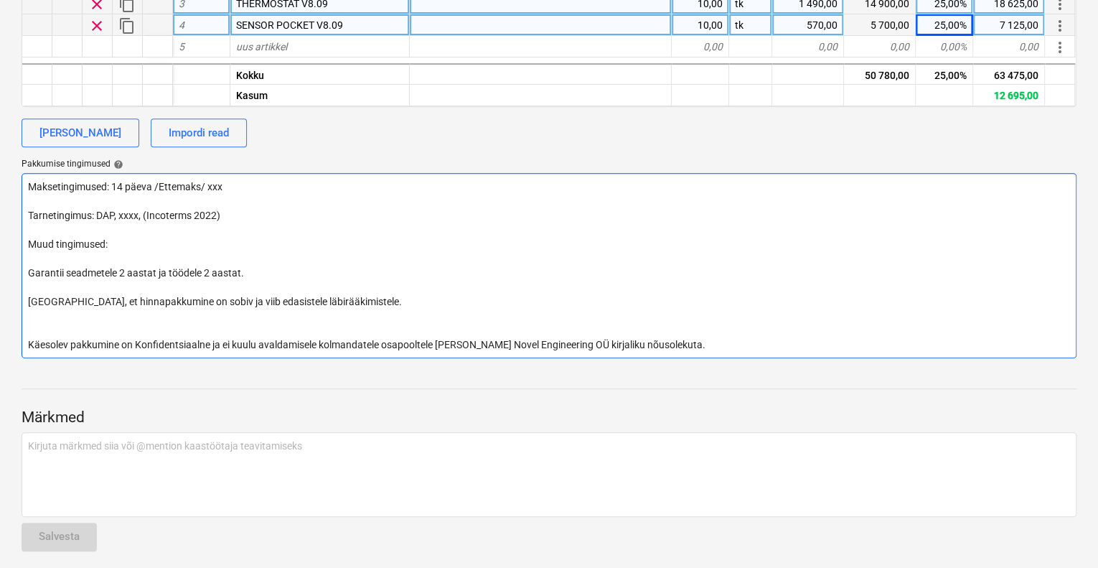
scroll to position [313, 0]
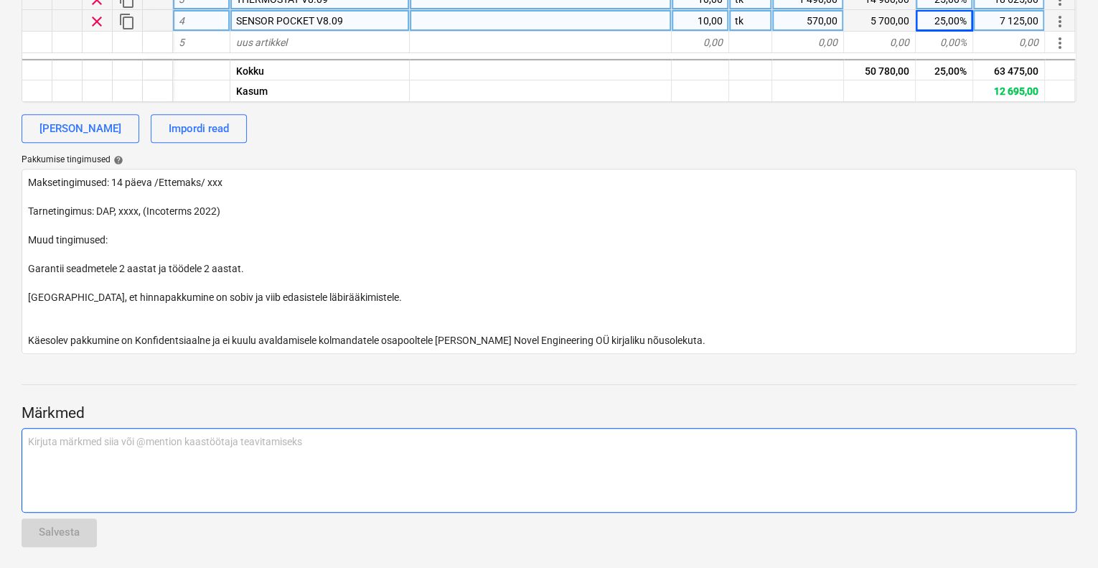
click at [307, 434] on p "Kirjuta märkmed siia või @mention kaastöötaja teavitamiseks ﻿" at bounding box center [549, 441] width 1042 height 14
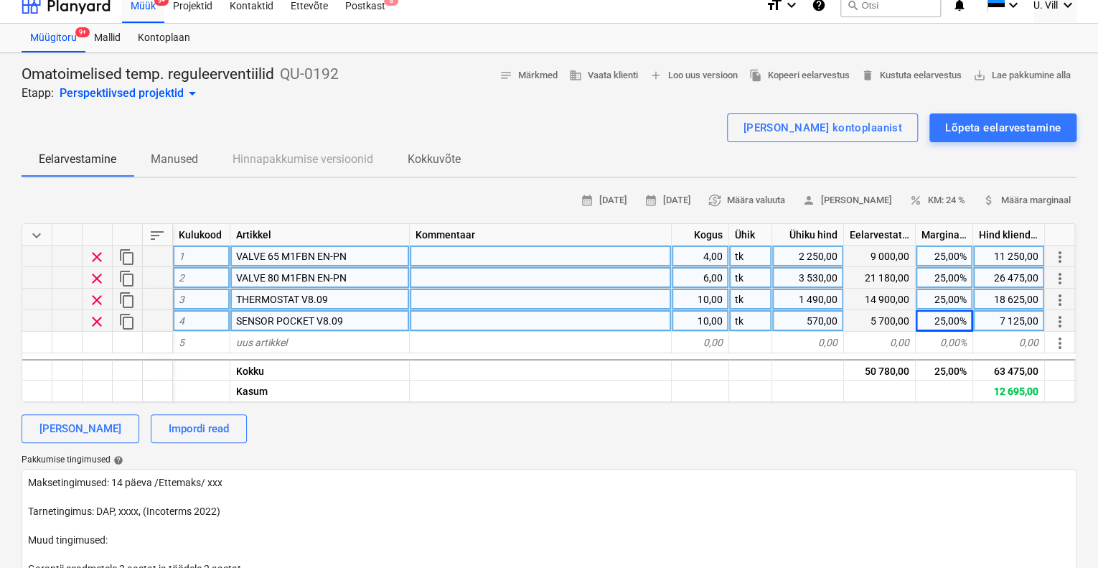
scroll to position [0, 0]
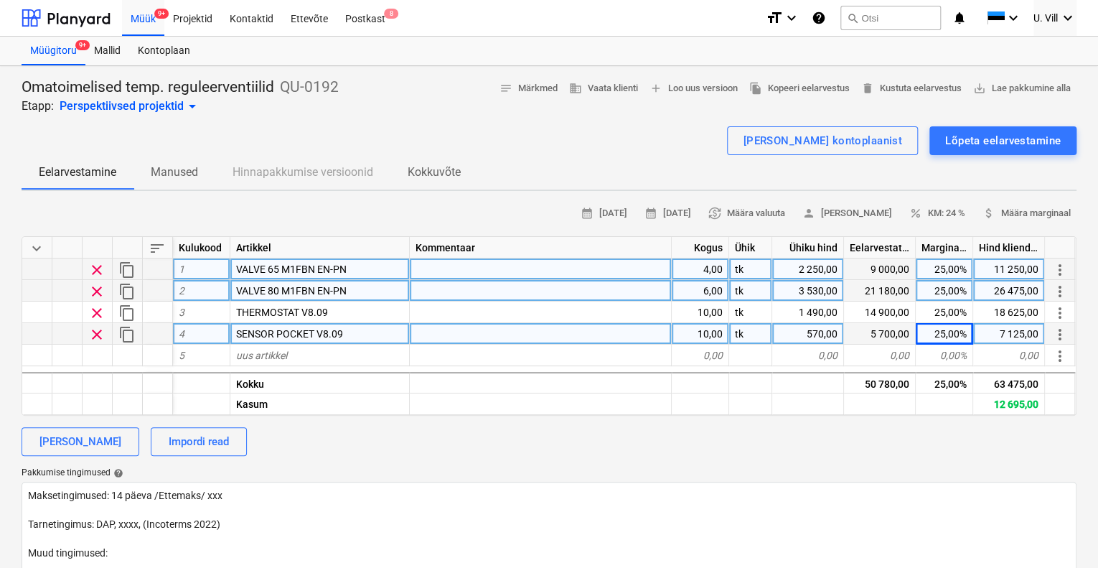
click at [237, 266] on span "VALVE 65 M1FBN EN-PN" at bounding box center [291, 268] width 111 height 11
click at [265, 266] on input "VALVE 65 M1FBN EN-PN" at bounding box center [319, 268] width 179 height 21
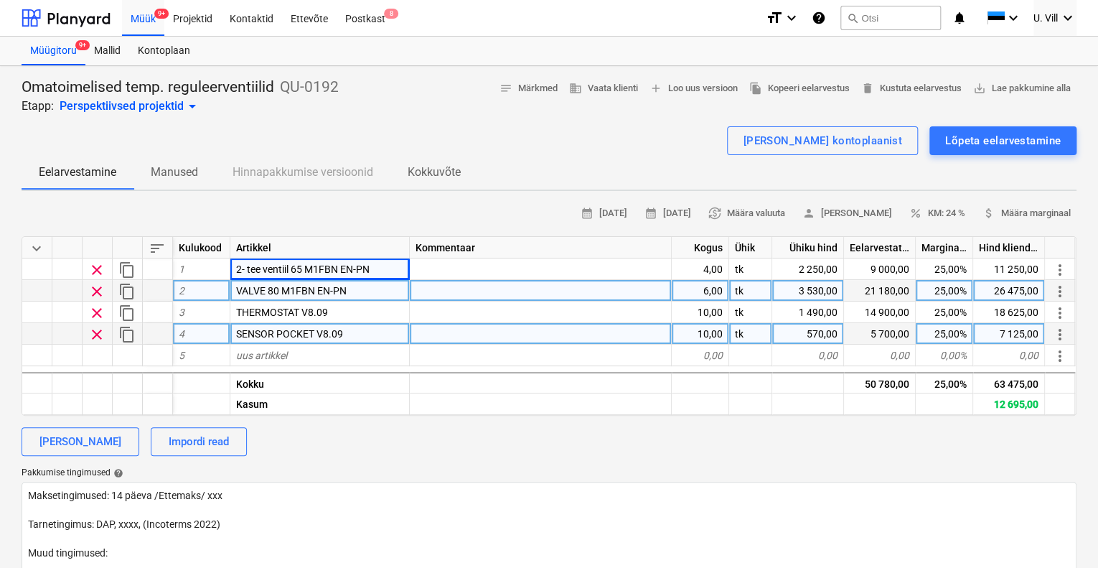
click at [266, 289] on span "VALVE 80 M1FBN EN-PN" at bounding box center [291, 290] width 111 height 11
click at [265, 289] on input "VALVE 80 M1FBN EN-PN" at bounding box center [319, 290] width 179 height 21
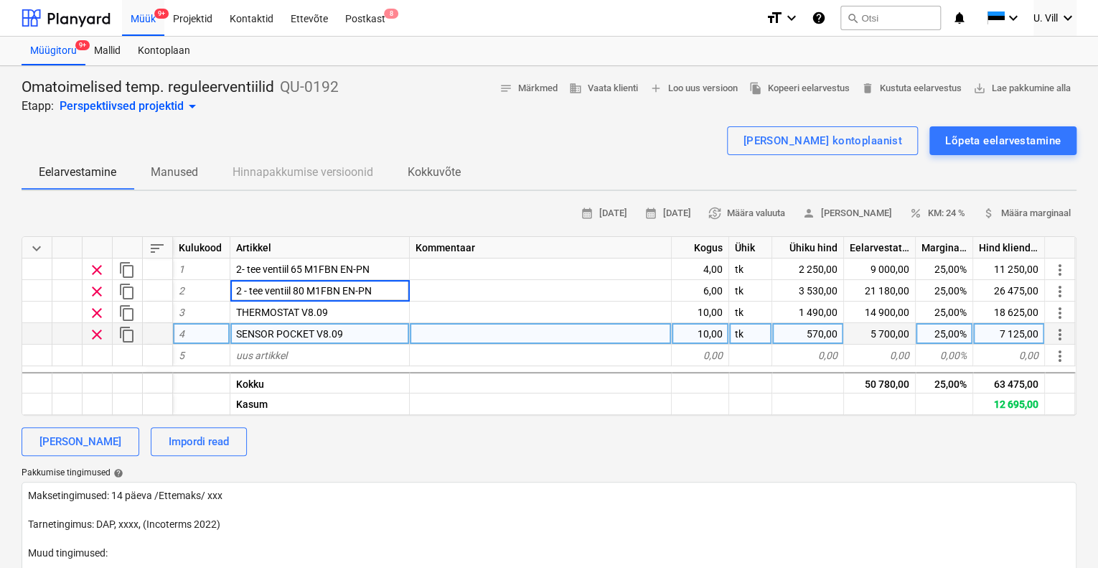
click at [497, 146] on div "[PERSON_NAME] kontoplaanist Lõpeta eelarvestamine" at bounding box center [549, 140] width 1055 height 29
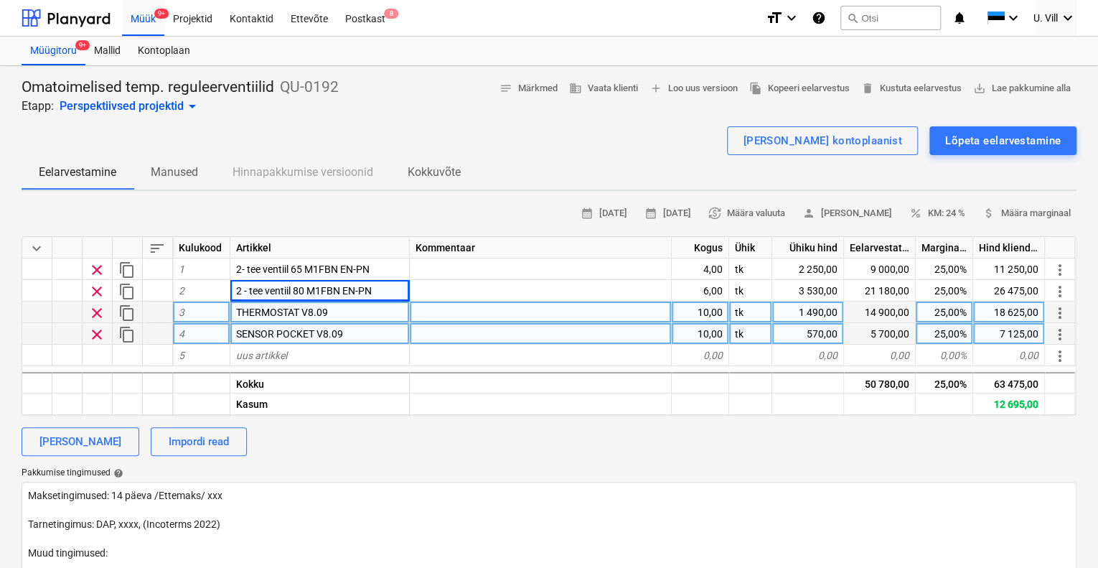
click at [299, 309] on span "THERMOSTAT V8.09" at bounding box center [282, 311] width 92 height 11
click at [300, 309] on input "THERMOSTAT V8.09" at bounding box center [319, 311] width 179 height 21
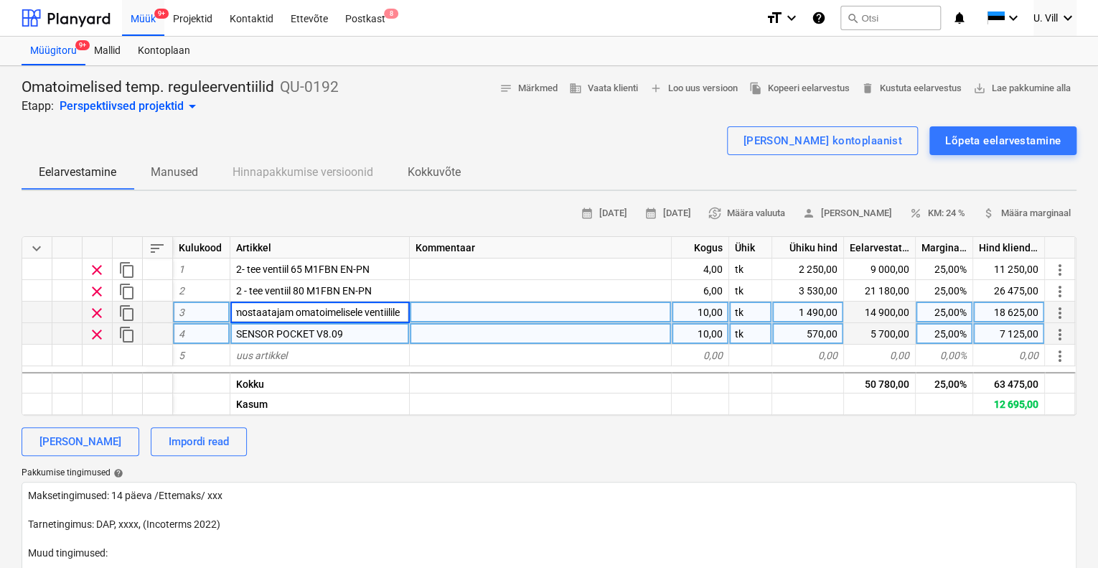
scroll to position [0, 19]
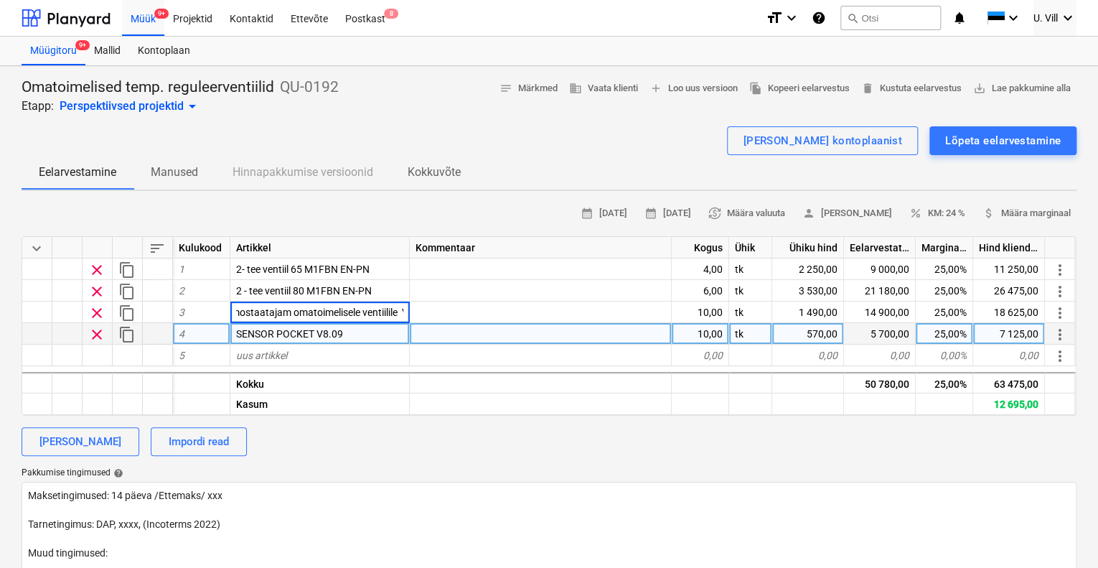
click at [517, 148] on div "[PERSON_NAME] kontoplaanist Lõpeta eelarvestamine" at bounding box center [549, 140] width 1055 height 29
click at [314, 331] on span "SENSOR POCKET V8.09" at bounding box center [289, 333] width 107 height 11
click at [315, 330] on input "SENSOR POCKET V8.09" at bounding box center [319, 333] width 179 height 21
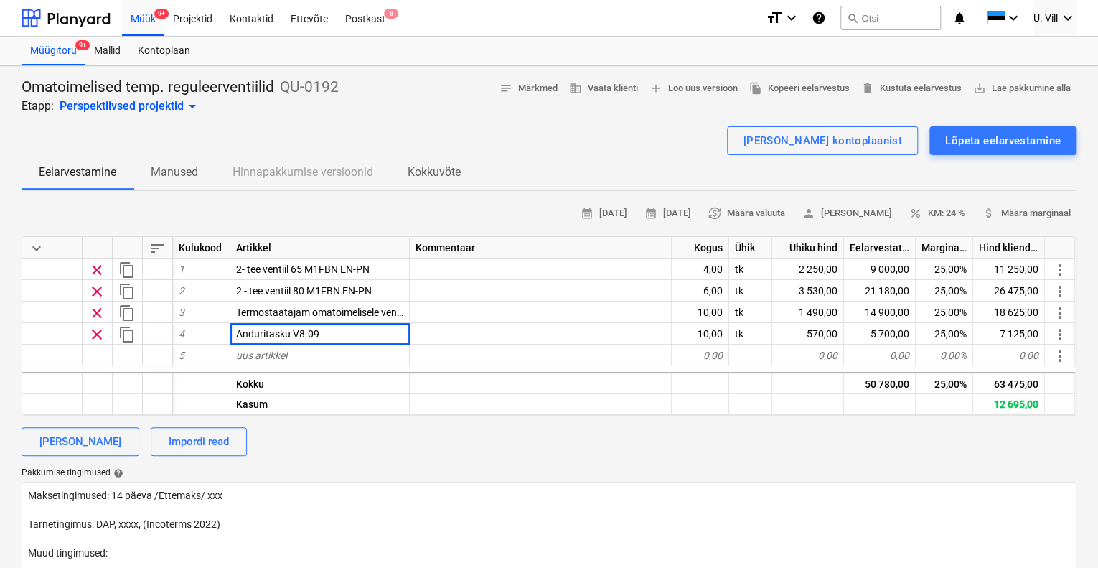
click at [606, 108] on div "Omatoimelised temp. reguleerventiilid QU-0192 Etapp: Perspektiivsed projektid a…" at bounding box center [549, 96] width 1055 height 37
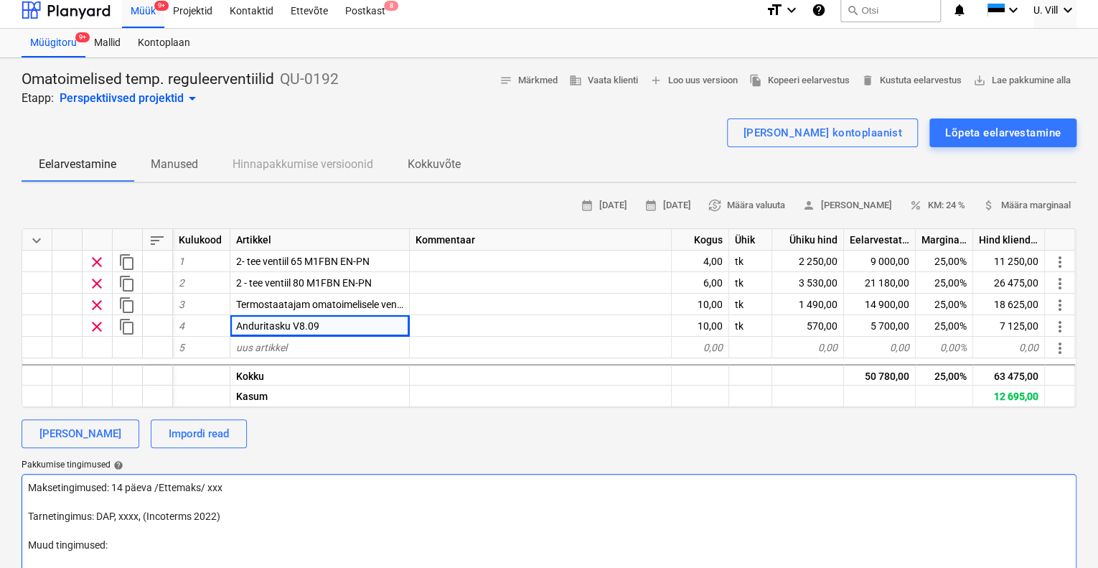
scroll to position [0, 0]
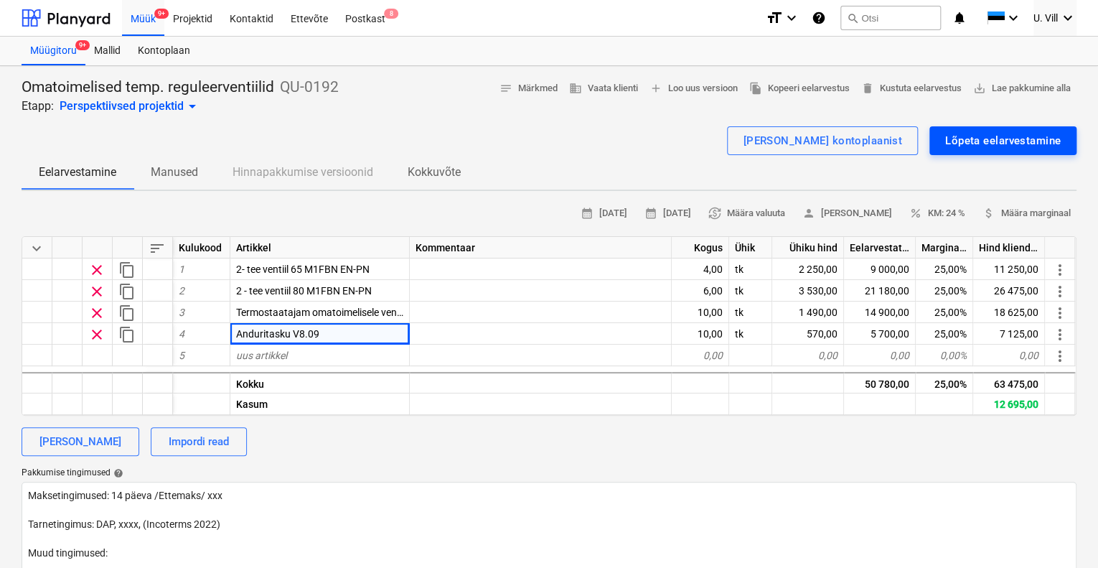
click at [965, 142] on div "Lõpeta eelarvestamine" at bounding box center [1003, 140] width 116 height 19
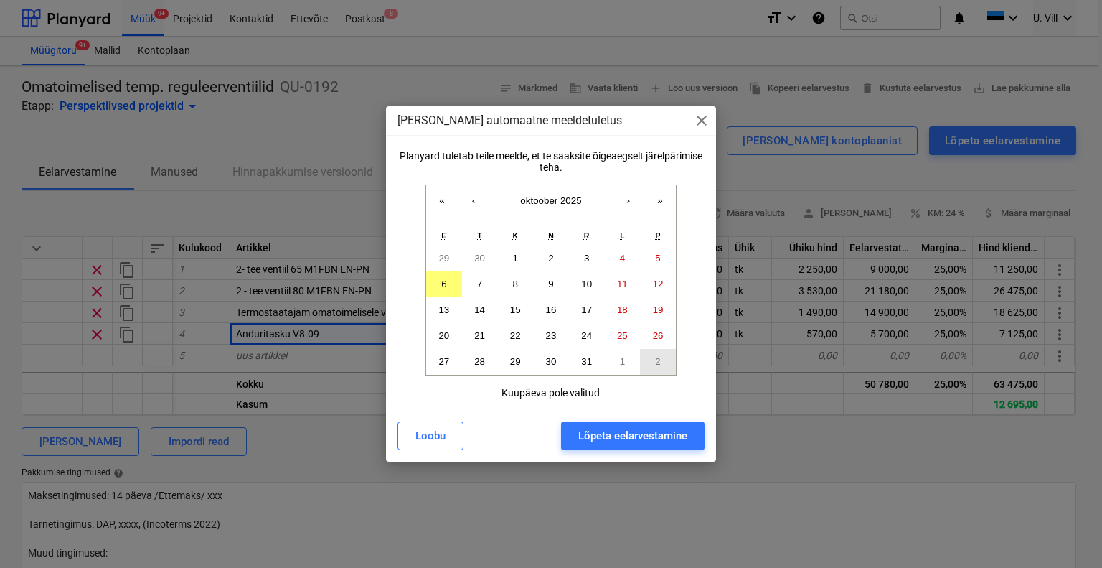
click at [657, 360] on abbr "2" at bounding box center [657, 361] width 5 height 11
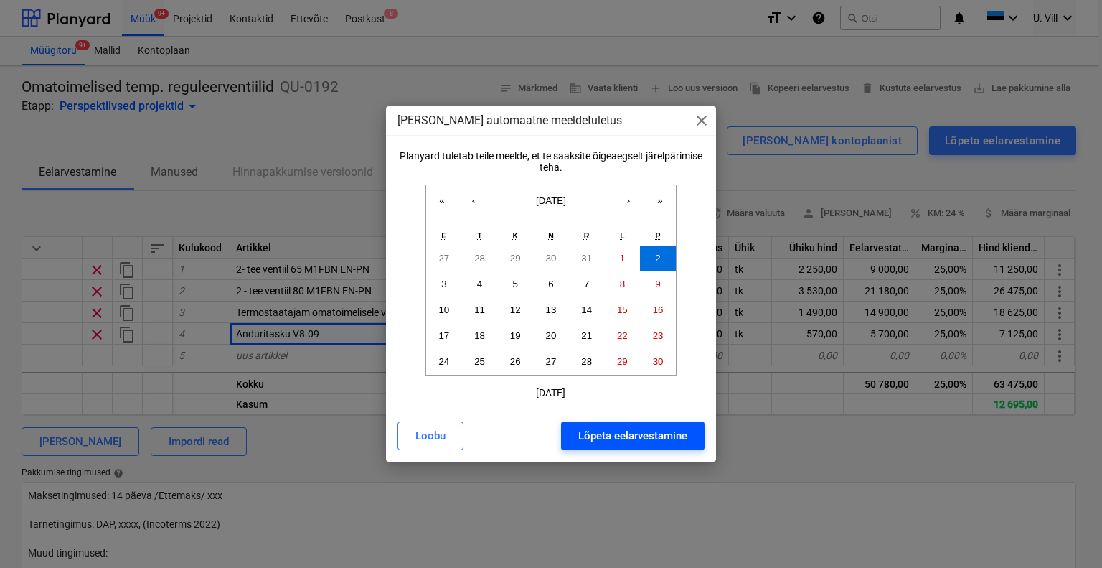
click at [657, 433] on div "Lõpeta eelarvestamine" at bounding box center [632, 435] width 109 height 19
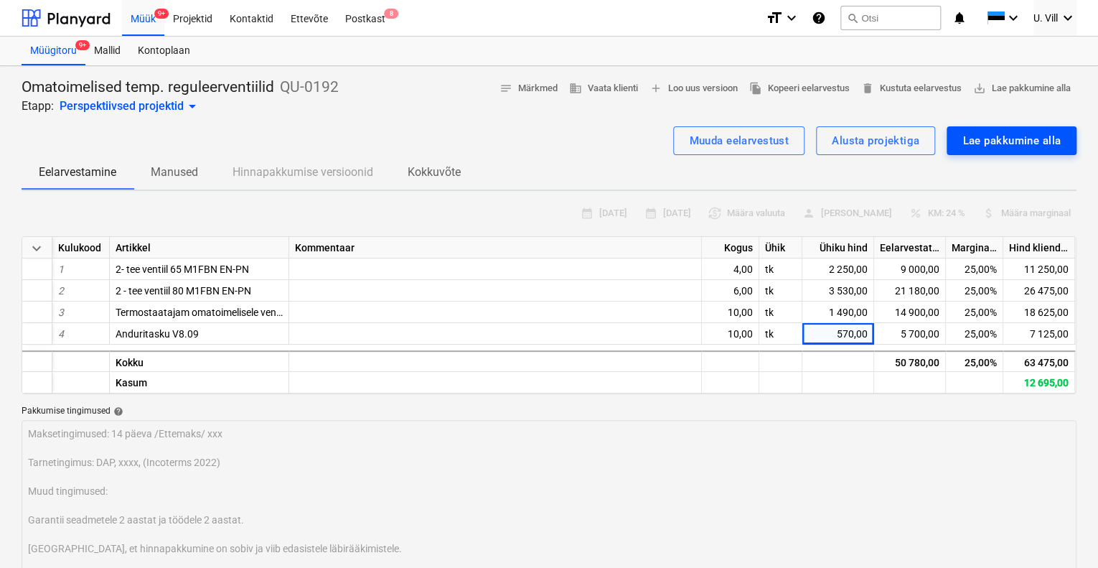
click at [1008, 140] on div "Lae pakkumine alla" at bounding box center [1011, 140] width 98 height 19
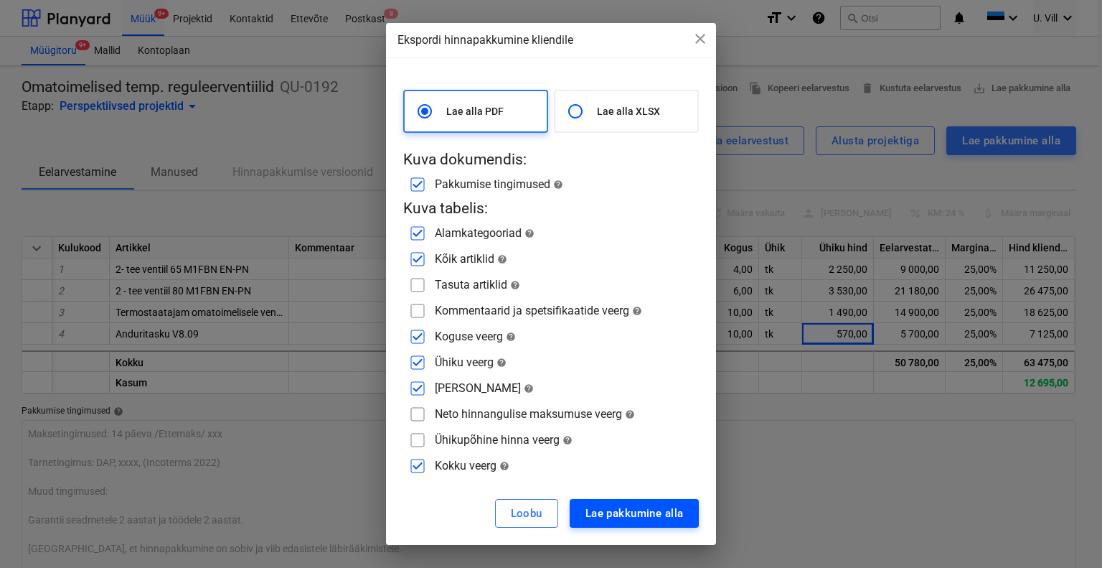
click at [644, 512] on div "Lae pakkumine alla" at bounding box center [635, 513] width 98 height 19
